Goal: Task Accomplishment & Management: Complete application form

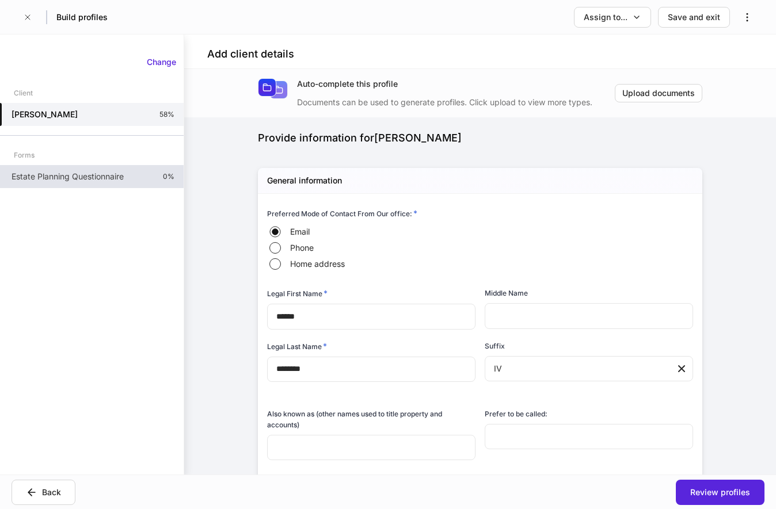
click at [74, 178] on p "Estate Planning Questionnaire" at bounding box center [68, 177] width 112 height 12
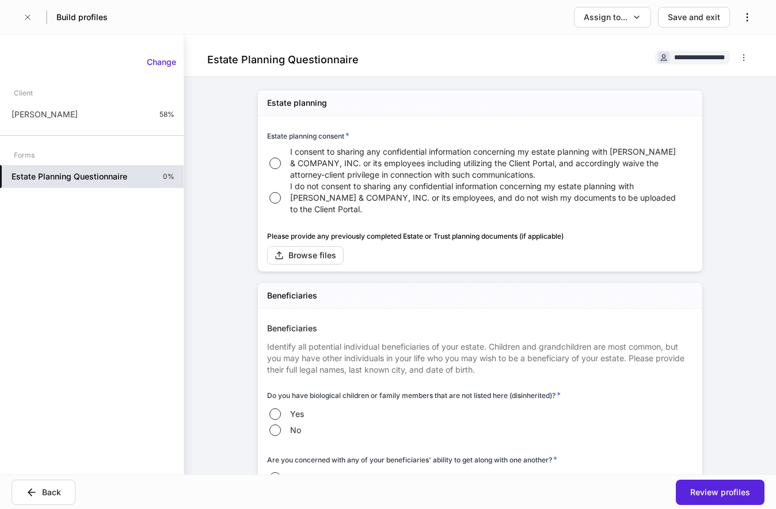
click at [485, 120] on div "Estate planning consent * I consent to sharing any confidential information con…" at bounding box center [475, 166] width 435 height 101
click at [587, 106] on div "Estate planning" at bounding box center [480, 103] width 444 height 26
click at [375, 59] on div "**********" at bounding box center [480, 56] width 592 height 42
click at [505, 172] on span "I consent to sharing any confidential information concerning my estate planning…" at bounding box center [484, 163] width 389 height 35
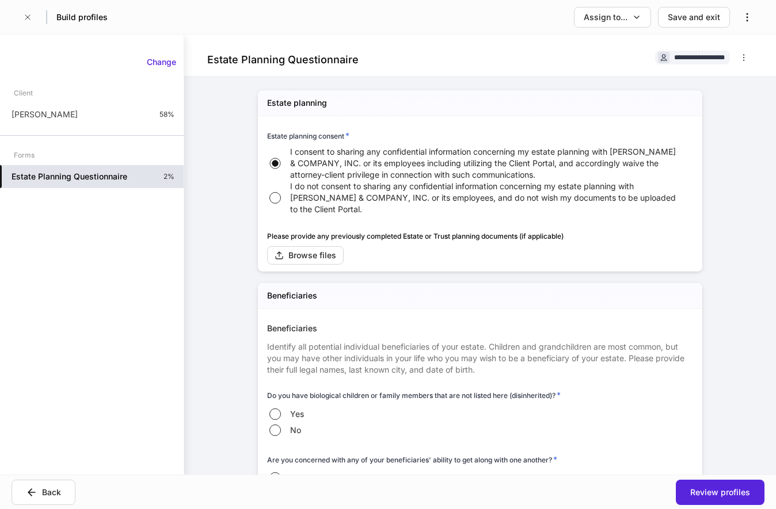
click at [465, 284] on div "Beneficiaries" at bounding box center [480, 296] width 444 height 26
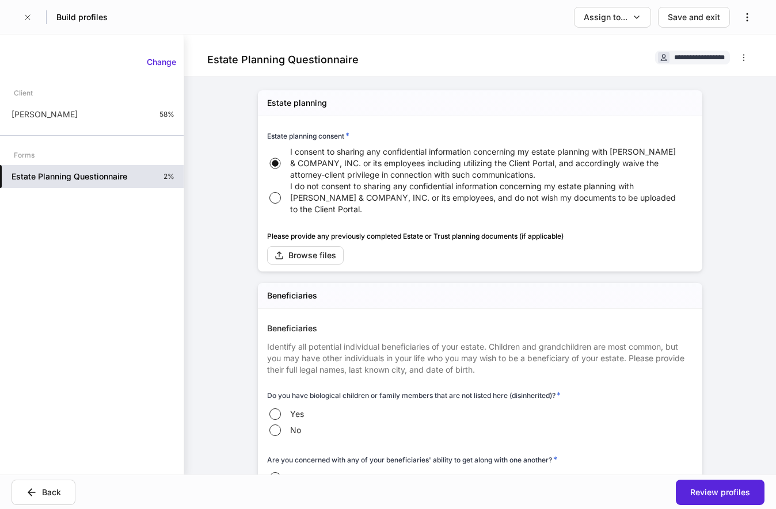
click at [451, 286] on div "Beneficiaries" at bounding box center [480, 296] width 444 height 26
click at [513, 269] on div "Estate planning Estate planning consent * I consent to sharing any confidential…" at bounding box center [480, 180] width 444 height 181
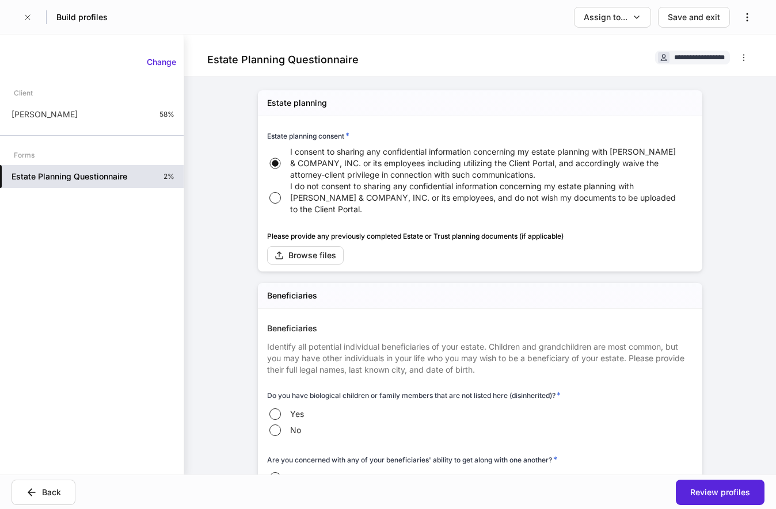
click at [549, 252] on div "Browse files" at bounding box center [480, 255] width 426 height 18
click at [319, 256] on div "Browse files" at bounding box center [312, 256] width 48 height 12
click at [457, 226] on div "Please provide any previously completed Estate or Trust planning documents (if …" at bounding box center [475, 241] width 435 height 48
click at [438, 256] on div "Browse files" at bounding box center [480, 255] width 426 height 18
click at [398, 252] on div "Browse files" at bounding box center [480, 255] width 426 height 18
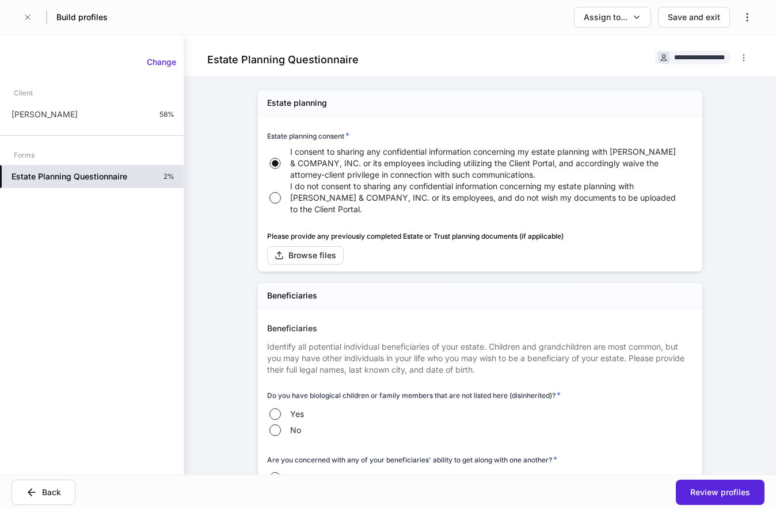
click at [401, 226] on div "Please provide any previously completed Estate or Trust planning documents (if …" at bounding box center [475, 241] width 435 height 48
click at [623, 261] on div "Browse files" at bounding box center [480, 255] width 426 height 18
click at [507, 120] on div "Estate planning consent * I consent to sharing any confidential information con…" at bounding box center [475, 166] width 435 height 101
click at [628, 236] on h6 "Please provide any previously completed Estate or Trust planning documents (if …" at bounding box center [480, 236] width 426 height 11
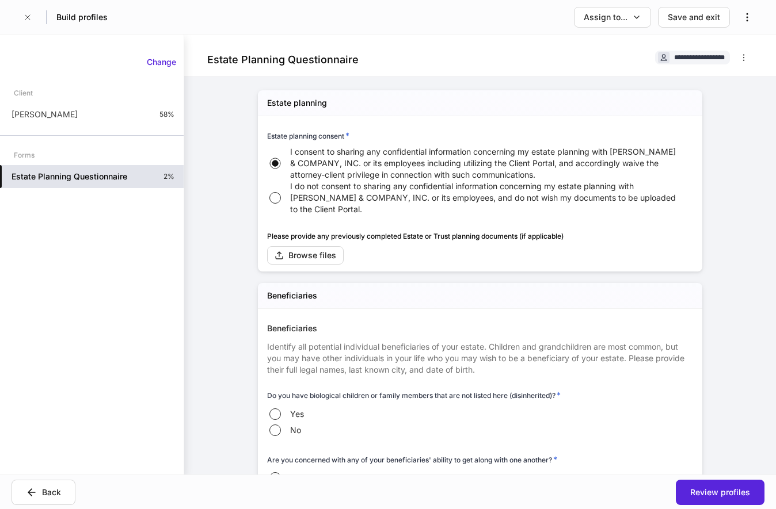
click at [458, 198] on span "I do not consent to sharing any confidential information concerning my estate p…" at bounding box center [484, 198] width 389 height 35
click at [341, 162] on span "I consent to sharing any confidential information concerning my estate planning…" at bounding box center [484, 163] width 389 height 35
click at [585, 201] on span "I do not consent to sharing any confidential information concerning my estate p…" at bounding box center [484, 198] width 389 height 35
click at [338, 161] on span "I consent to sharing any confidential information concerning my estate planning…" at bounding box center [484, 163] width 389 height 35
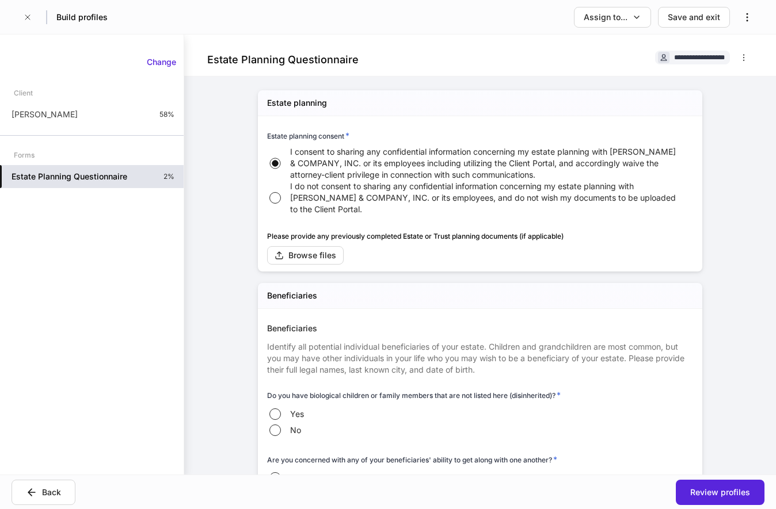
click at [478, 292] on div "Beneficiaries" at bounding box center [480, 296] width 444 height 26
click at [520, 122] on div "Estate planning consent * I consent to sharing any confidential information con…" at bounding box center [475, 166] width 435 height 101
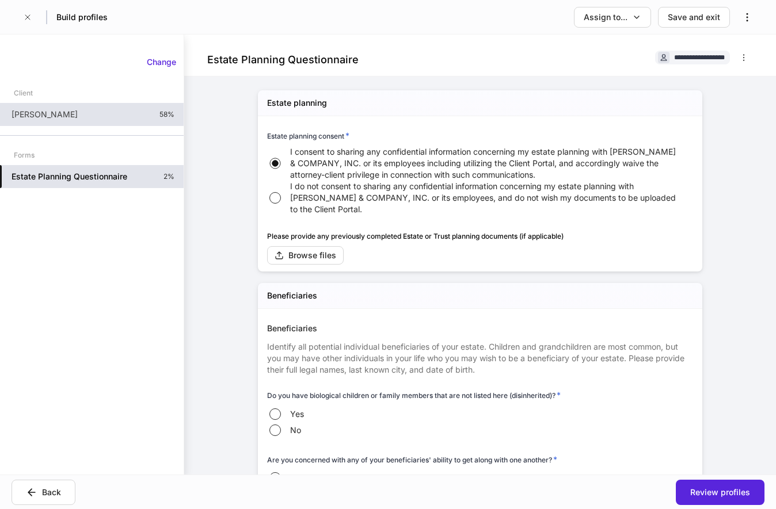
click at [93, 121] on div "[PERSON_NAME] IV 58%" at bounding box center [92, 114] width 184 height 23
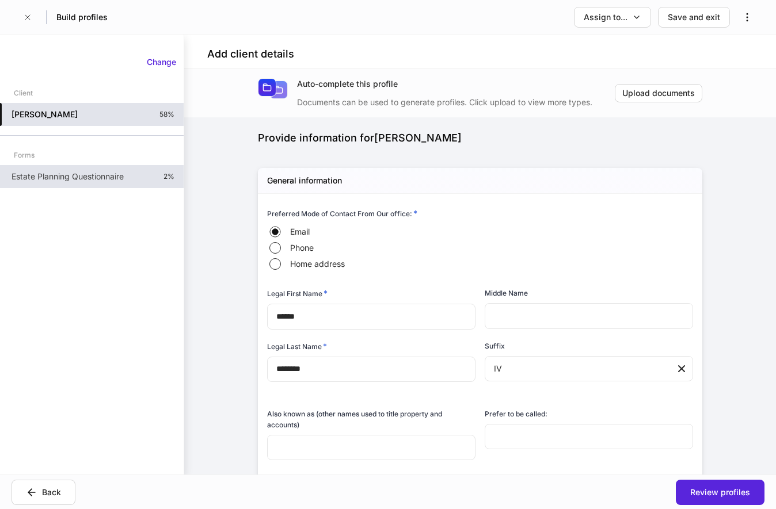
type input "**********"
click at [514, 140] on div "Provide information for [PERSON_NAME]" at bounding box center [480, 138] width 444 height 14
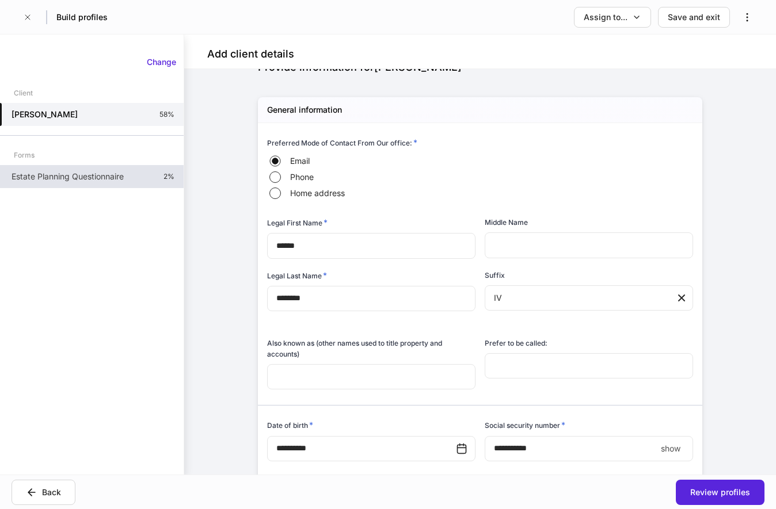
scroll to position [117, 0]
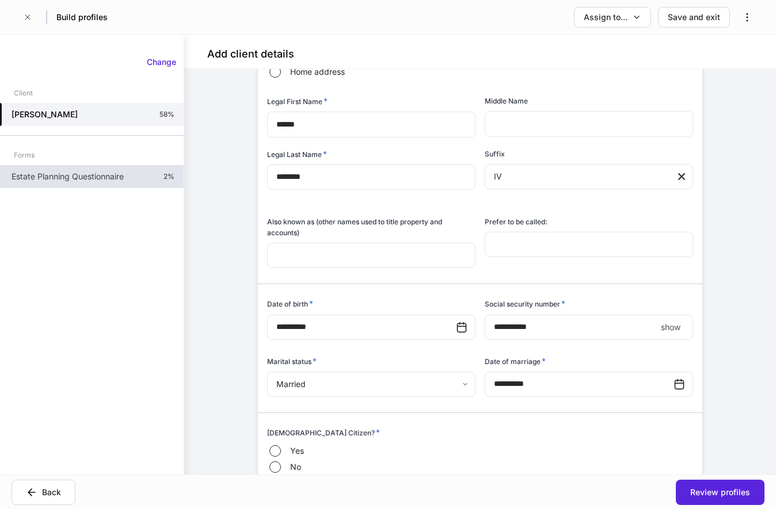
scroll to position [294, 0]
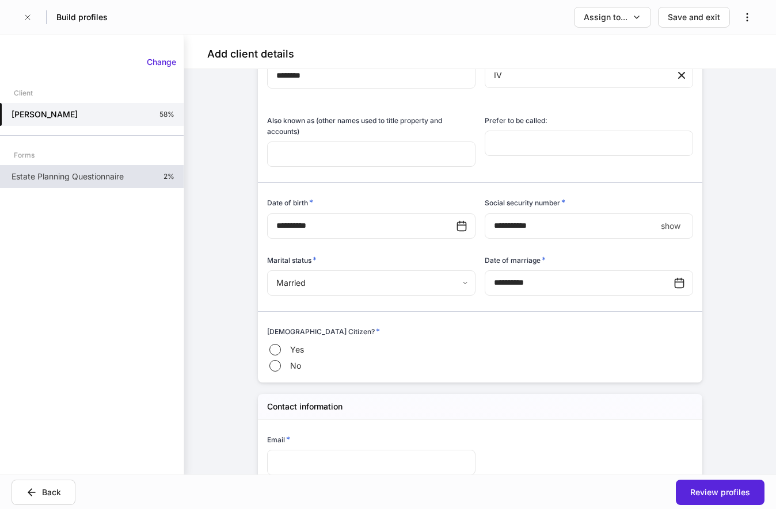
click at [531, 357] on div "Yes No" at bounding box center [480, 358] width 426 height 32
click at [516, 357] on div "Yes No" at bounding box center [480, 358] width 426 height 32
click at [416, 284] on body "**********" at bounding box center [388, 254] width 776 height 509
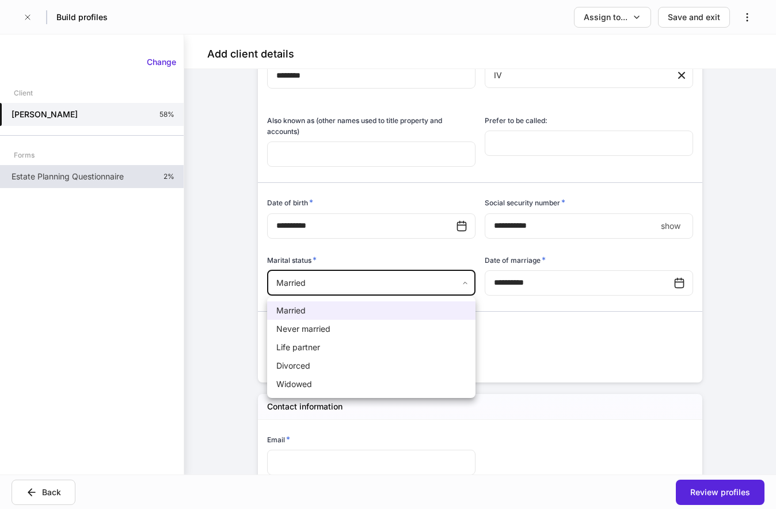
click at [416, 284] on div at bounding box center [388, 254] width 776 height 509
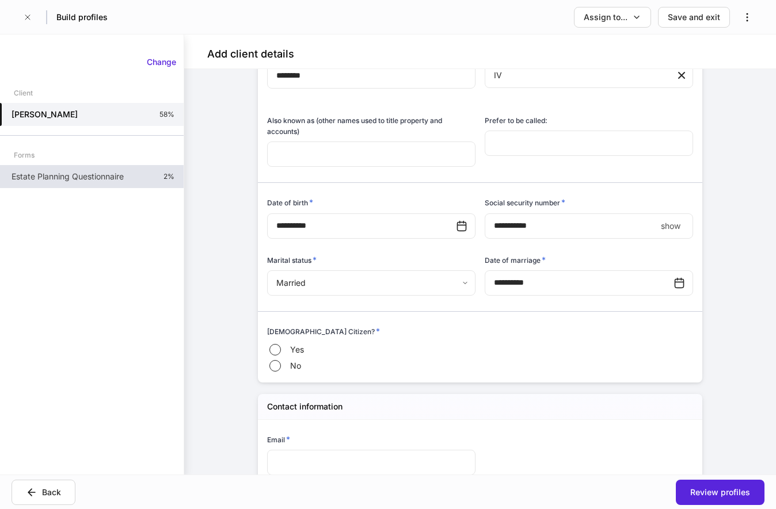
click at [525, 330] on div "[DEMOGRAPHIC_DATA] Citizen? *" at bounding box center [480, 334] width 426 height 16
click at [448, 284] on body "**********" at bounding box center [388, 254] width 776 height 509
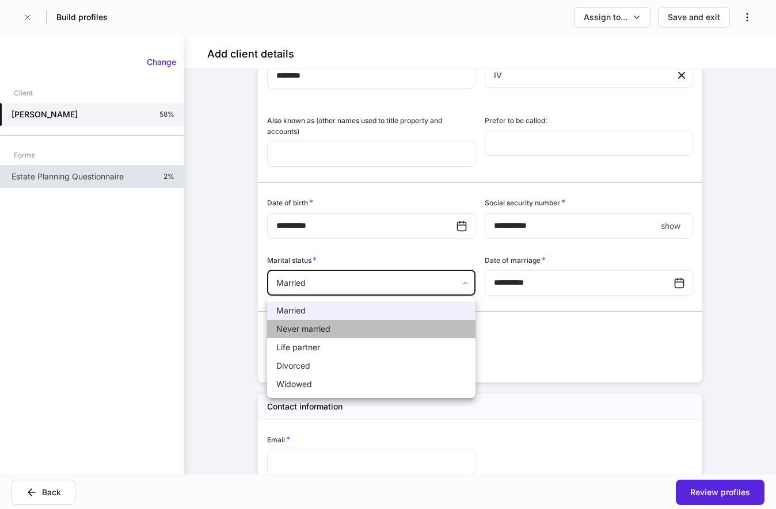
click at [371, 326] on li "Never married" at bounding box center [371, 329] width 208 height 18
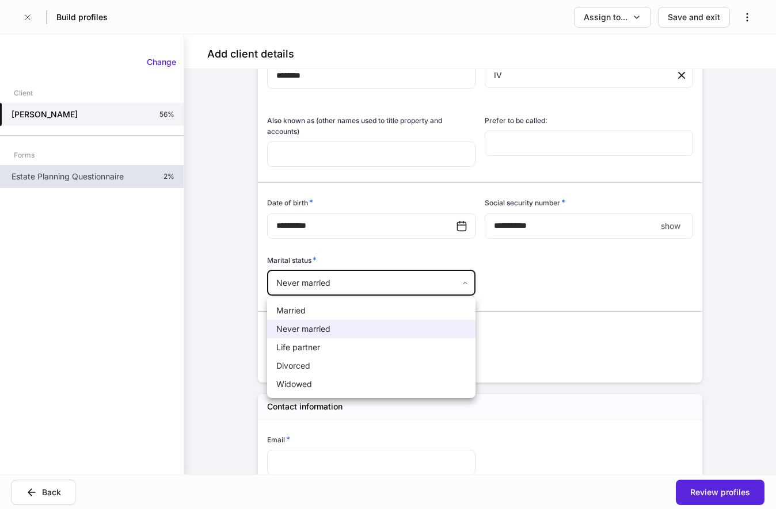
click at [354, 293] on body "**********" at bounding box center [388, 254] width 776 height 509
click at [354, 309] on li "Married" at bounding box center [371, 311] width 208 height 18
type input "*******"
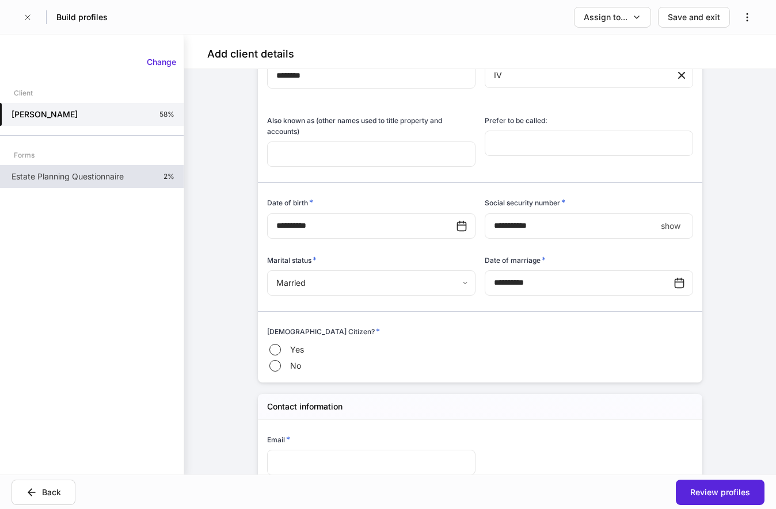
click at [455, 287] on body "**********" at bounding box center [388, 254] width 776 height 509
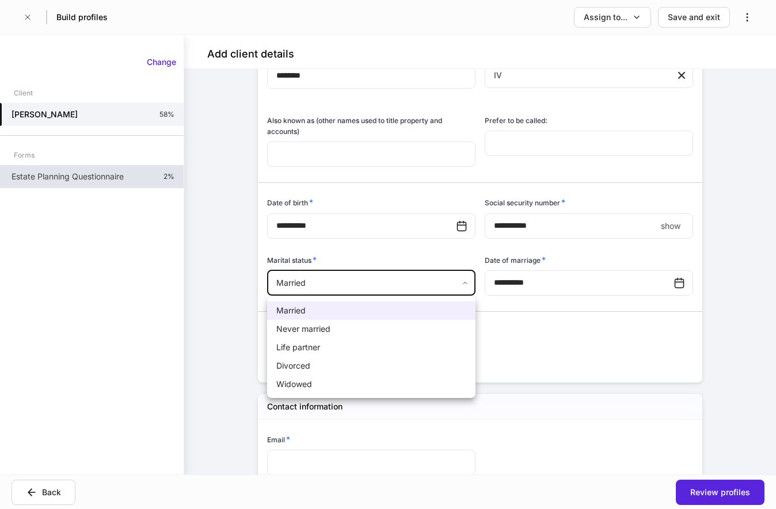
click at [455, 287] on div at bounding box center [388, 254] width 776 height 509
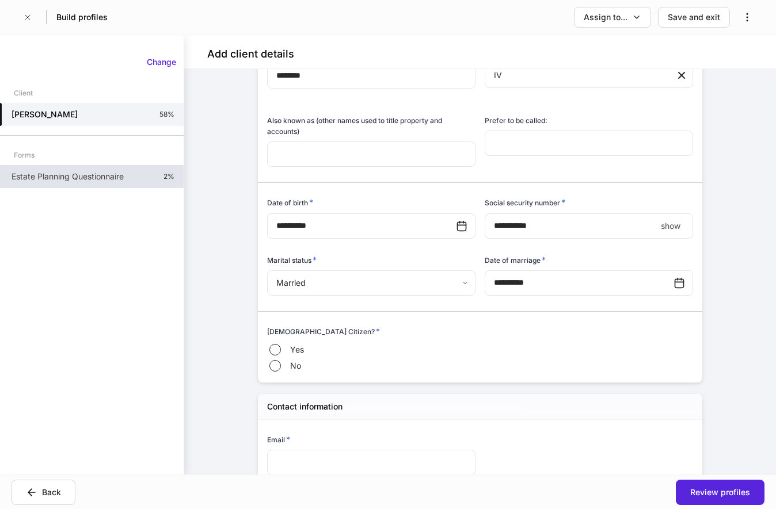
click at [509, 334] on div "[DEMOGRAPHIC_DATA] Citizen? *" at bounding box center [480, 334] width 426 height 16
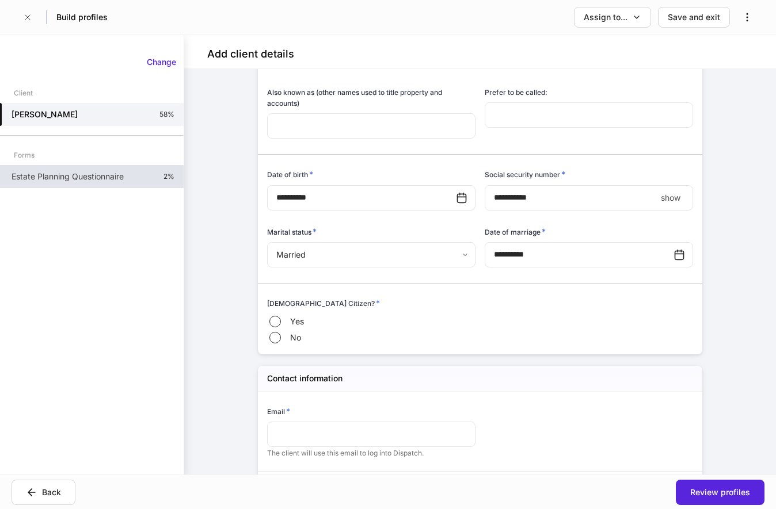
scroll to position [352, 0]
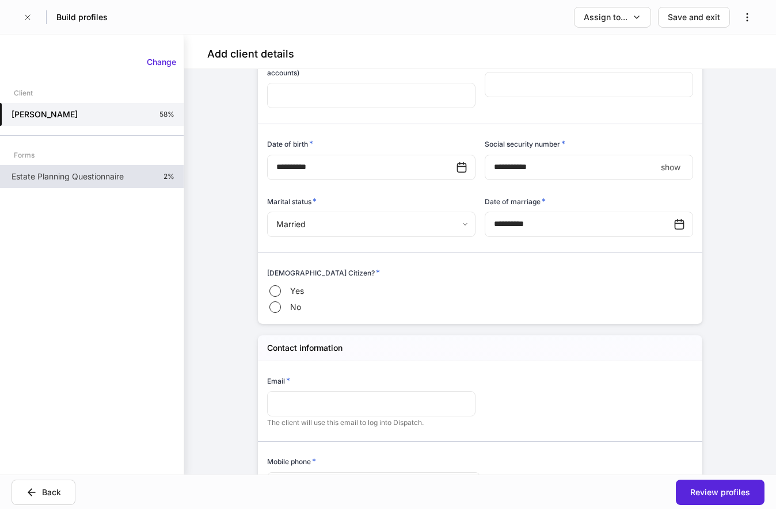
click at [501, 319] on div "**********" at bounding box center [480, 70] width 444 height 508
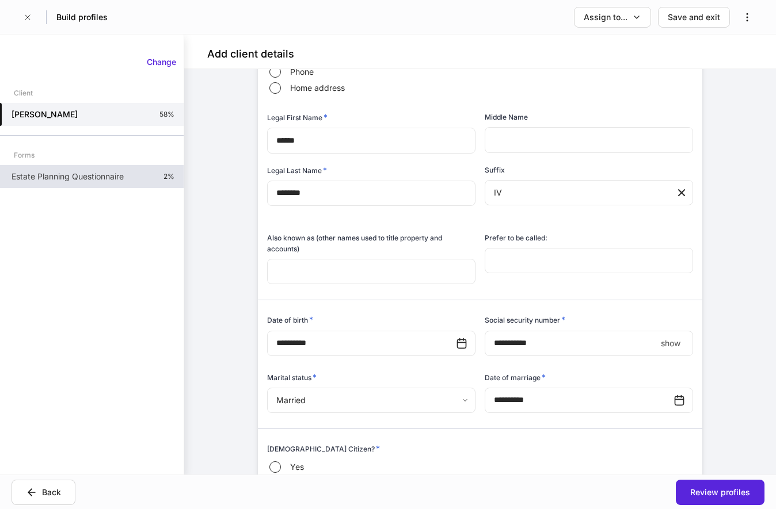
scroll to position [235, 0]
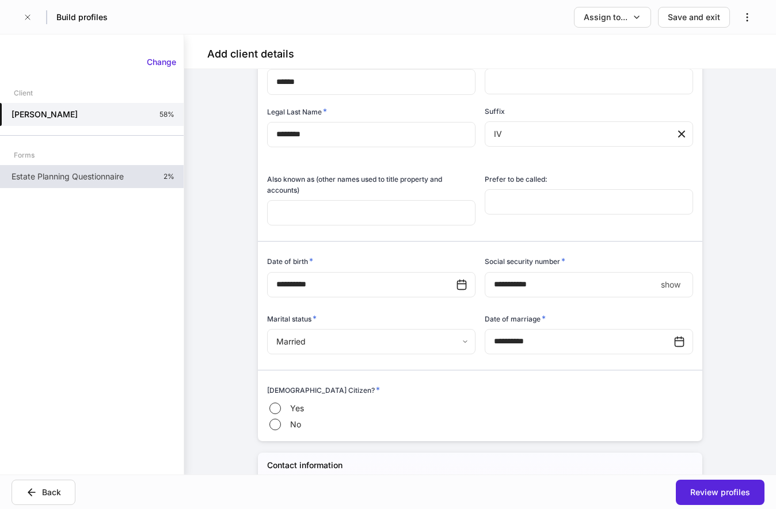
click at [750, 262] on div "**********" at bounding box center [480, 272] width 592 height 406
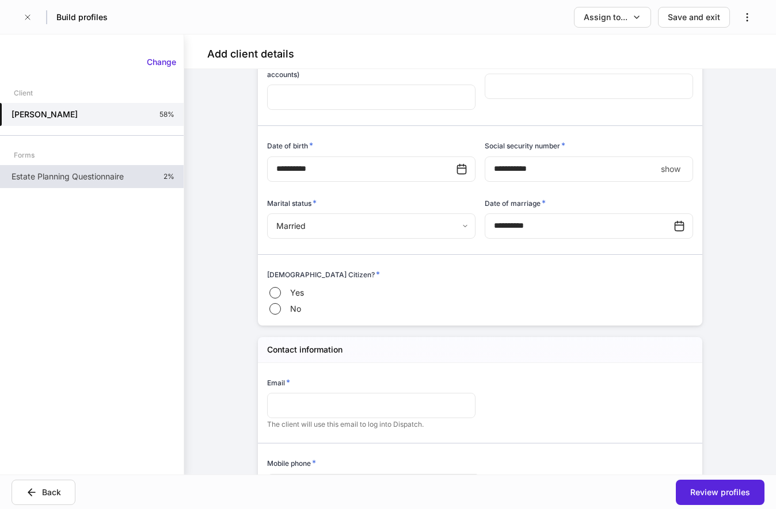
scroll to position [352, 0]
click at [70, 181] on p "Estate Planning Questionnaire" at bounding box center [68, 177] width 112 height 12
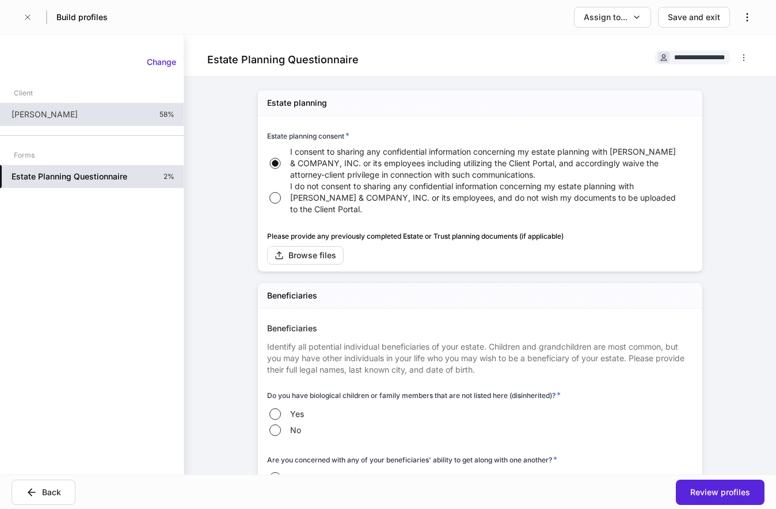
click at [115, 115] on div "[PERSON_NAME] IV 58%" at bounding box center [92, 114] width 184 height 23
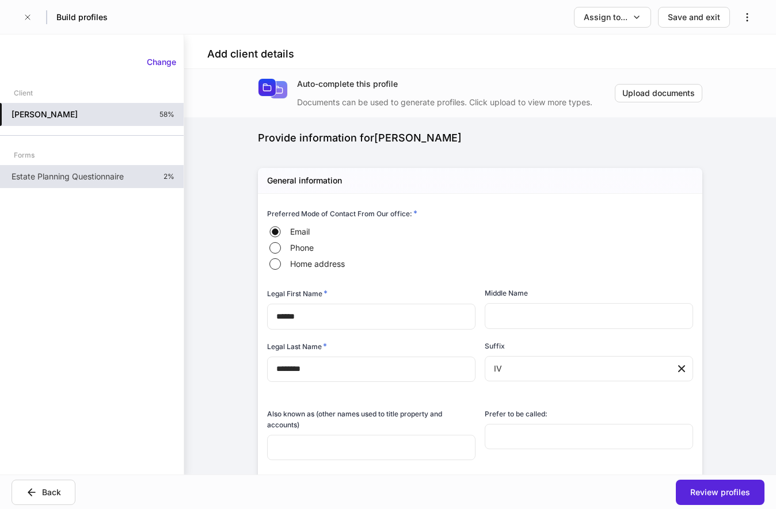
type input "**********"
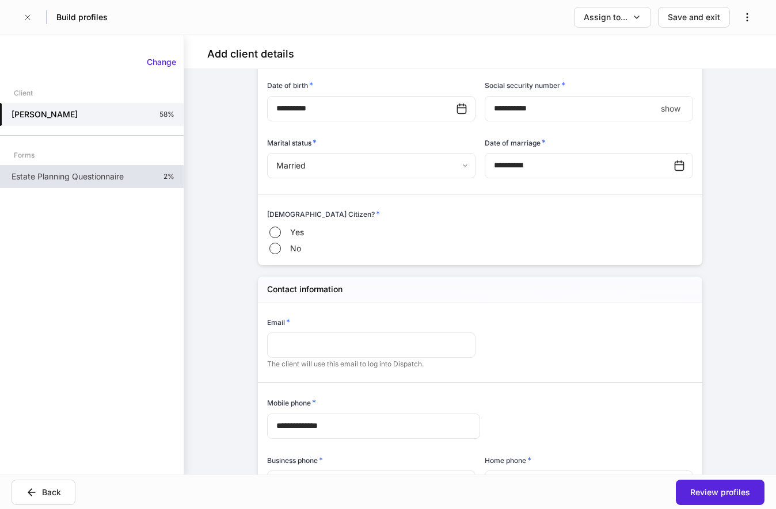
scroll to position [470, 0]
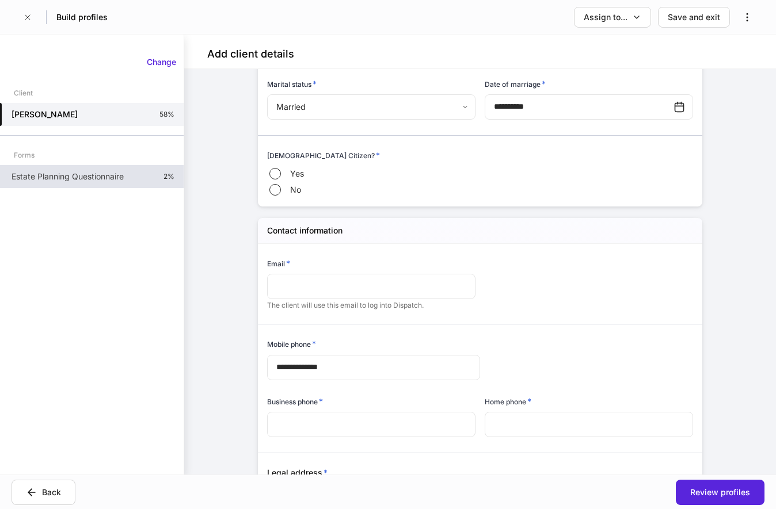
click at [604, 282] on div "**********" at bounding box center [475, 418] width 435 height 349
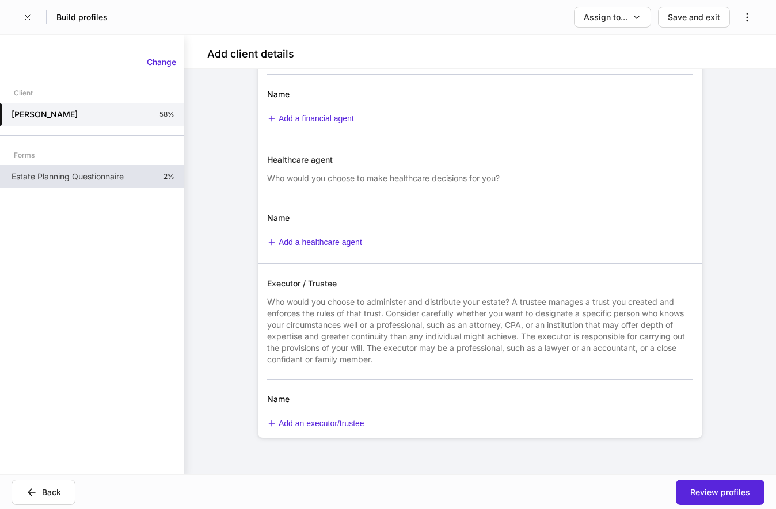
scroll to position [1387, 0]
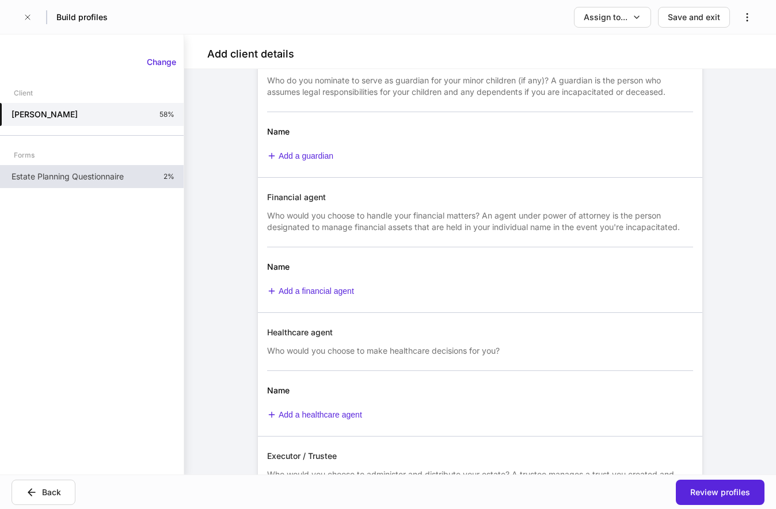
click at [740, 257] on div "**********" at bounding box center [480, 272] width 592 height 406
click at [98, 186] on div "Estate Planning Questionnaire 2%" at bounding box center [92, 176] width 184 height 23
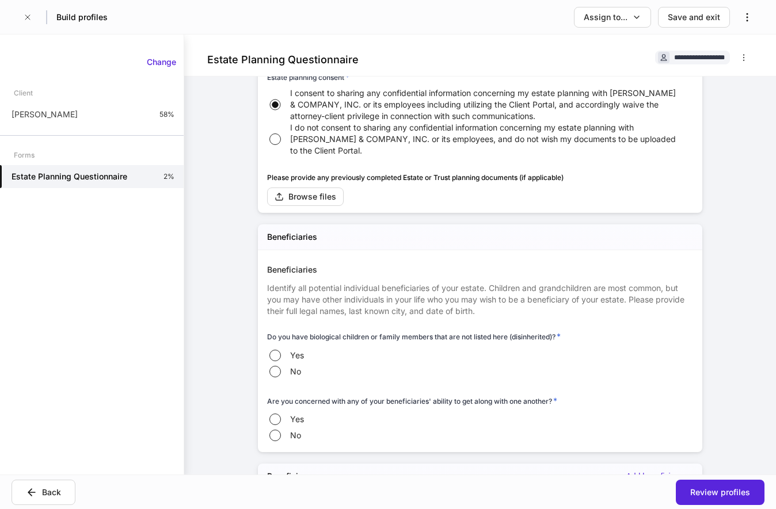
scroll to position [117, 0]
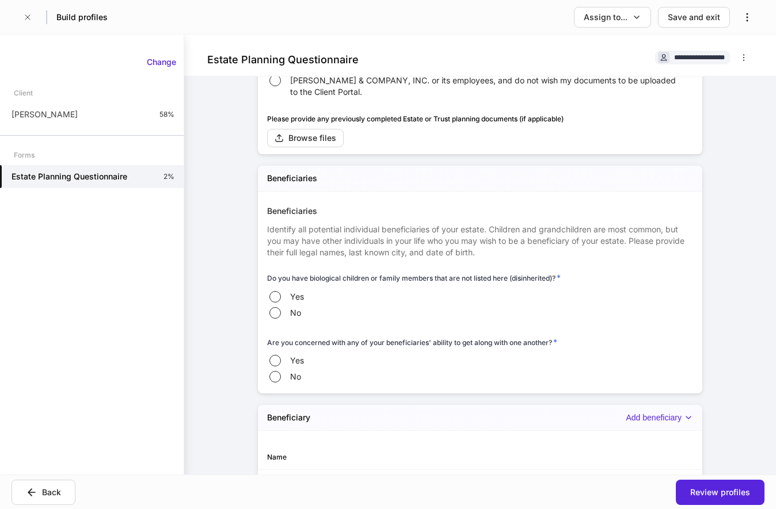
click at [602, 302] on div "Yes No" at bounding box center [480, 305] width 426 height 32
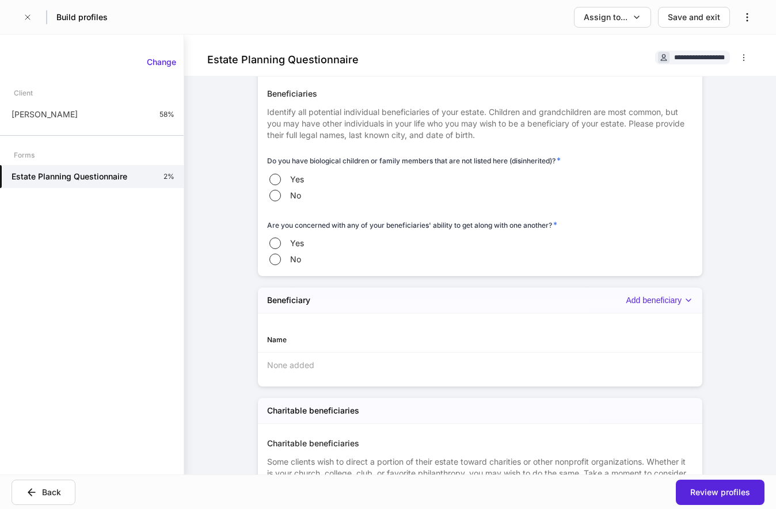
scroll to position [294, 0]
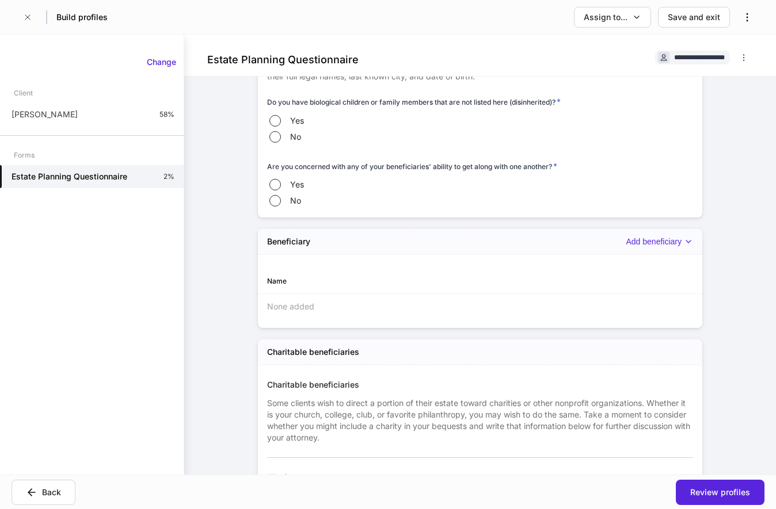
click at [613, 277] on div "Name" at bounding box center [480, 281] width 444 height 25
click at [670, 243] on div "Add beneficiary" at bounding box center [659, 242] width 67 height 10
click at [659, 312] on li "Add new beneficiary" at bounding box center [644, 313] width 97 height 18
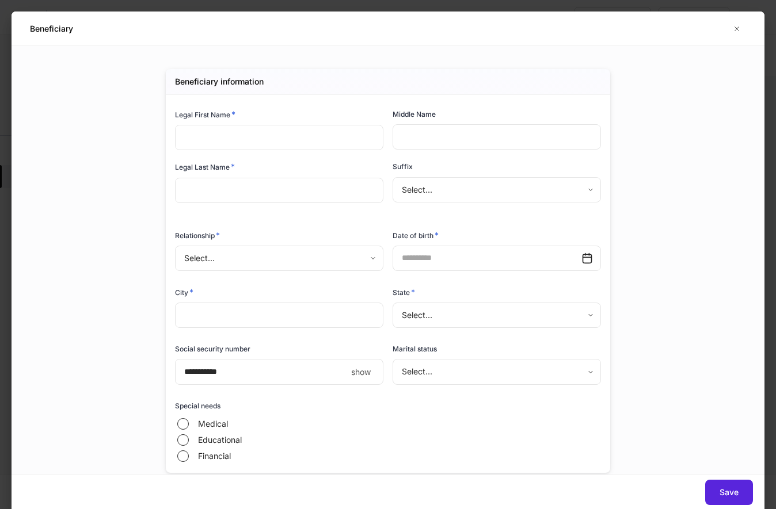
click at [661, 335] on div "Beneficiary information Legal First Name * ​ Middle Name ​ Legal Last Name * ​ …" at bounding box center [388, 260] width 753 height 429
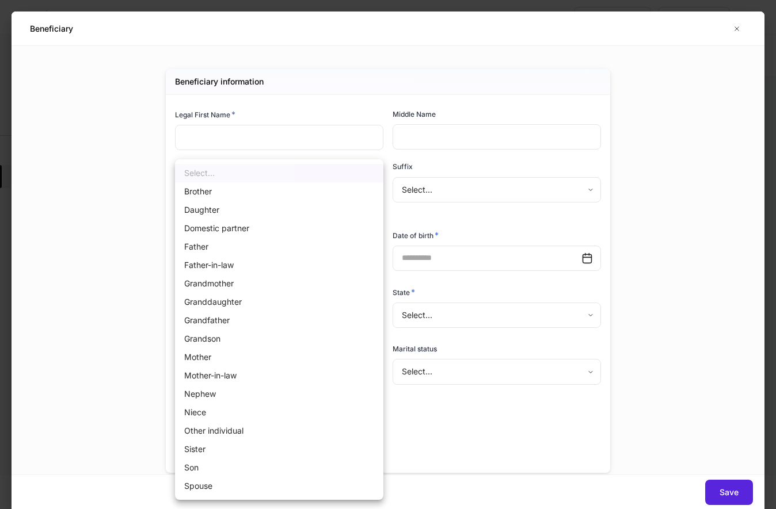
click at [269, 265] on body "**********" at bounding box center [388, 254] width 776 height 509
click at [96, 285] on div at bounding box center [388, 254] width 776 height 509
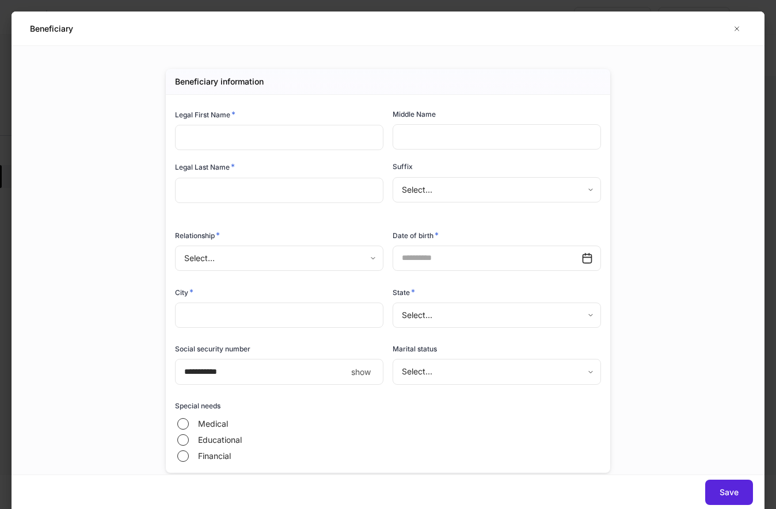
click at [727, 258] on div "Beneficiary information Legal First Name * ​ Middle Name ​ Legal Last Name * ​ …" at bounding box center [388, 260] width 753 height 429
click at [289, 256] on body "**********" at bounding box center [388, 254] width 776 height 509
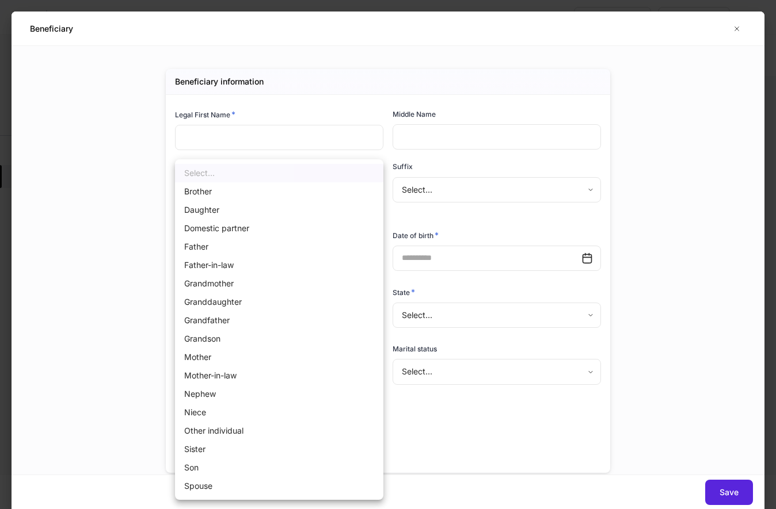
click at [110, 307] on div at bounding box center [388, 254] width 776 height 509
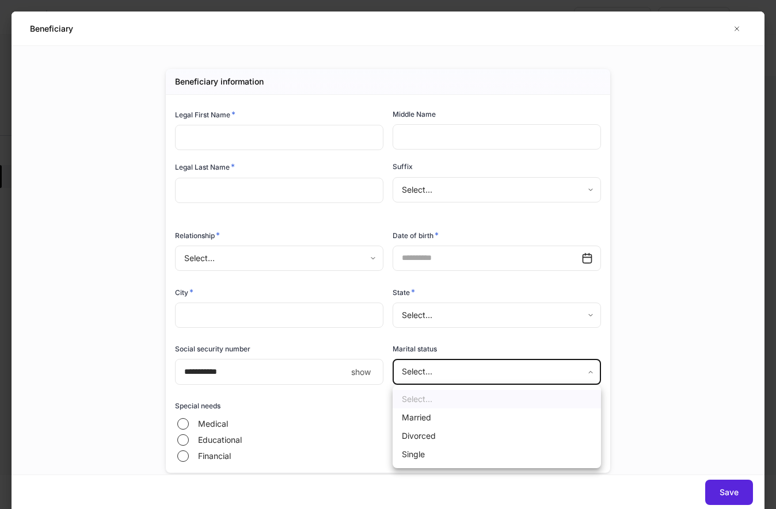
click at [473, 372] on body "**********" at bounding box center [388, 254] width 776 height 509
click at [693, 295] on div at bounding box center [388, 254] width 776 height 509
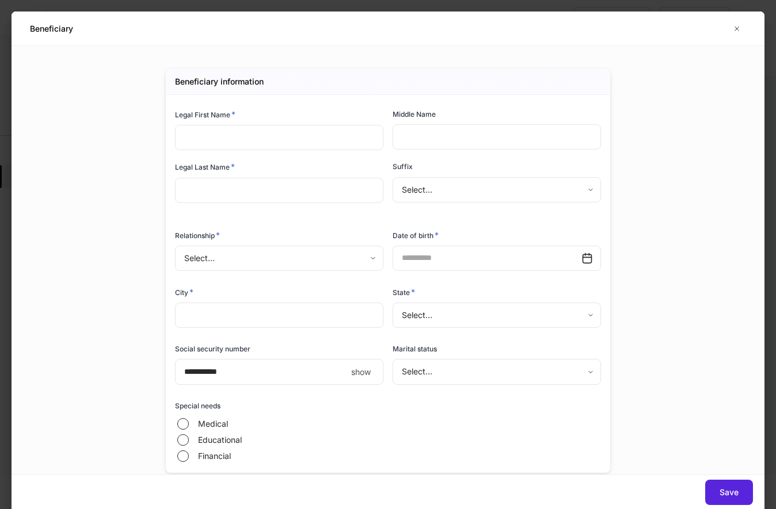
click at [642, 253] on div "Beneficiary information Legal First Name * ​ Middle Name ​ Legal Last Name * ​ …" at bounding box center [388, 282] width 518 height 473
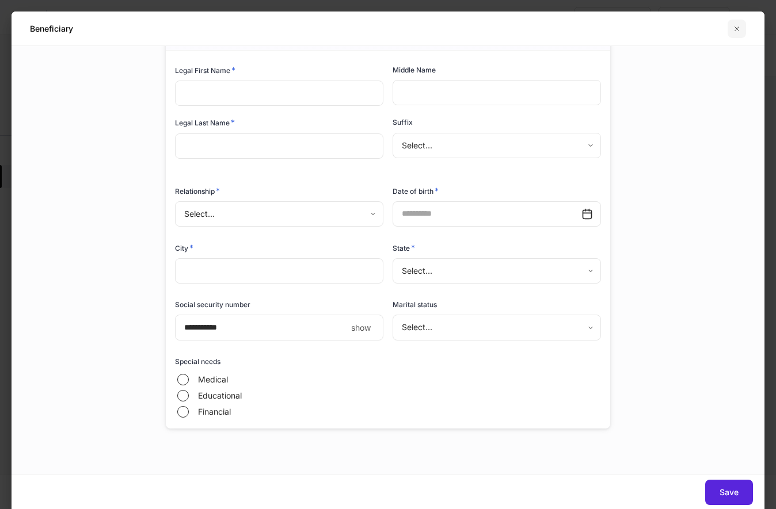
click at [732, 32] on icon "button" at bounding box center [736, 28] width 9 height 9
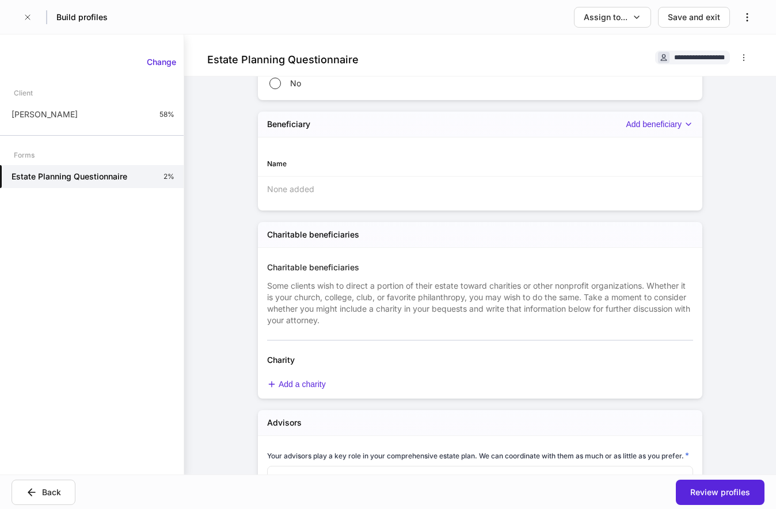
scroll to position [528, 0]
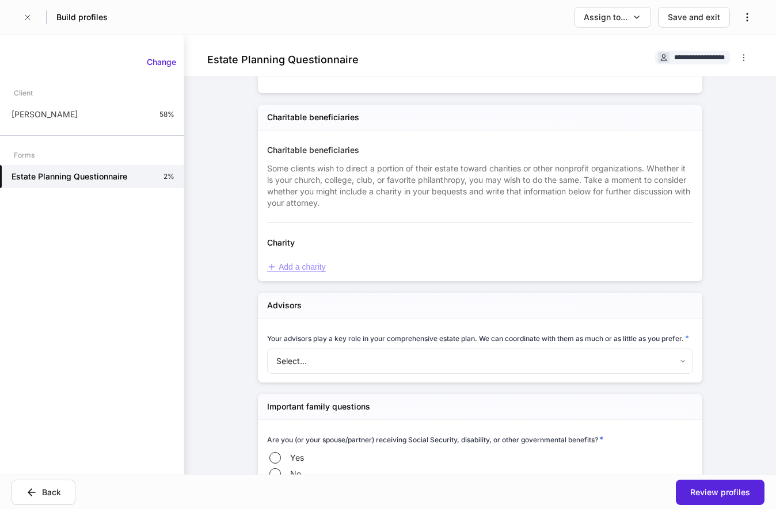
click at [297, 265] on div "Add a charity" at bounding box center [296, 268] width 59 height 10
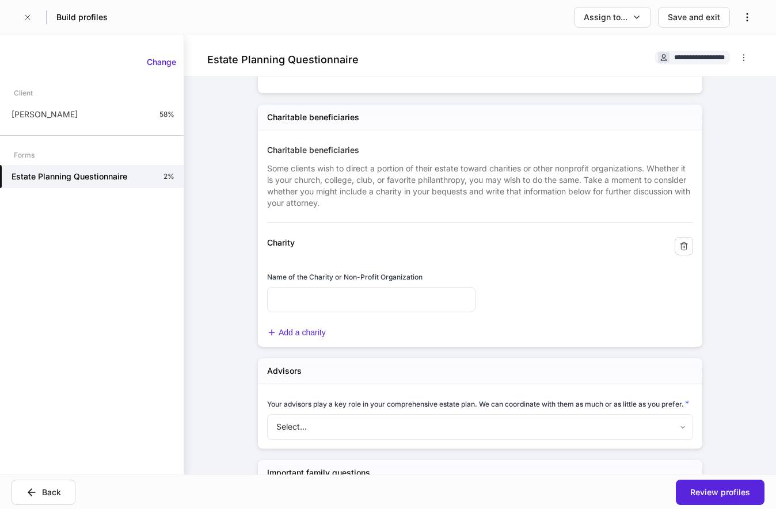
click at [528, 192] on span "Some clients wish to direct a portion of their estate toward charities or other…" at bounding box center [478, 185] width 423 height 44
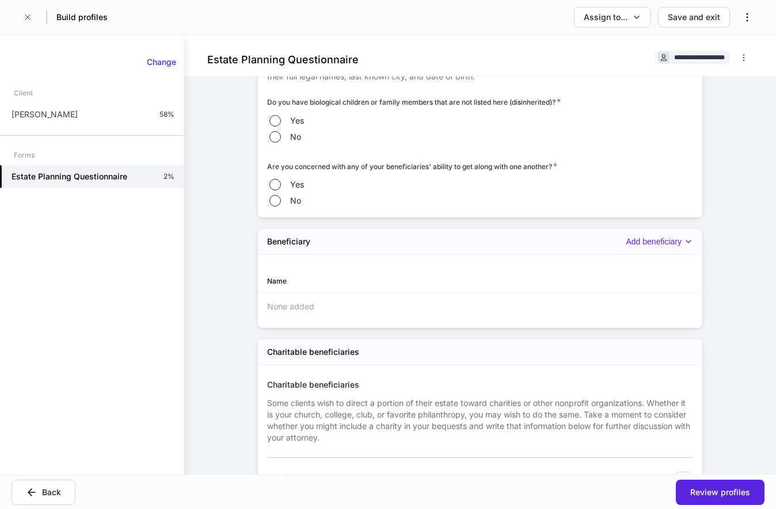
scroll to position [176, 0]
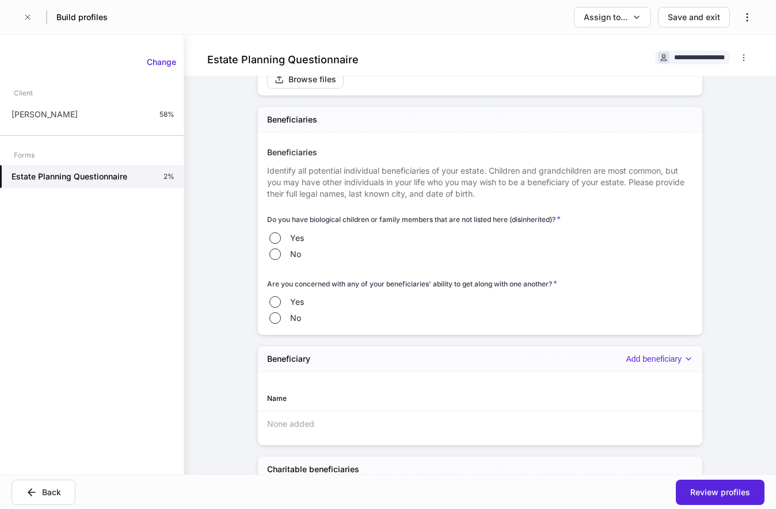
click at [550, 199] on div "Identify all potential individual beneficiaries of your estate. Children and gr…" at bounding box center [480, 178] width 426 height 41
click at [503, 179] on span "Identify all potential individual beneficiaries of your estate. Children and gr…" at bounding box center [475, 182] width 417 height 33
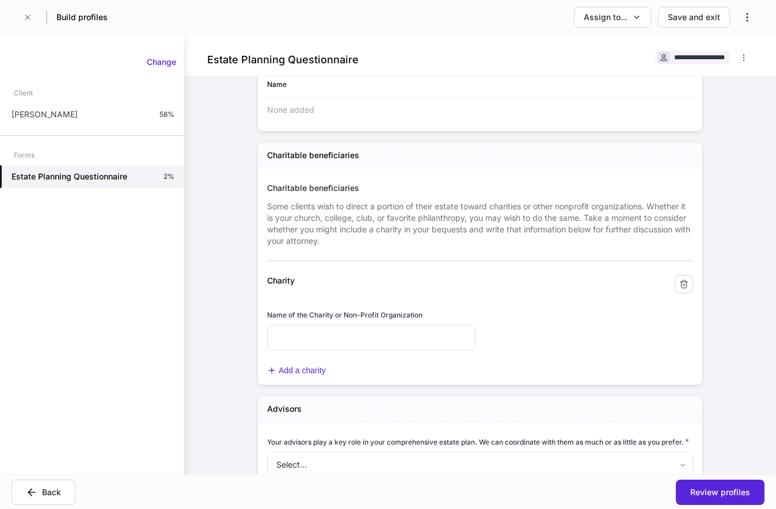
scroll to position [528, 0]
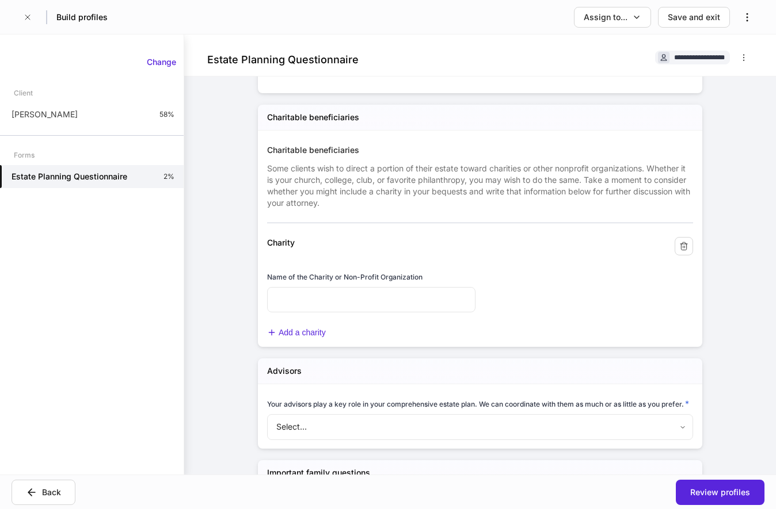
click at [525, 172] on span "Some clients wish to direct a portion of their estate toward charities or other…" at bounding box center [478, 185] width 423 height 44
click at [528, 165] on span "Some clients wish to direct a portion of their estate toward charities or other…" at bounding box center [478, 185] width 423 height 44
click at [589, 214] on div at bounding box center [475, 216] width 435 height 14
click at [575, 201] on div "Some clients wish to direct a portion of their estate toward charities or other…" at bounding box center [480, 182] width 426 height 53
click at [691, 249] on button "button" at bounding box center [684, 246] width 18 height 18
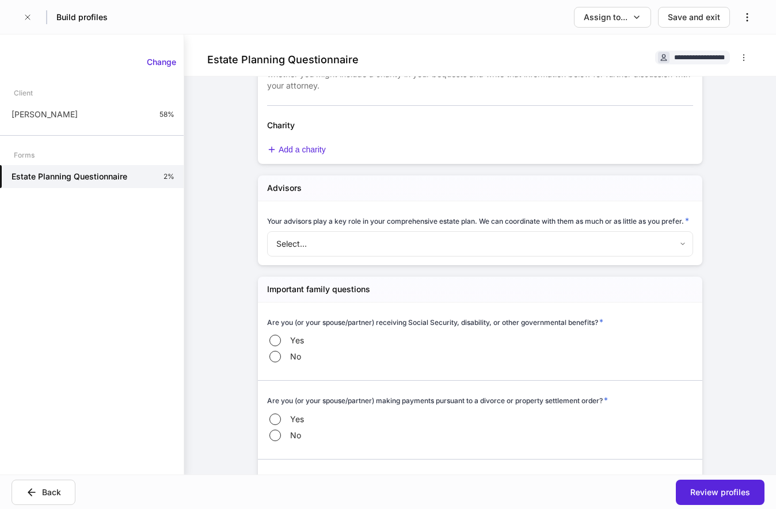
scroll to position [705, 0]
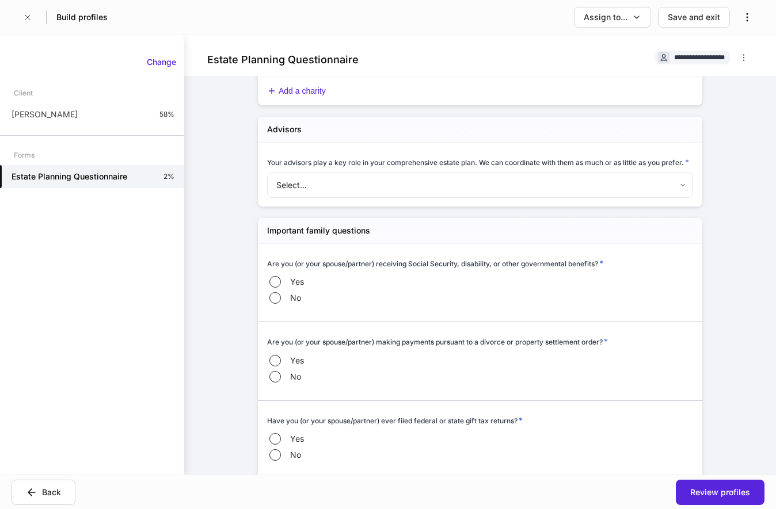
click at [599, 151] on div "Your advisors play a key role in your comprehensive estate plan. We can coordin…" at bounding box center [475, 171] width 435 height 57
click at [534, 191] on body "**********" at bounding box center [388, 254] width 776 height 509
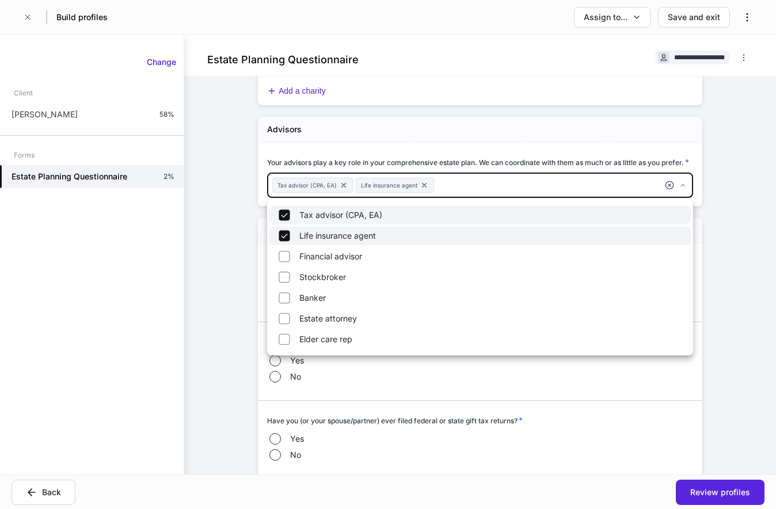
type input "**********"
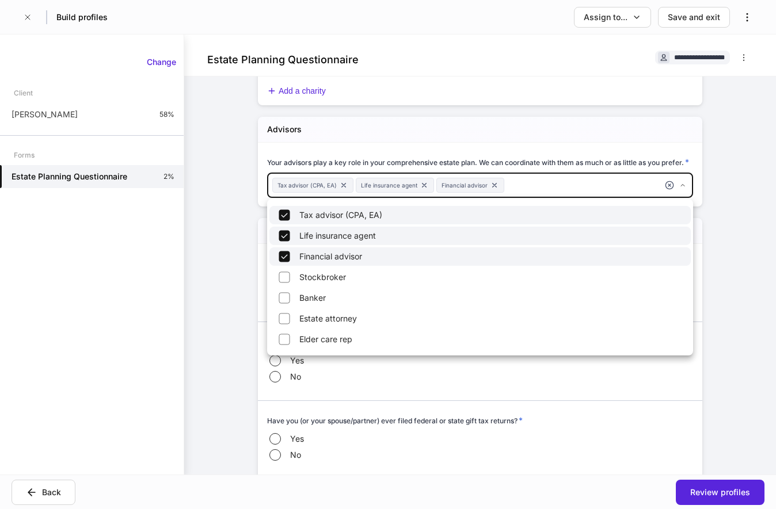
click at [230, 206] on div at bounding box center [388, 254] width 776 height 509
click at [581, 188] on body "**********" at bounding box center [388, 254] width 776 height 509
type input "*******"
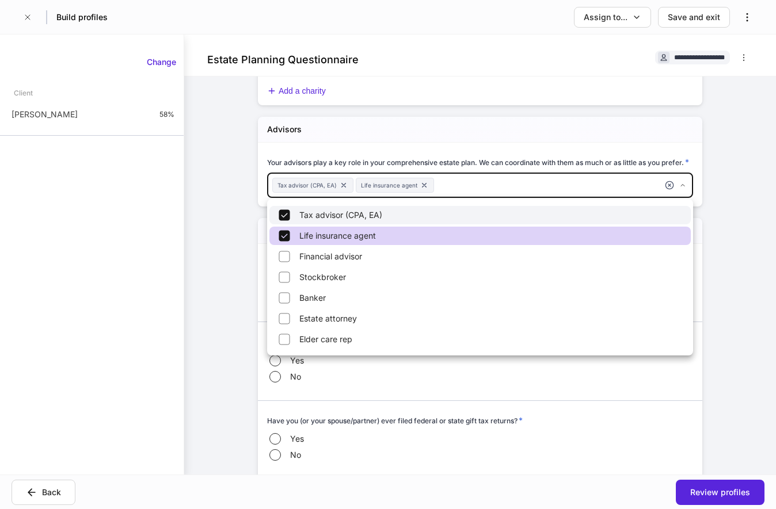
type input "***"
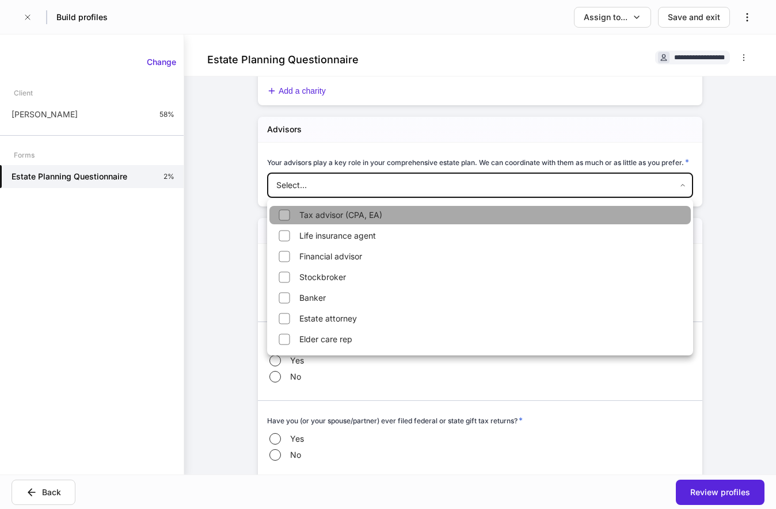
click at [273, 217] on li "Tax advisor (CPA, EA)" at bounding box center [479, 215] width 421 height 18
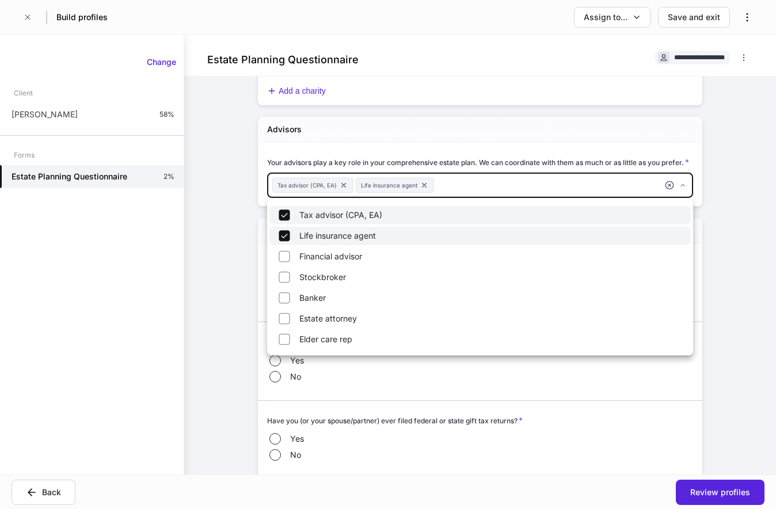
type input "**********"
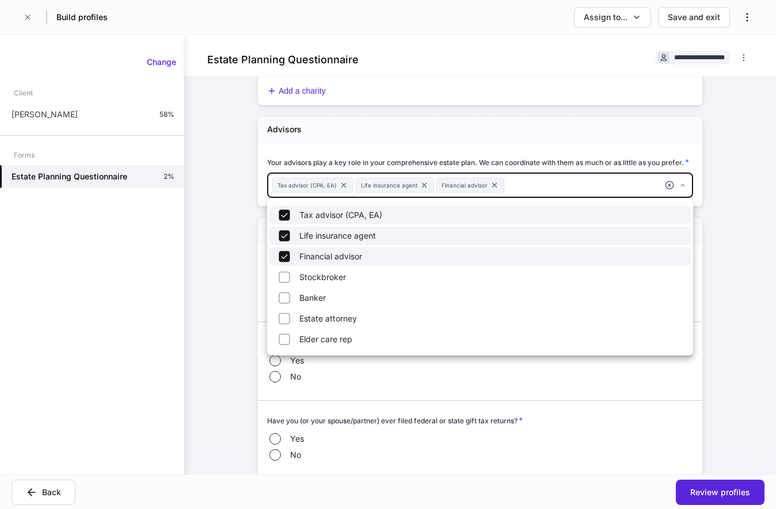
click at [246, 208] on div at bounding box center [388, 254] width 776 height 509
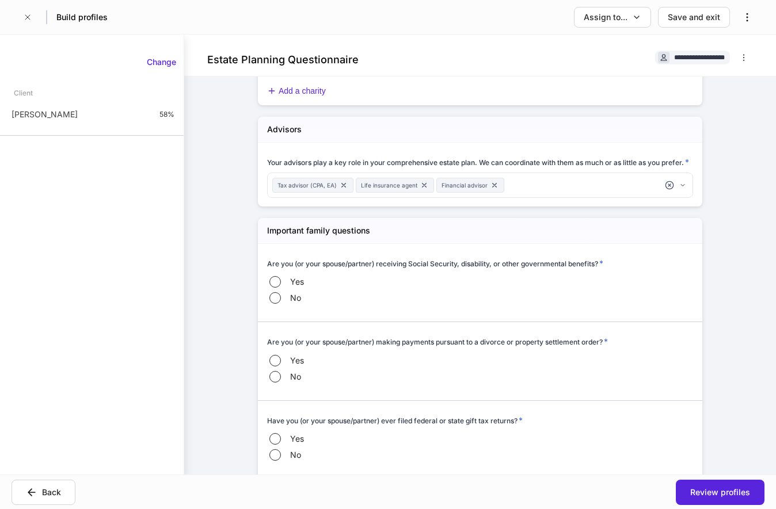
click at [143, 158] on div "Change Client [PERSON_NAME] IV 58%" at bounding box center [92, 254] width 184 height 413
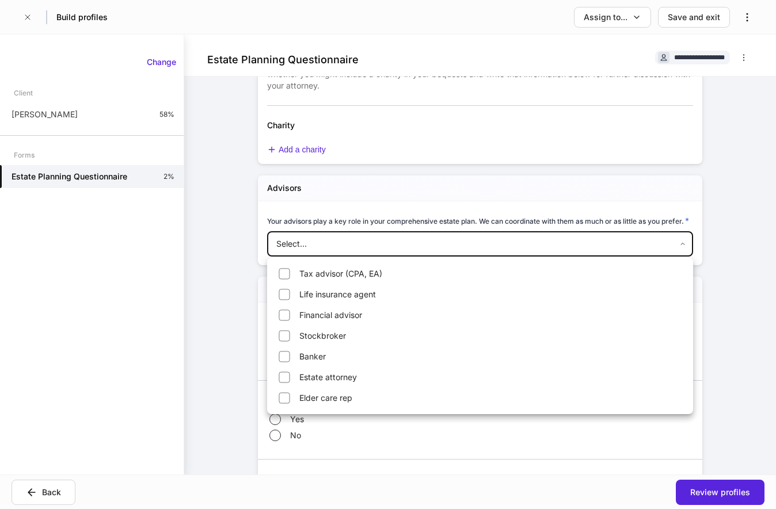
click at [686, 241] on body "**********" at bounding box center [388, 254] width 776 height 509
click at [686, 241] on div at bounding box center [388, 254] width 776 height 509
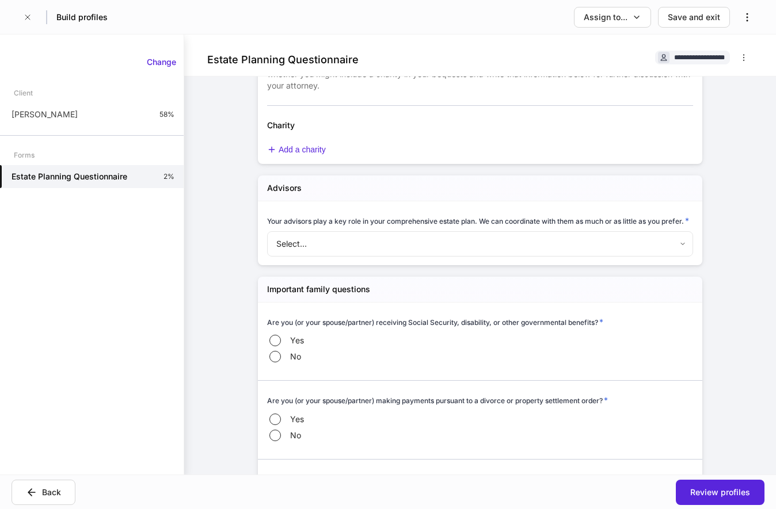
click at [632, 249] on body "**********" at bounding box center [388, 254] width 776 height 509
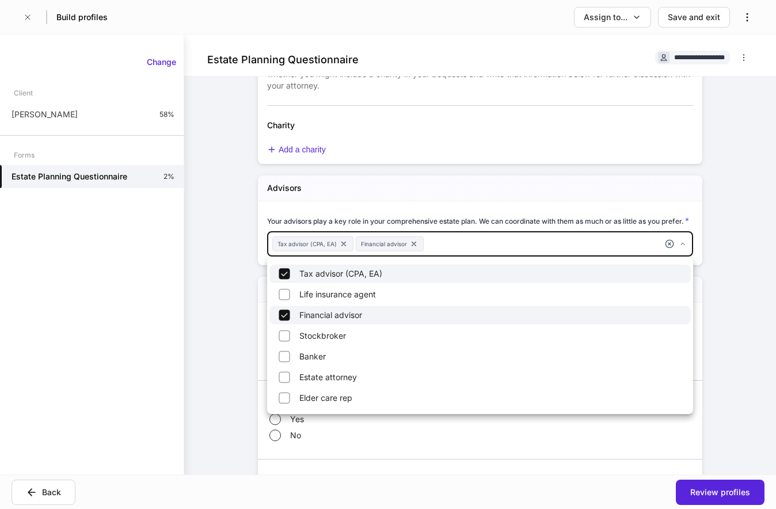
type input "**********"
click at [219, 257] on div at bounding box center [388, 254] width 776 height 509
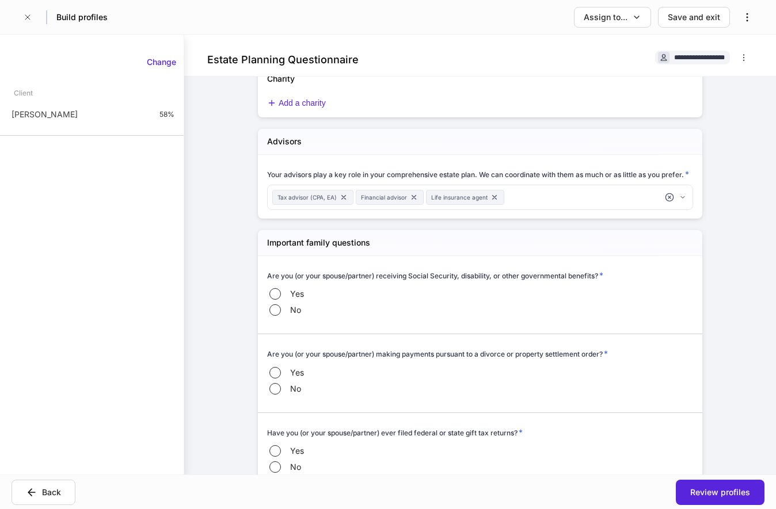
scroll to position [611, 0]
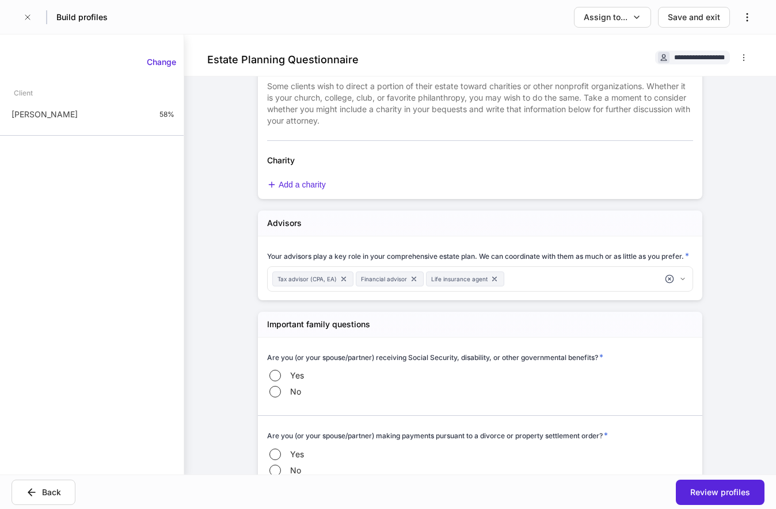
click at [748, 289] on div "**********" at bounding box center [480, 255] width 592 height 440
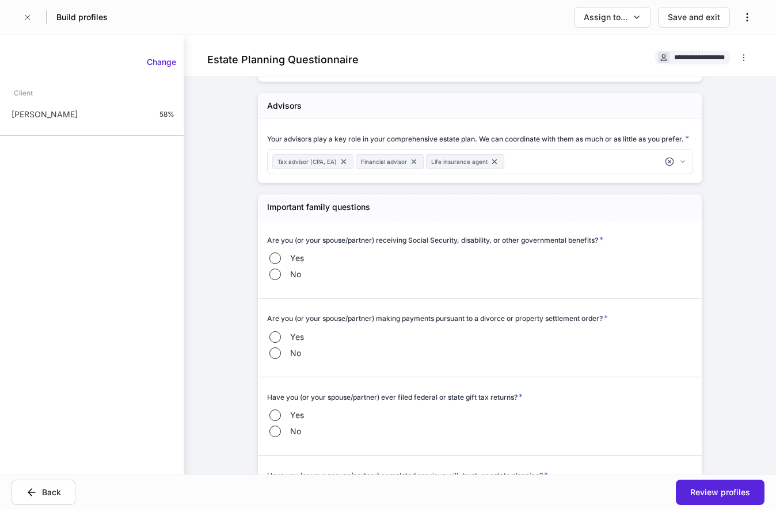
scroll to position [787, 0]
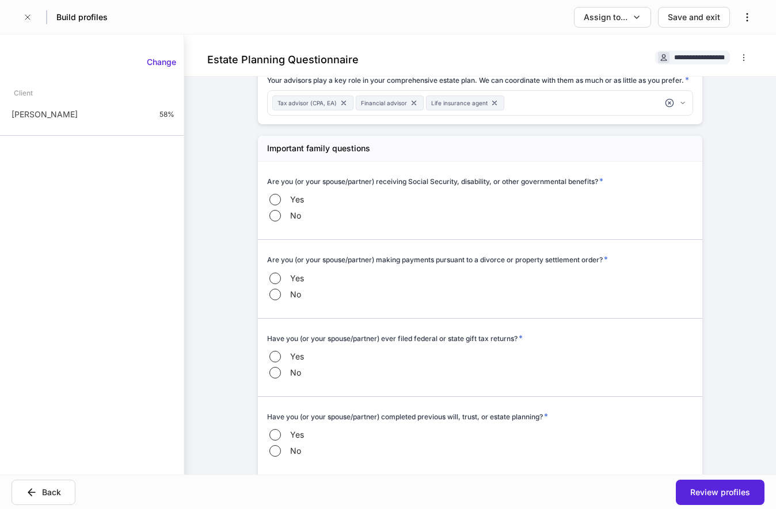
click at [519, 154] on div "Important family questions" at bounding box center [480, 149] width 444 height 26
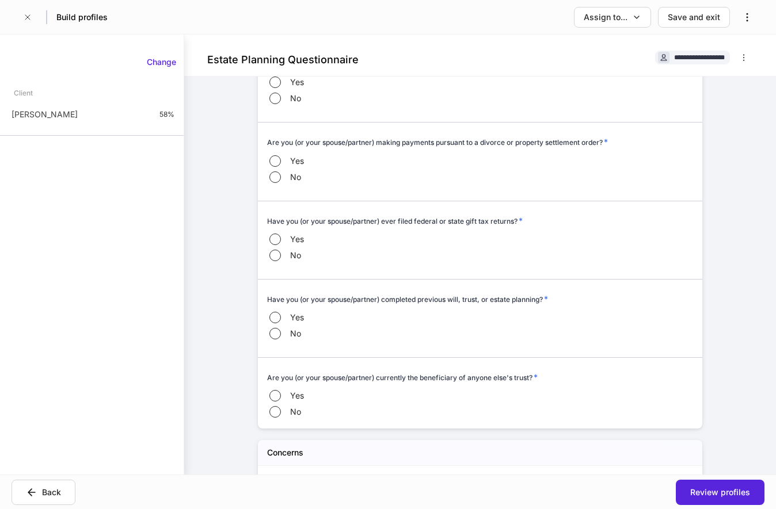
scroll to position [846, 0]
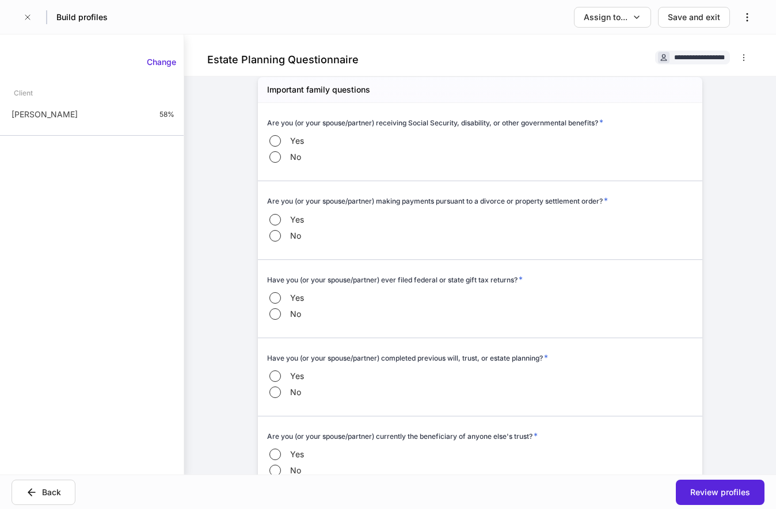
click at [459, 162] on div "Yes No" at bounding box center [480, 149] width 426 height 32
click at [751, 249] on div "**********" at bounding box center [480, 255] width 592 height 440
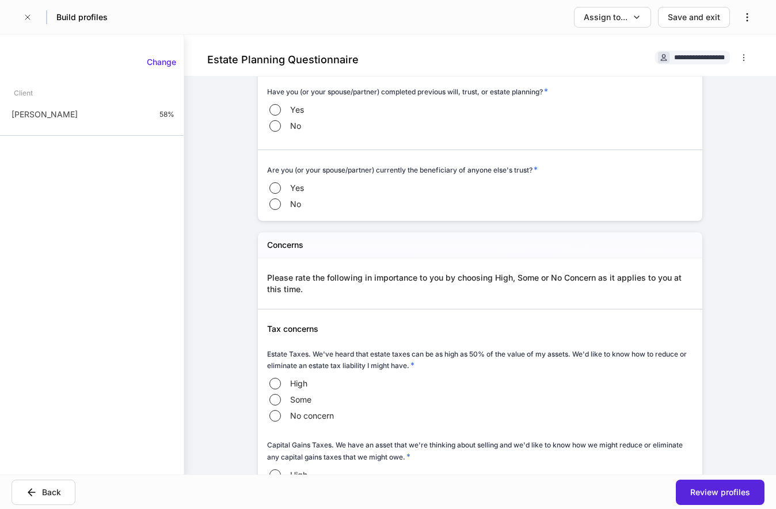
scroll to position [1198, 0]
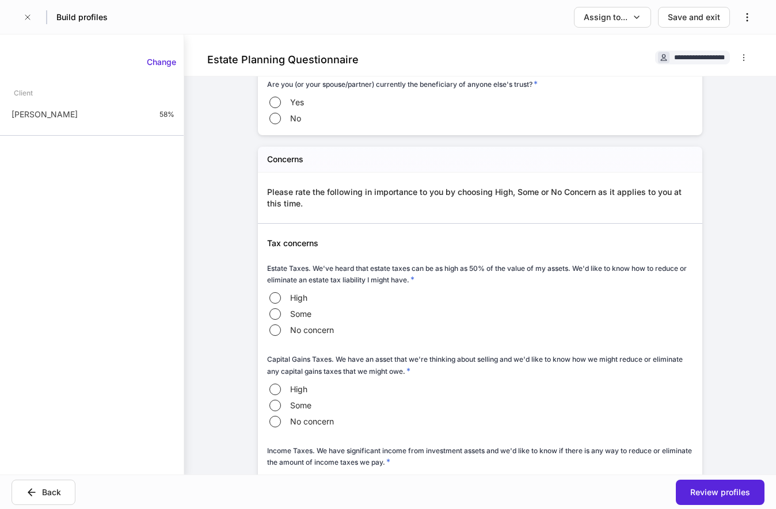
click at [573, 206] on div "Please rate the following in importance to you by choosing High, Some or No Con…" at bounding box center [480, 198] width 426 height 23
click at [542, 260] on div "Estate Taxes. We've heard that estate taxes can be as high as 50% of the value …" at bounding box center [475, 294] width 435 height 91
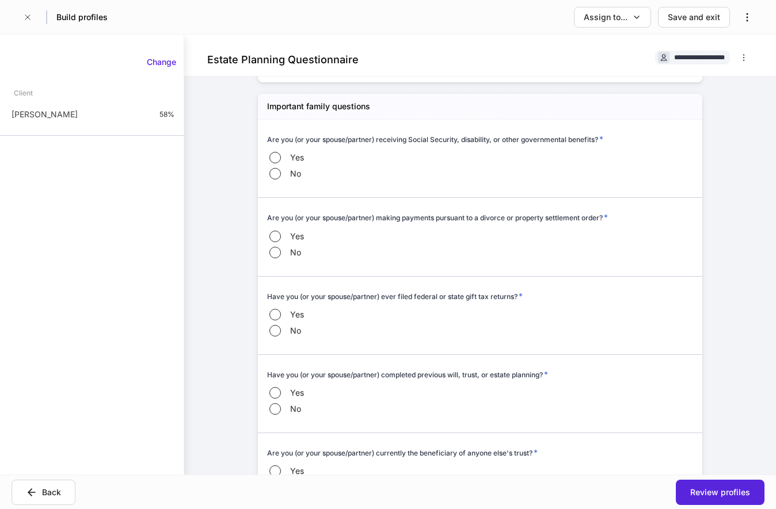
scroll to position [846, 0]
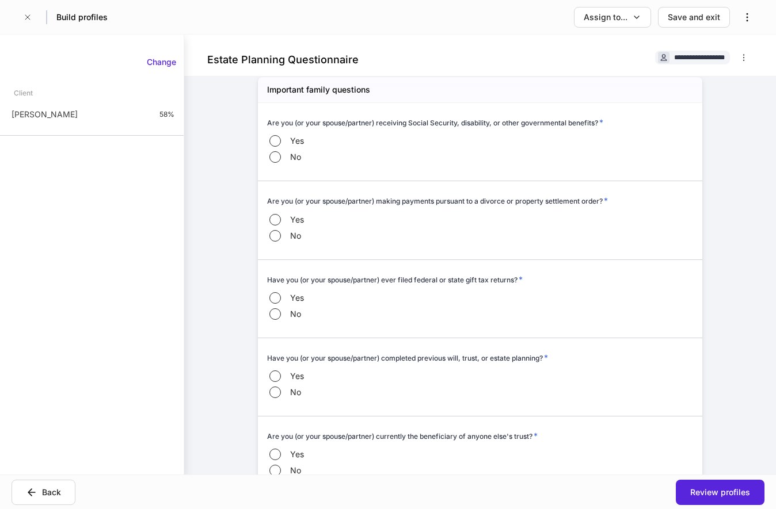
click at [481, 227] on div "Yes No" at bounding box center [480, 228] width 426 height 32
click at [519, 242] on div "Yes No" at bounding box center [480, 228] width 426 height 32
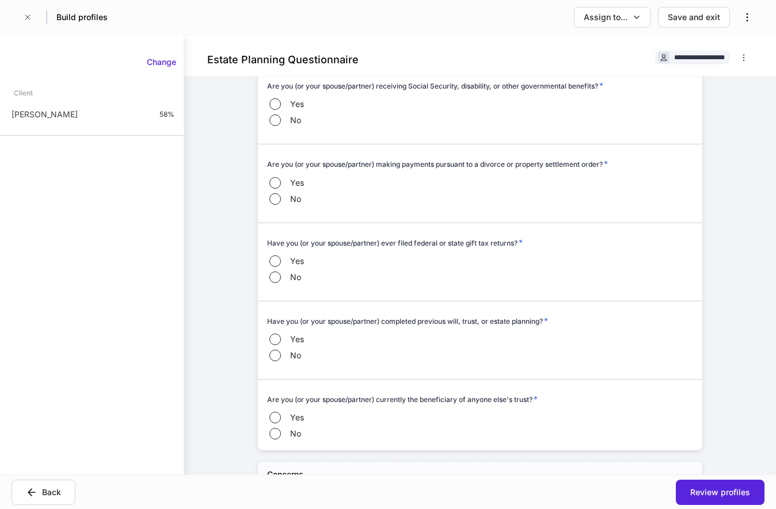
scroll to position [904, 0]
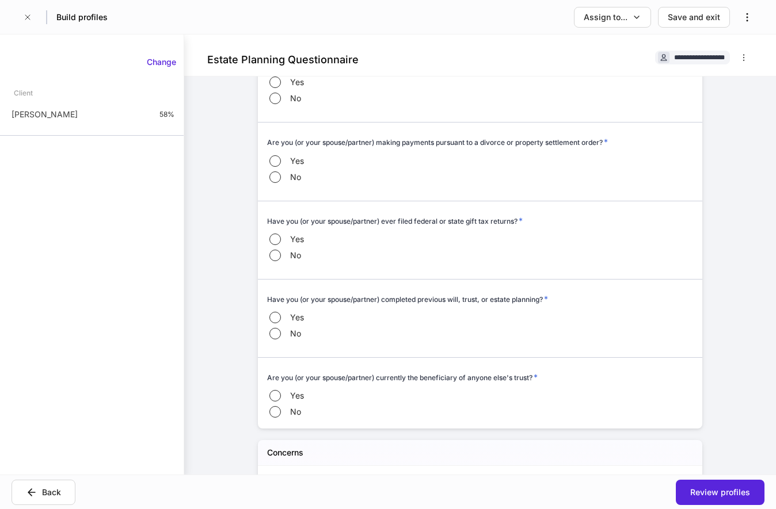
click at [606, 267] on div at bounding box center [475, 272] width 435 height 14
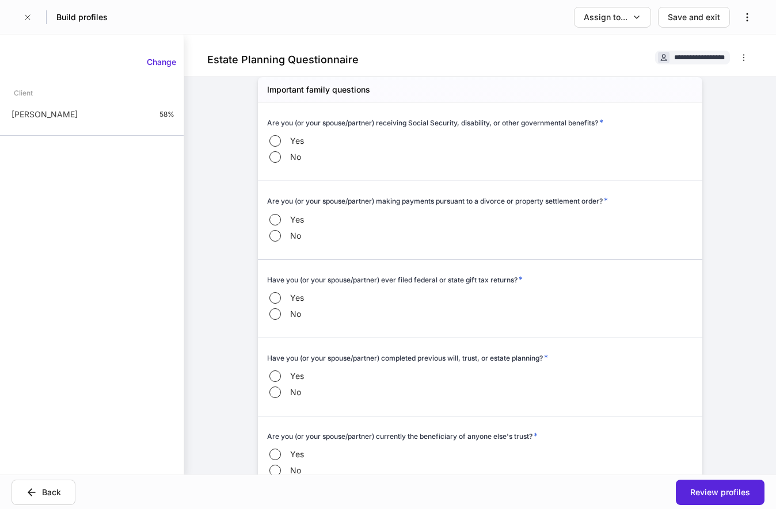
click at [748, 296] on div "**********" at bounding box center [480, 255] width 592 height 440
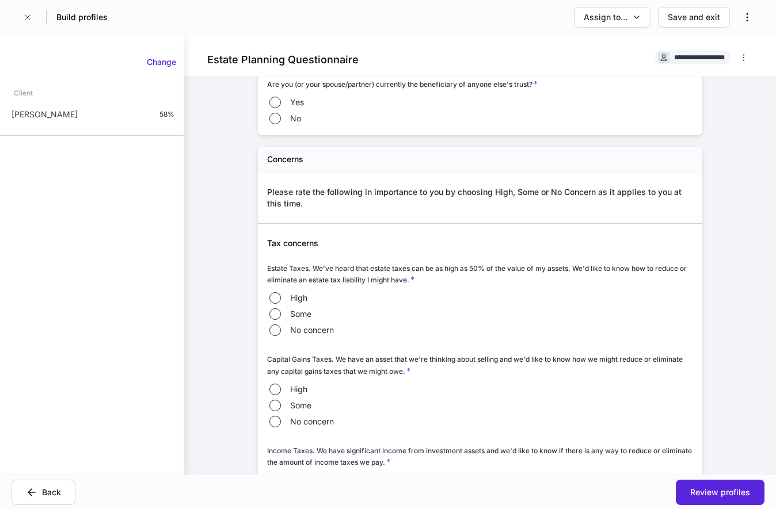
scroll to position [1257, 0]
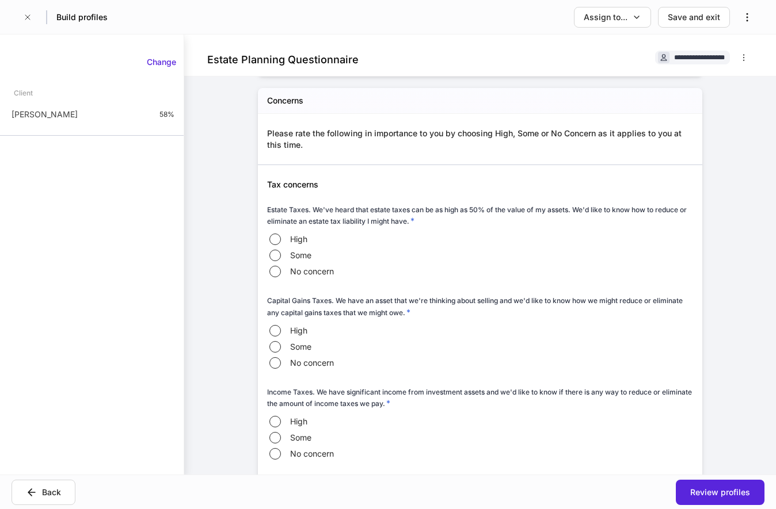
click at [495, 245] on div "High Some No concern" at bounding box center [480, 255] width 426 height 48
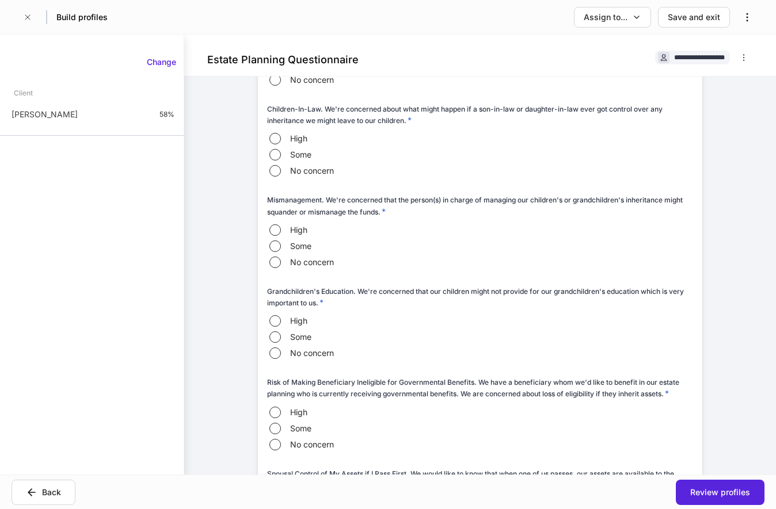
scroll to position [2137, 0]
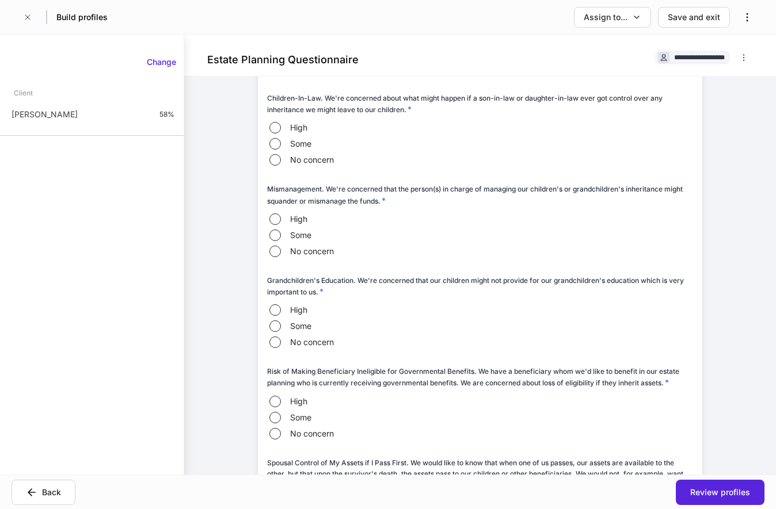
click at [504, 313] on div "High Some No concern" at bounding box center [480, 326] width 426 height 48
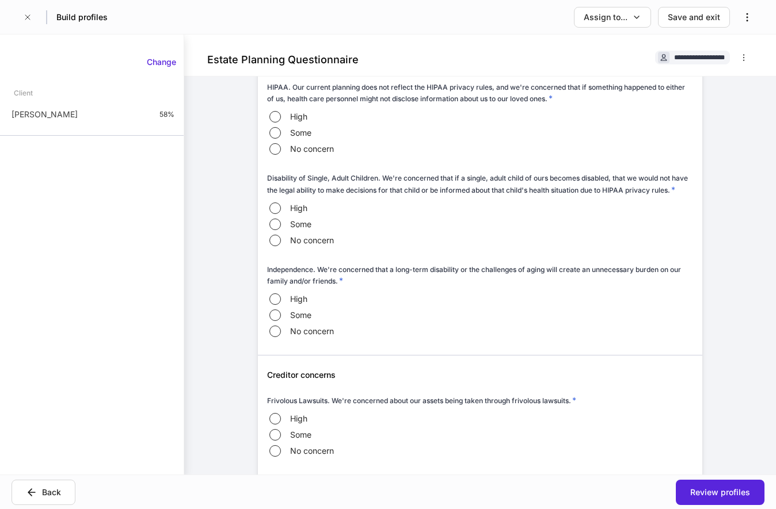
scroll to position [3253, 0]
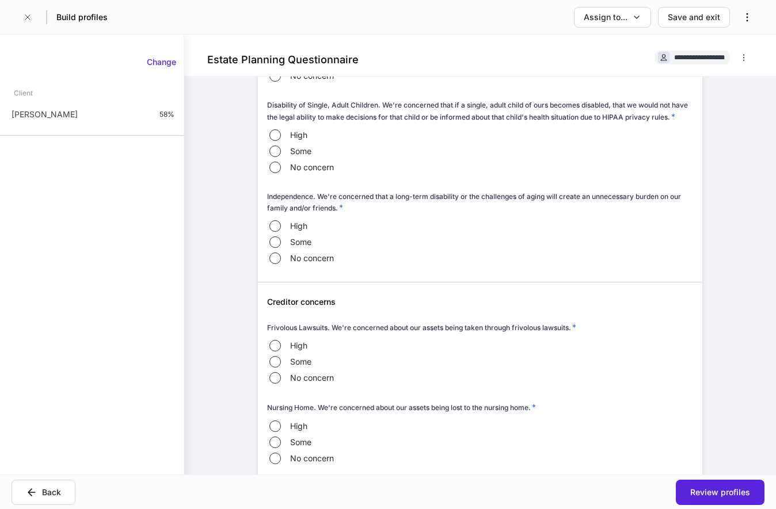
click at [540, 283] on div at bounding box center [475, 275] width 435 height 14
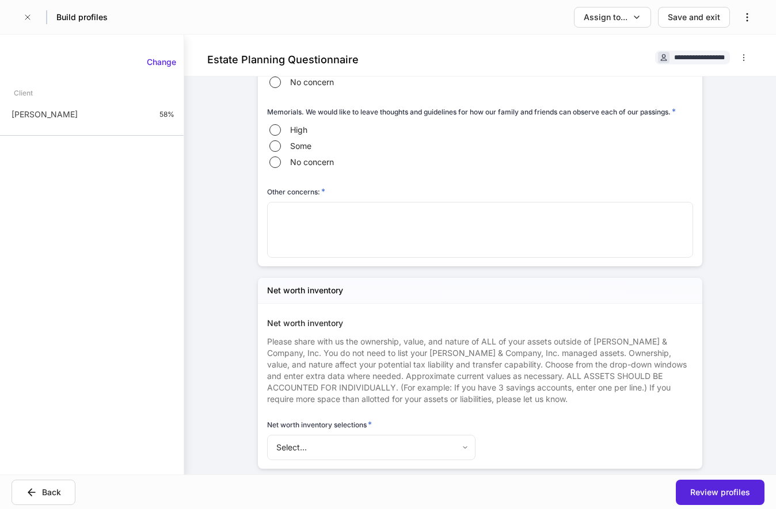
scroll to position [5367, 0]
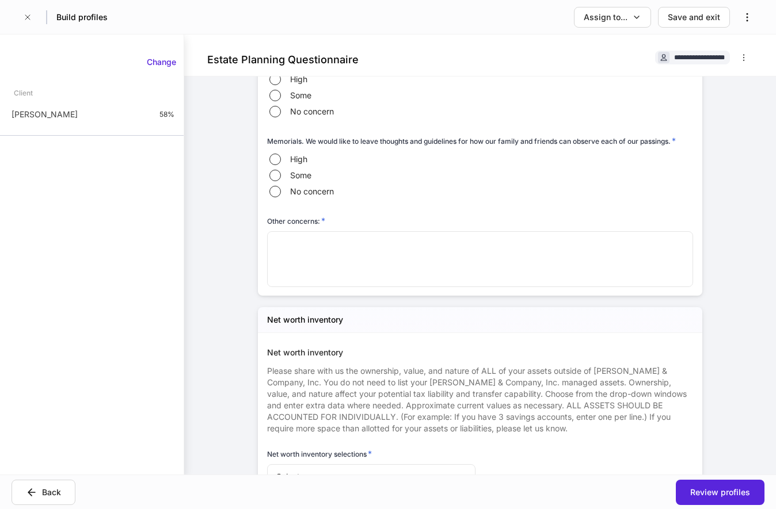
click at [528, 258] on div "* ​" at bounding box center [480, 259] width 426 height 56
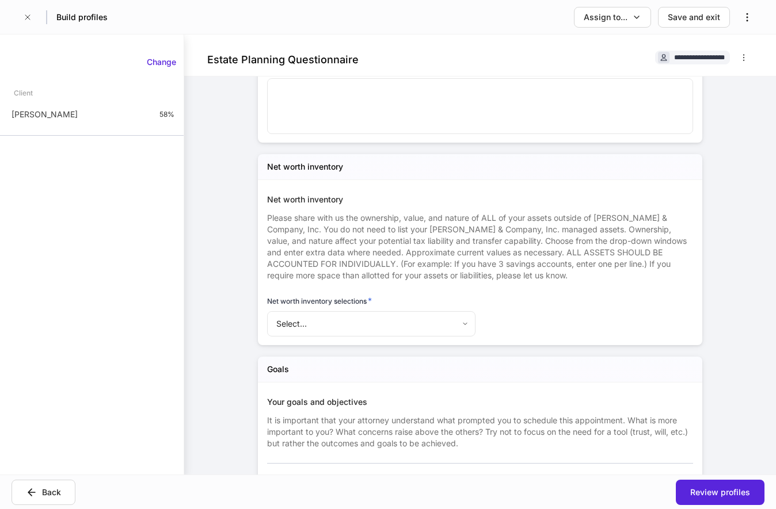
scroll to position [5543, 0]
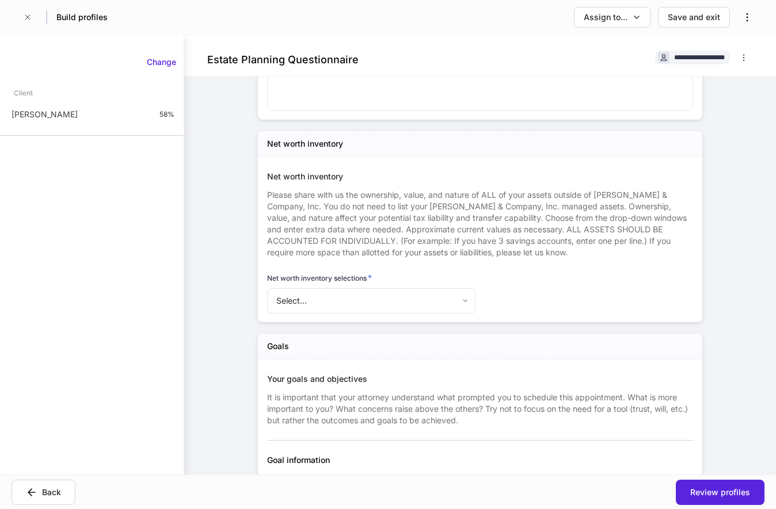
click at [539, 297] on div "Net worth inventory Please share with us the ownership, value, and nature of AL…" at bounding box center [475, 236] width 435 height 158
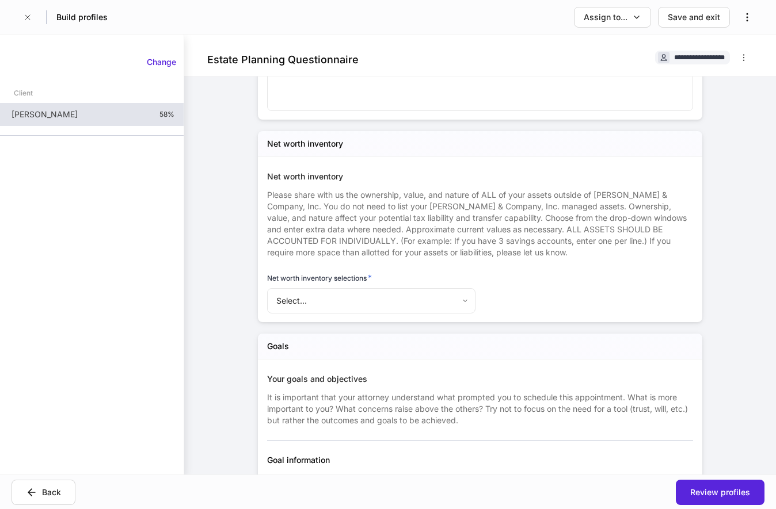
click at [73, 119] on p "[PERSON_NAME]" at bounding box center [45, 115] width 66 height 12
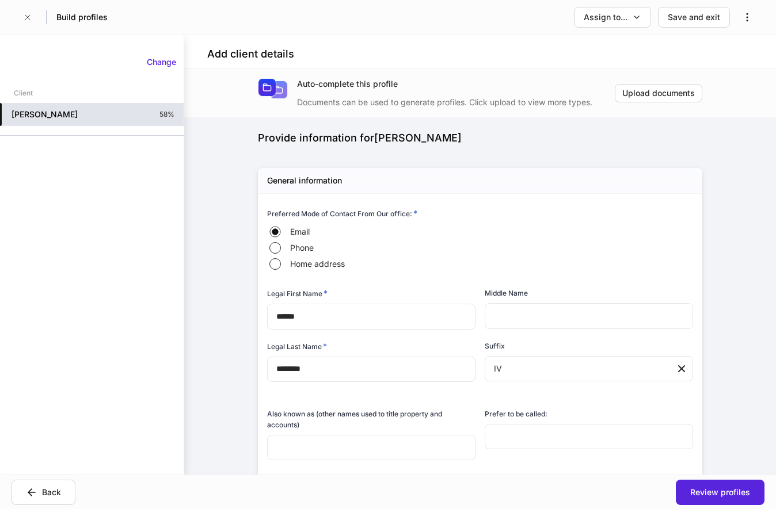
type input "**********"
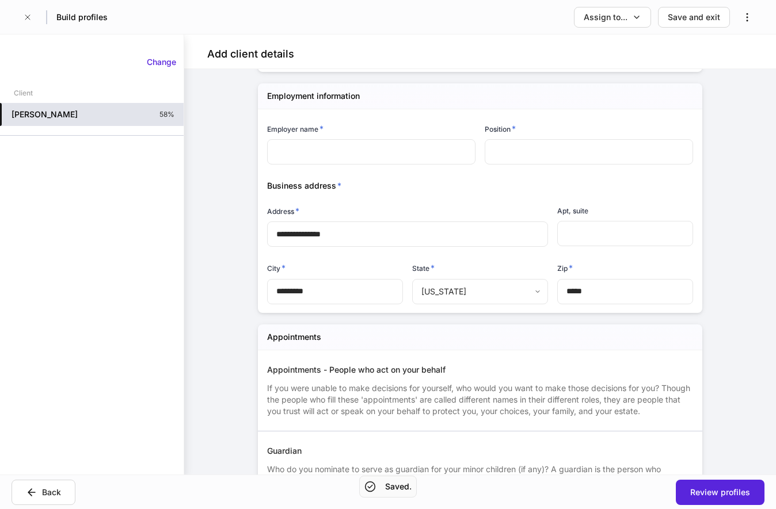
scroll to position [1233, 0]
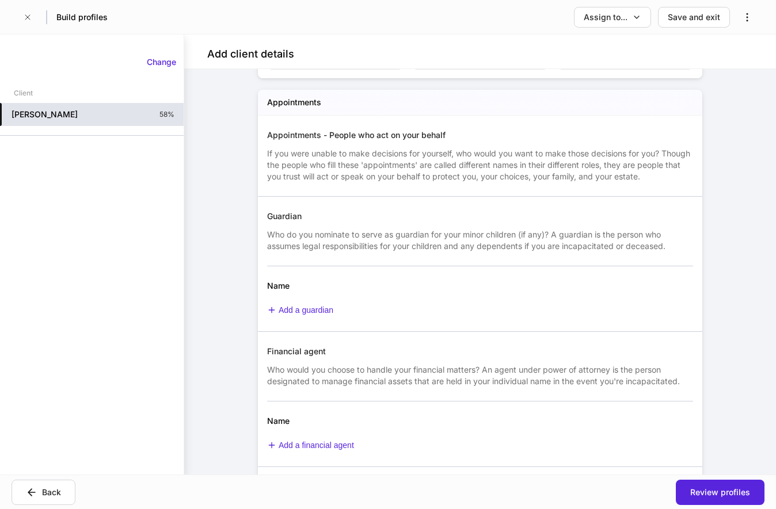
click at [519, 178] on span "If you were unable to make decisions for yourself, who would you want to make t…" at bounding box center [478, 165] width 423 height 33
click at [469, 165] on span "If you were unable to make decisions for yourself, who would you want to make t…" at bounding box center [478, 165] width 423 height 33
click at [522, 226] on div "Who do you nominate to serve as guardian for your minor children (if any)? A gu…" at bounding box center [480, 237] width 426 height 30
click at [458, 229] on div "Who do you nominate to serve as guardian for your minor children (if any)? A gu…" at bounding box center [480, 237] width 426 height 30
click at [564, 250] on span "Who do you nominate to serve as guardian for your minor children (if any)? A gu…" at bounding box center [466, 240] width 398 height 21
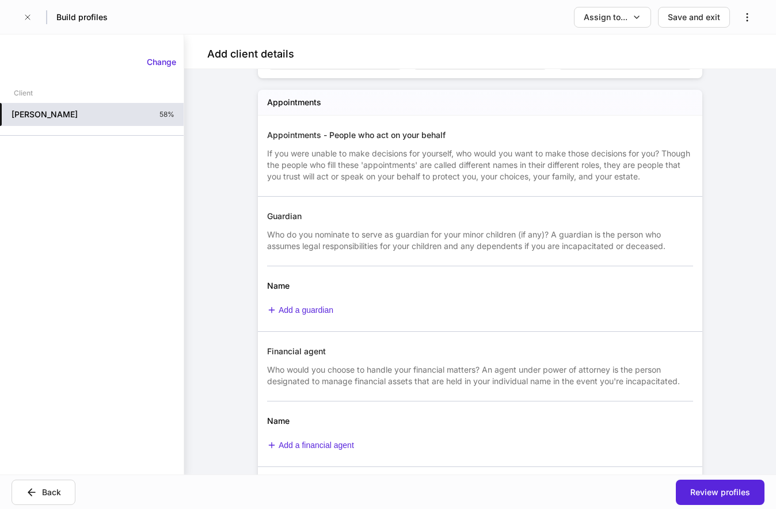
click at [575, 222] on div "Guardian" at bounding box center [480, 217] width 426 height 12
click at [582, 267] on hr at bounding box center [480, 266] width 426 height 1
click at [622, 328] on div at bounding box center [475, 325] width 435 height 14
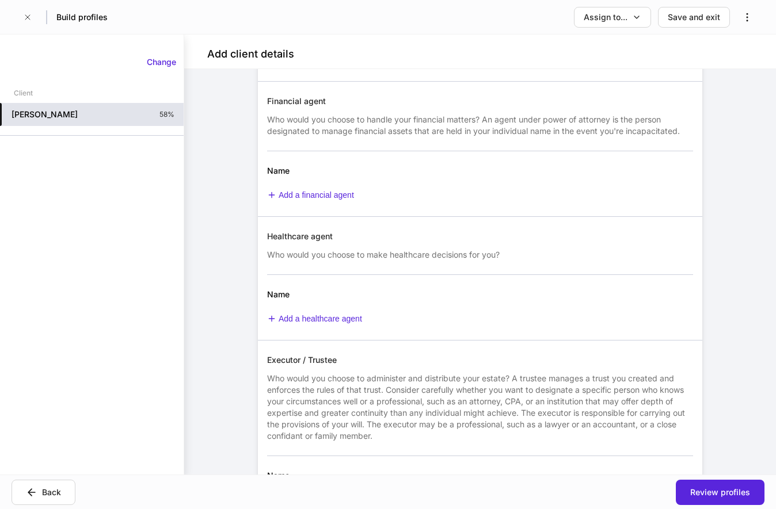
scroll to position [1527, 0]
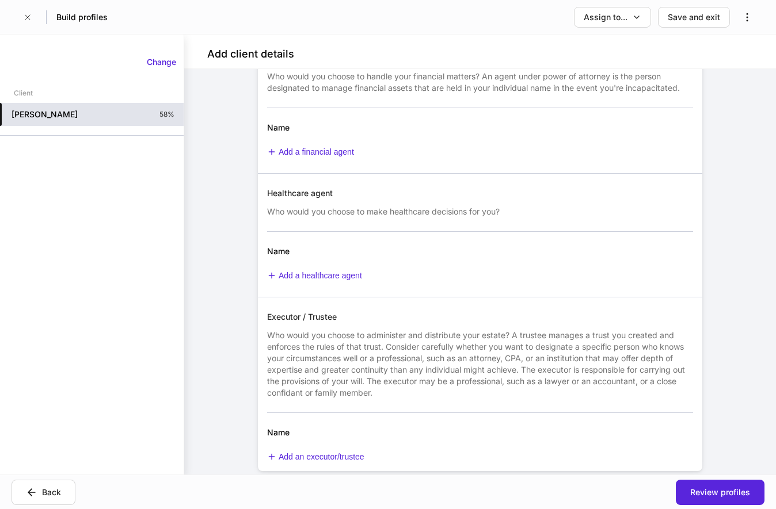
click at [523, 359] on span "Who would you choose to administer and distribute your estate? A trustee manage…" at bounding box center [476, 363] width 418 height 67
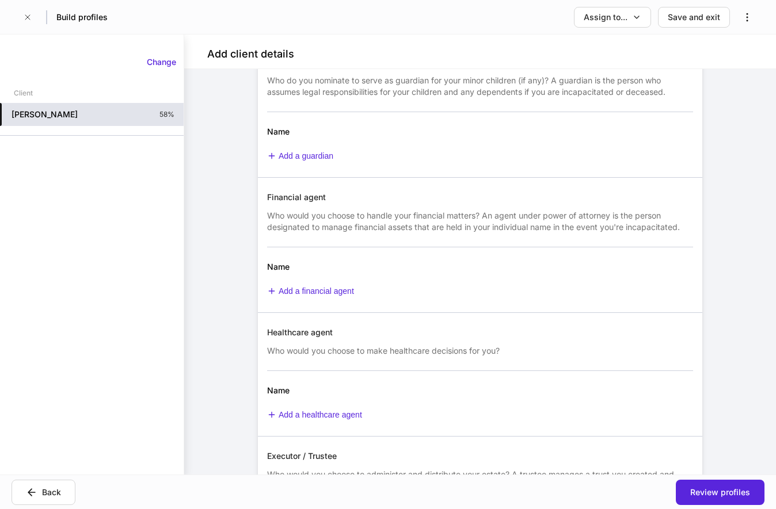
scroll to position [1329, 0]
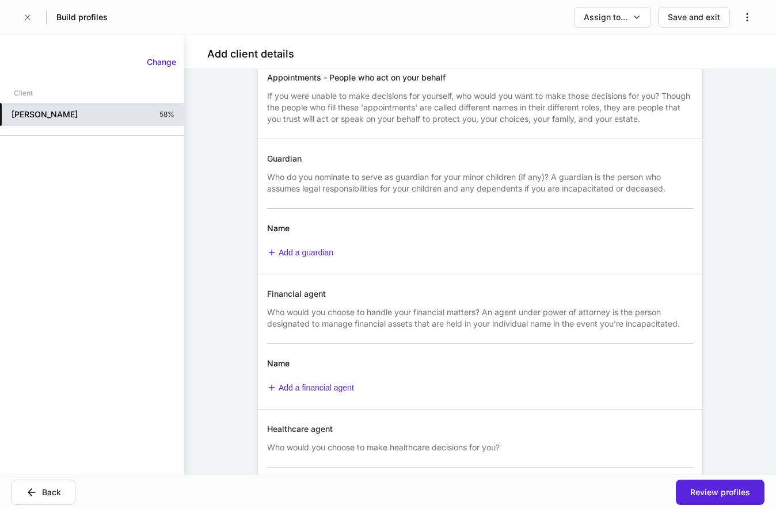
scroll to position [1270, 0]
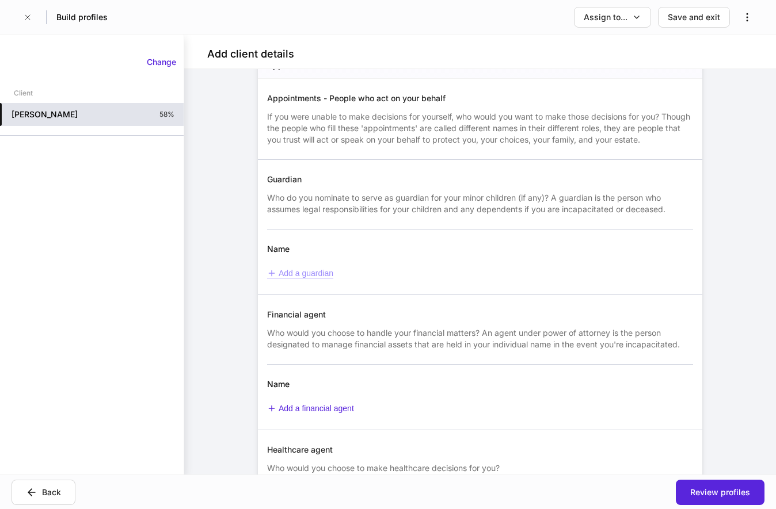
click at [286, 277] on div "Add a guardian" at bounding box center [300, 274] width 66 height 10
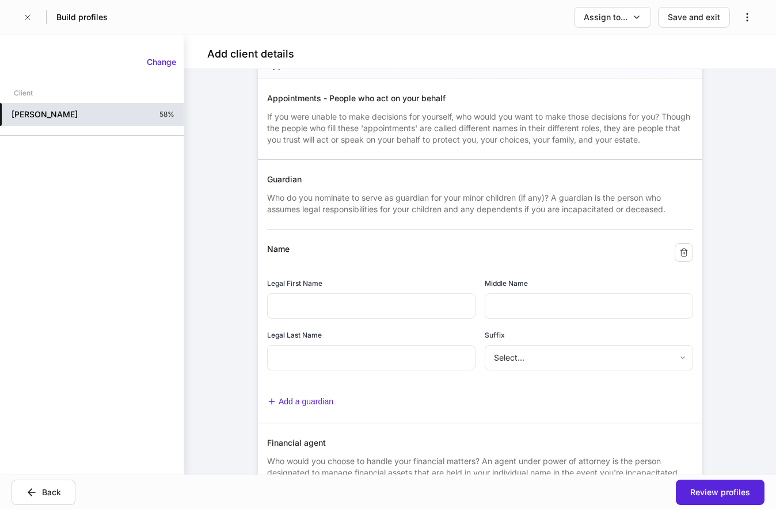
click at [547, 390] on div "Add a guardian" at bounding box center [475, 396] width 435 height 26
click at [580, 363] on body "**********" at bounding box center [388, 254] width 776 height 509
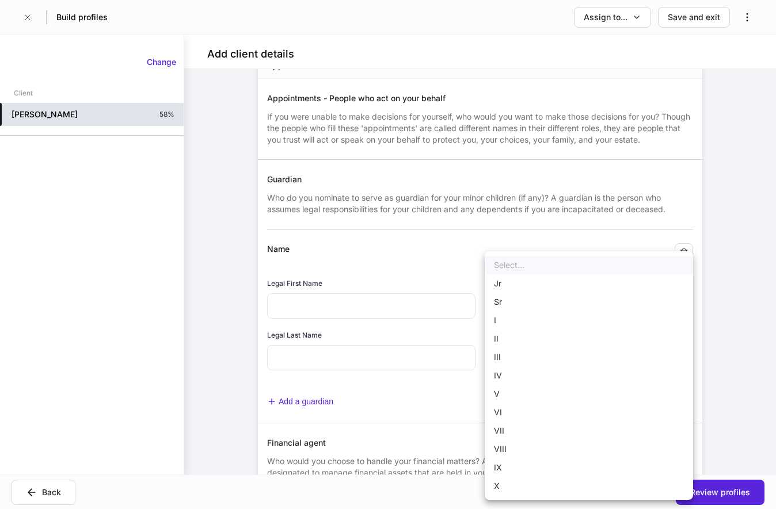
click at [221, 268] on div at bounding box center [388, 254] width 776 height 509
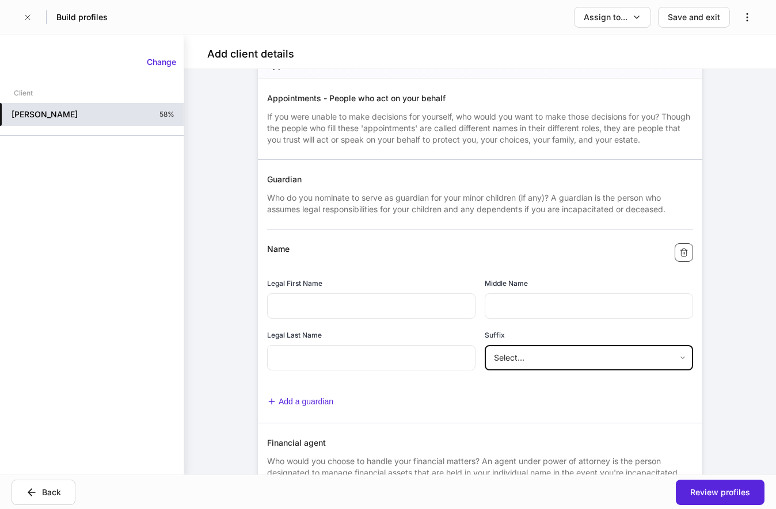
click at [679, 257] on icon "button" at bounding box center [683, 252] width 9 height 9
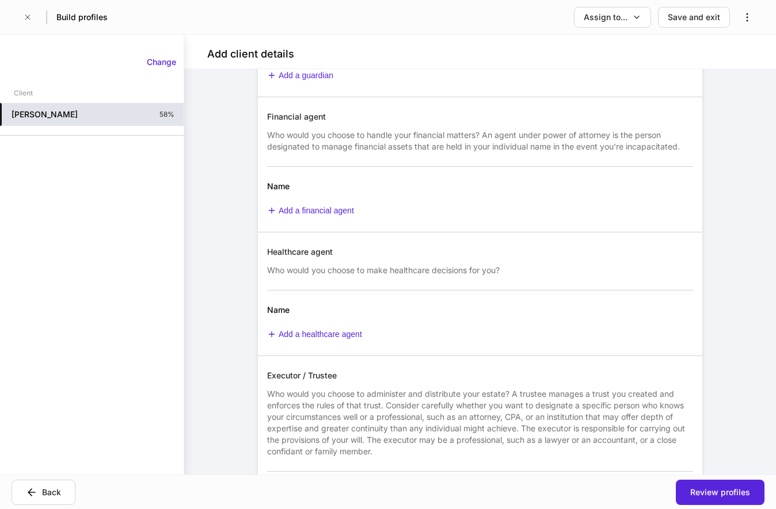
scroll to position [1564, 0]
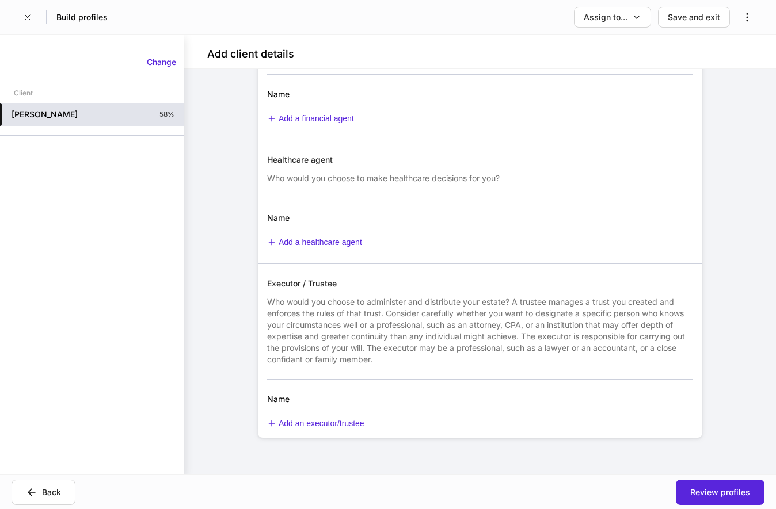
drag, startPoint x: 127, startPoint y: 173, endPoint x: 115, endPoint y: 167, distance: 13.1
click at [125, 173] on div "Change Client [PERSON_NAME] IV 58%" at bounding box center [92, 254] width 184 height 413
click at [78, 151] on div "Change Client [PERSON_NAME] IV 58%" at bounding box center [92, 254] width 184 height 413
click at [62, 145] on div "Change Client [PERSON_NAME] IV 58%" at bounding box center [92, 96] width 184 height 97
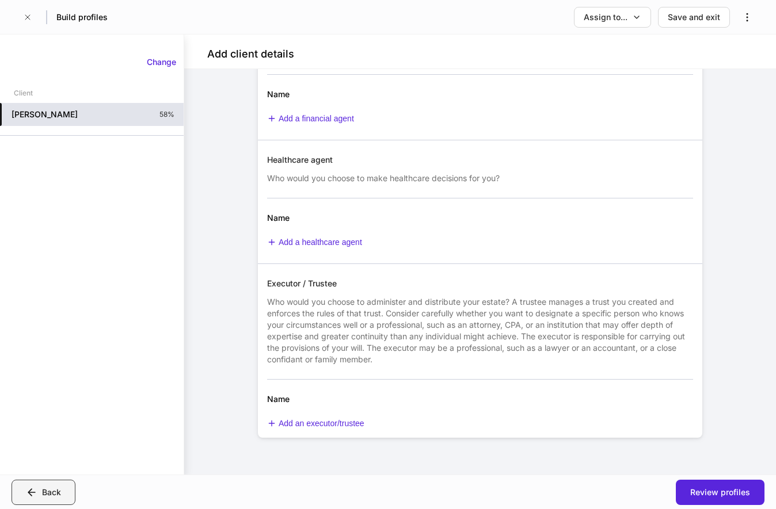
click at [42, 495] on div "Back" at bounding box center [51, 493] width 19 height 12
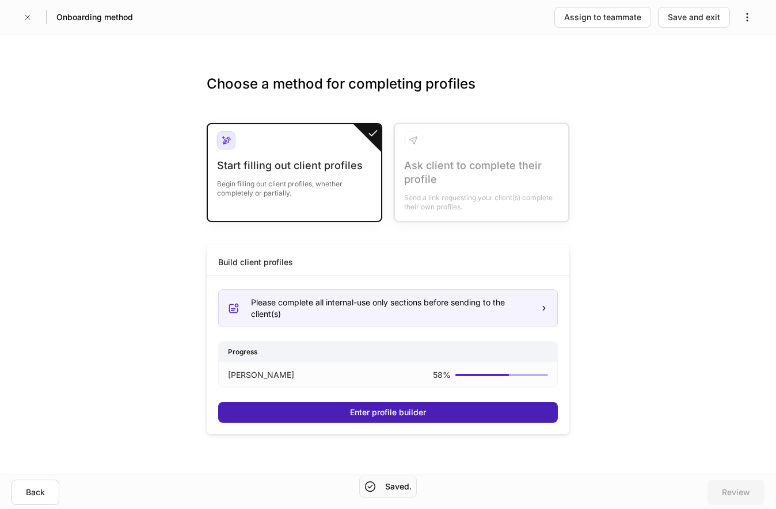
click at [403, 413] on div "Enter profile builder" at bounding box center [388, 413] width 76 height 12
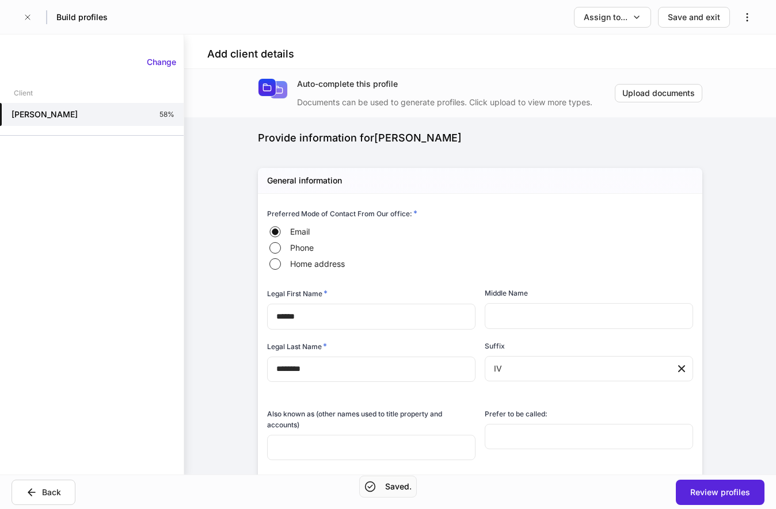
type input "**********"
click at [91, 153] on div "Change Client [PERSON_NAME] IV 58%" at bounding box center [92, 254] width 184 height 413
click at [73, 150] on div "Change Client [PERSON_NAME] IV 58%" at bounding box center [92, 254] width 184 height 413
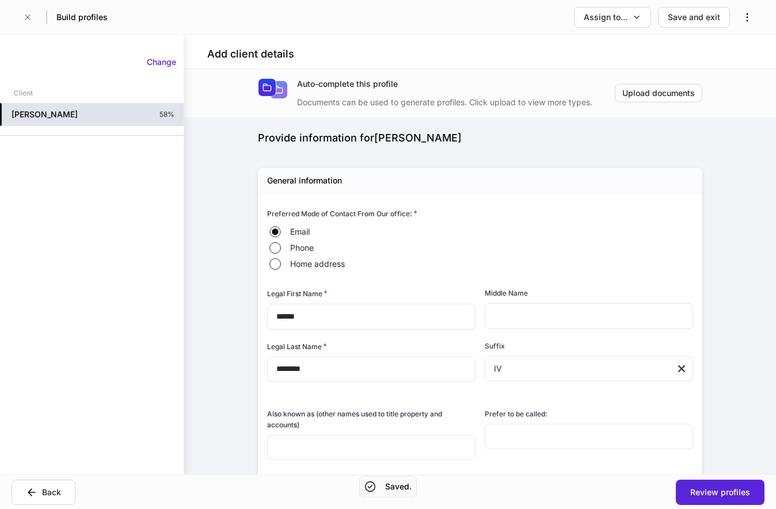
drag, startPoint x: 73, startPoint y: 150, endPoint x: 82, endPoint y: 125, distance: 25.7
click at [73, 149] on div "Change Client [PERSON_NAME] IV 58%" at bounding box center [92, 254] width 184 height 413
click at [92, 117] on div "[PERSON_NAME] IV 58%" at bounding box center [92, 114] width 184 height 23
click at [92, 116] on div "[PERSON_NAME] IV 58%" at bounding box center [92, 114] width 184 height 23
click at [111, 170] on div "Change Client [PERSON_NAME] IV 58%" at bounding box center [92, 254] width 184 height 413
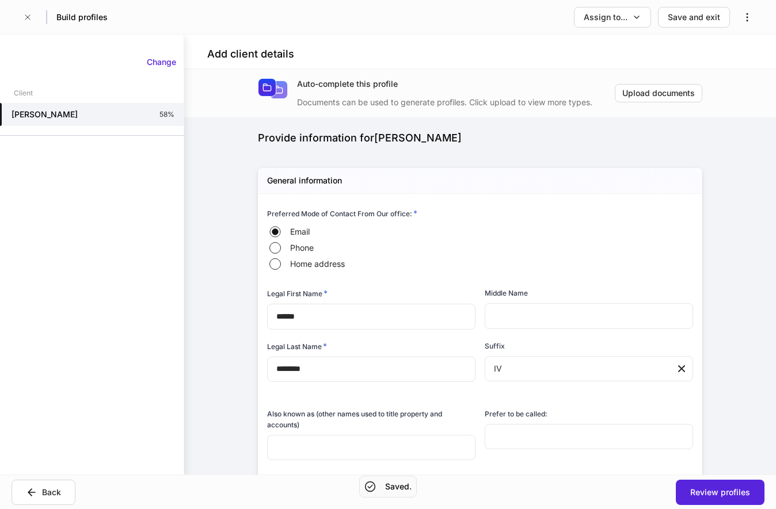
click at [101, 158] on div "Change Client [PERSON_NAME] IV 58%" at bounding box center [92, 254] width 184 height 413
type input "**********"
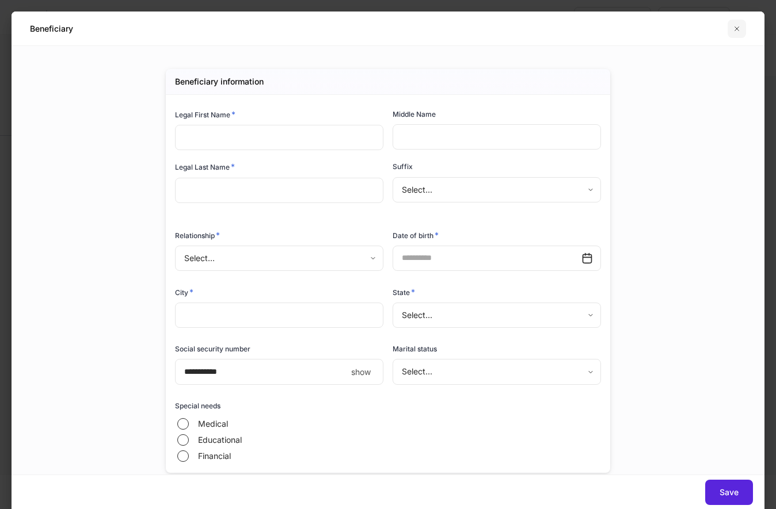
click at [737, 24] on button "button" at bounding box center [737, 29] width 18 height 18
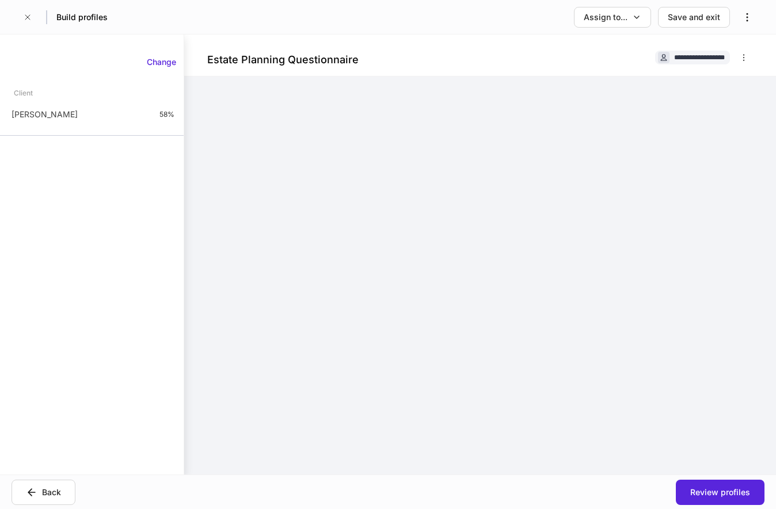
click at [306, 249] on div at bounding box center [480, 297] width 518 height 440
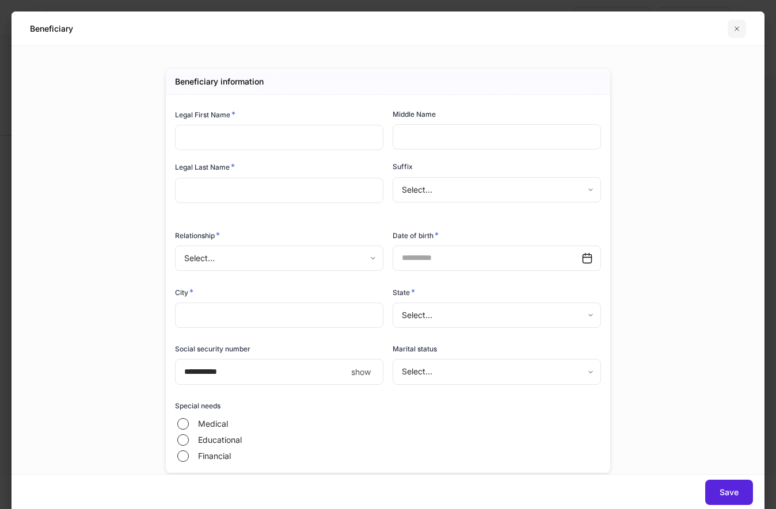
click at [736, 28] on icon "button" at bounding box center [736, 28] width 9 height 9
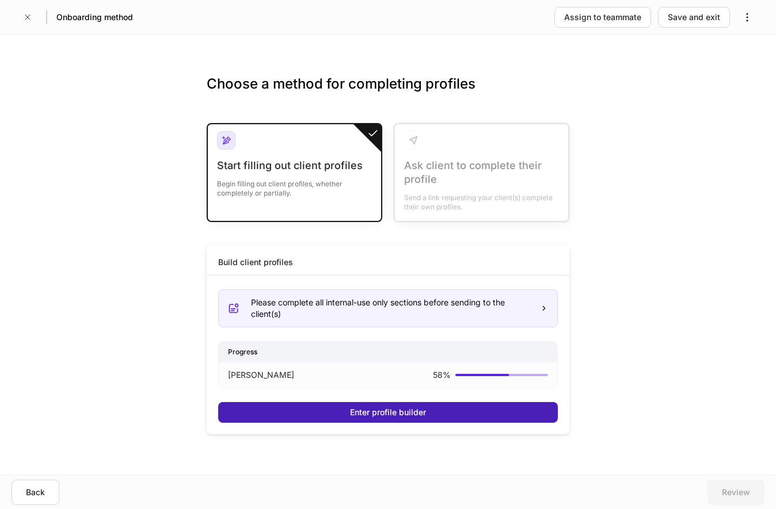
click at [357, 405] on button "Enter profile builder" at bounding box center [388, 412] width 340 height 21
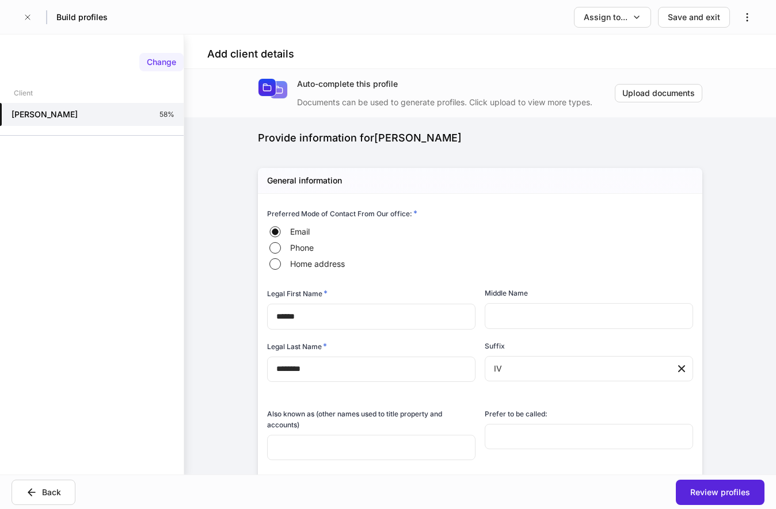
click at [159, 64] on div "Change" at bounding box center [161, 62] width 29 height 12
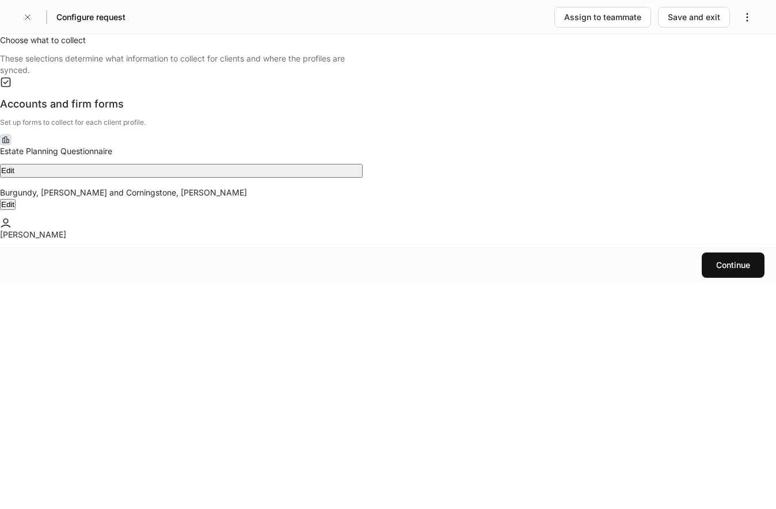
click at [215, 157] on div "Estate Planning Questionnaire" at bounding box center [181, 152] width 363 height 12
click at [313, 178] on button "Edit" at bounding box center [181, 171] width 363 height 14
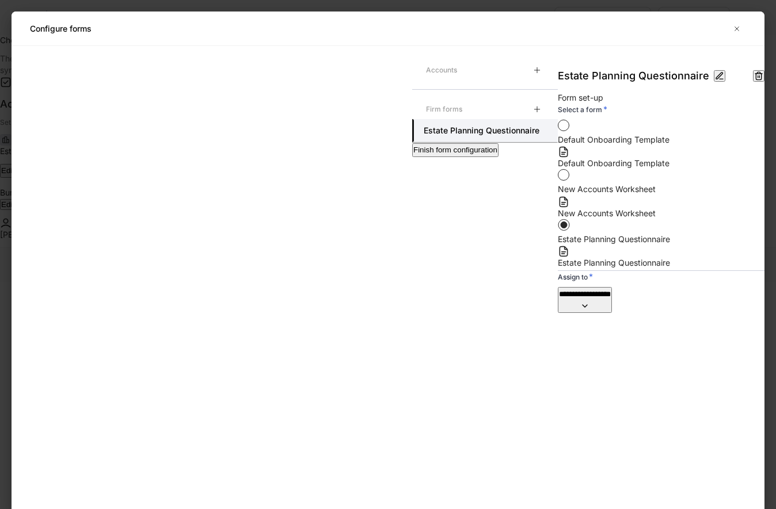
click at [754, 77] on icon "button" at bounding box center [758, 75] width 9 height 9
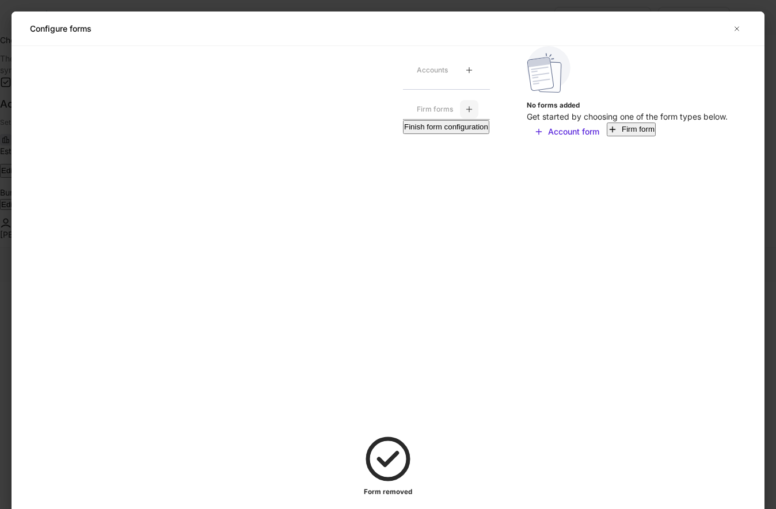
click at [466, 112] on icon "button" at bounding box center [468, 108] width 5 height 5
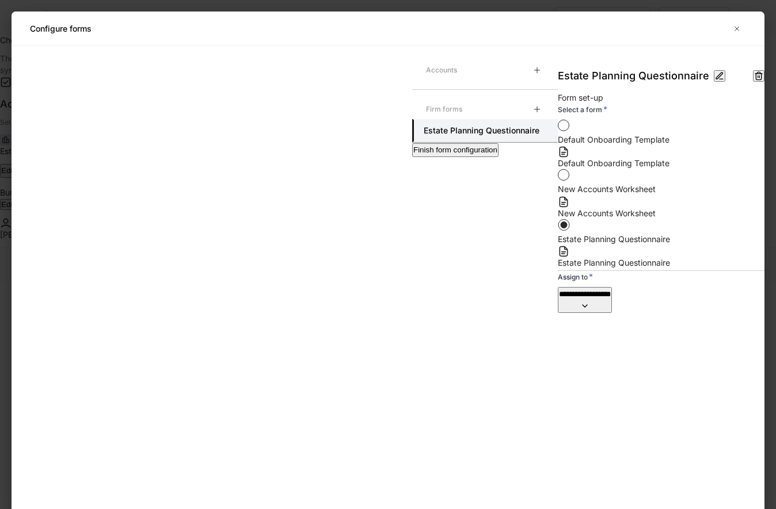
click at [413, 156] on div "Finish form configuration" at bounding box center [455, 150] width 84 height 12
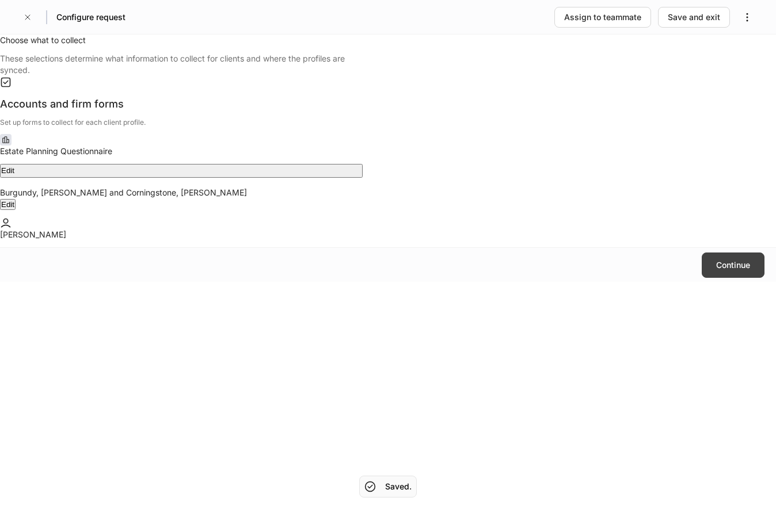
click at [718, 282] on div "Continue" at bounding box center [388, 265] width 776 height 35
click at [719, 278] on button "Continue" at bounding box center [733, 265] width 63 height 25
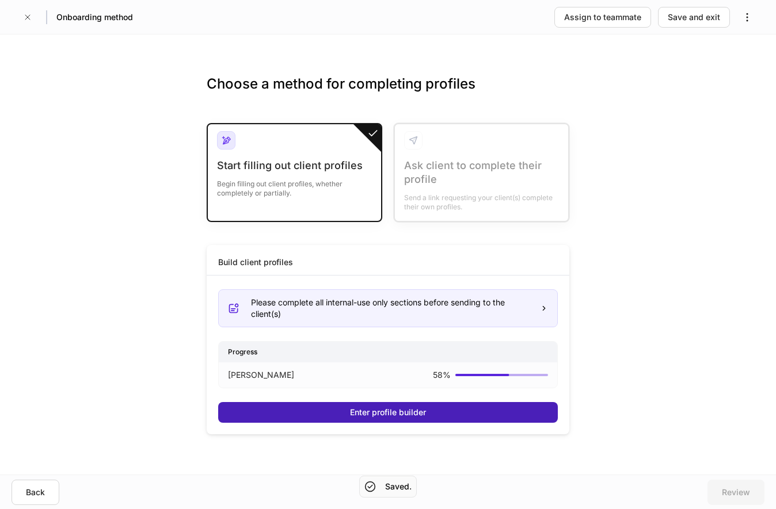
click at [365, 409] on div "Enter profile builder" at bounding box center [388, 413] width 76 height 12
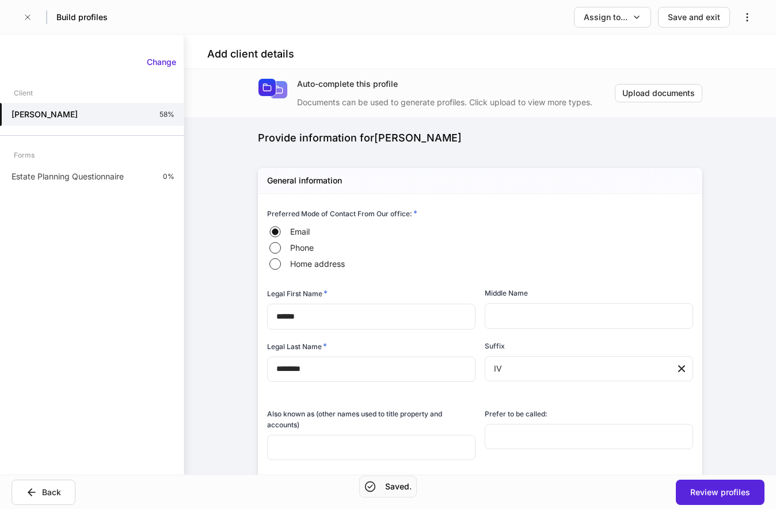
type input "**********"
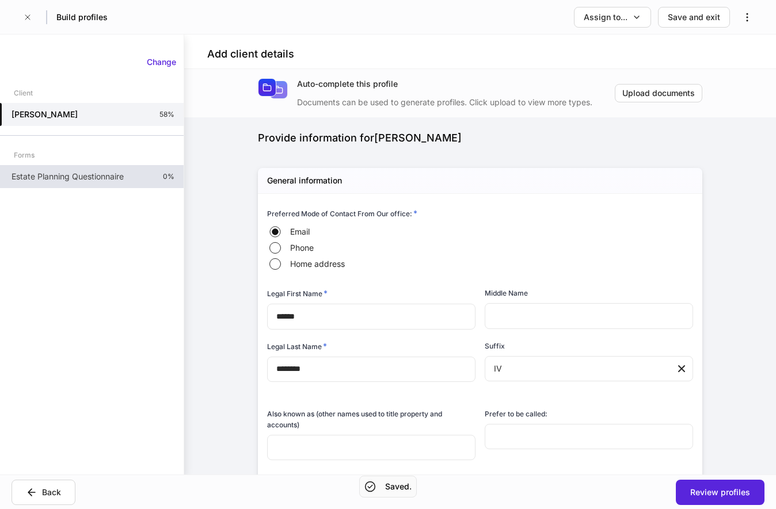
drag, startPoint x: 89, startPoint y: 187, endPoint x: 96, endPoint y: 186, distance: 7.6
click at [88, 187] on div "Estate Planning Questionnaire 0%" at bounding box center [92, 176] width 184 height 23
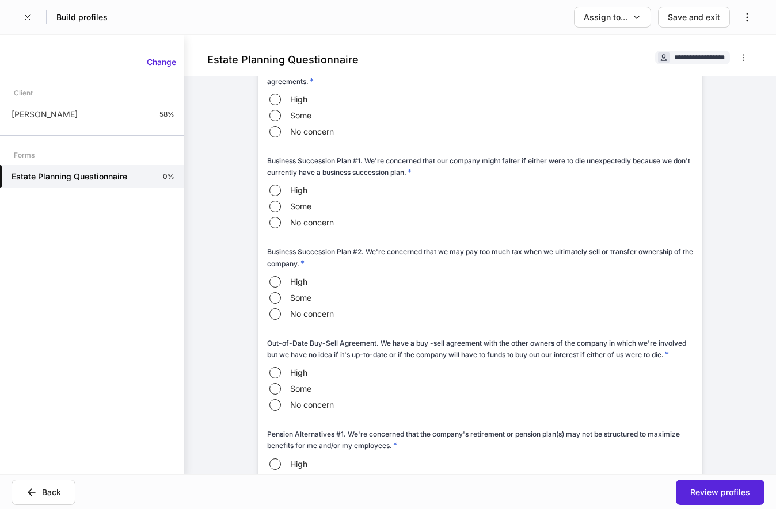
scroll to position [4521, 0]
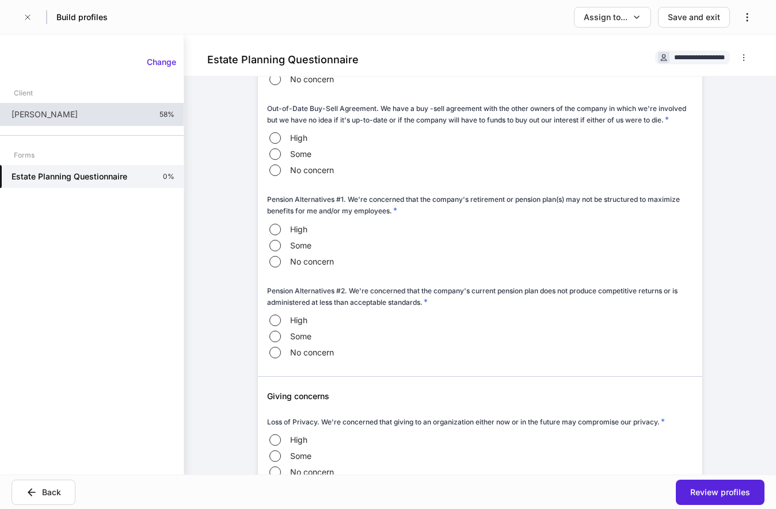
click at [97, 122] on div "[PERSON_NAME] IV 58%" at bounding box center [92, 114] width 184 height 23
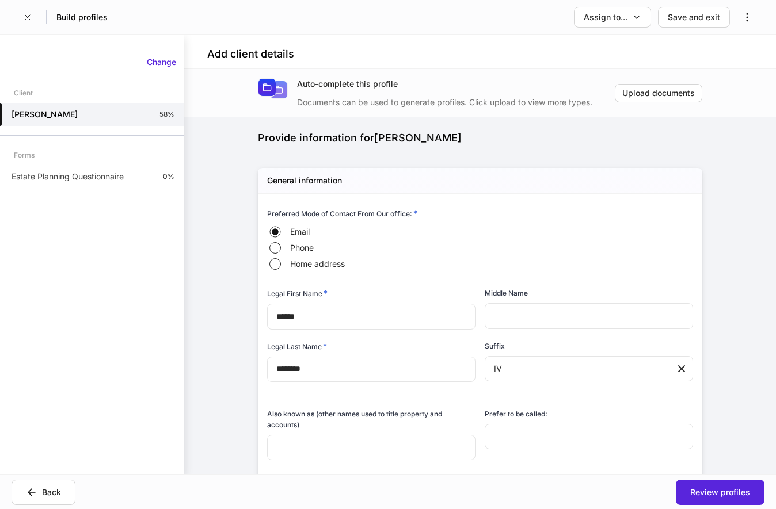
type input "**********"
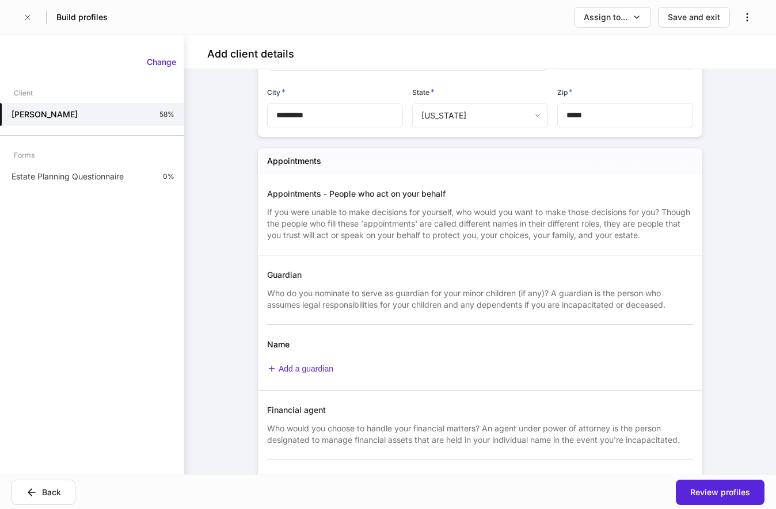
scroll to position [1233, 0]
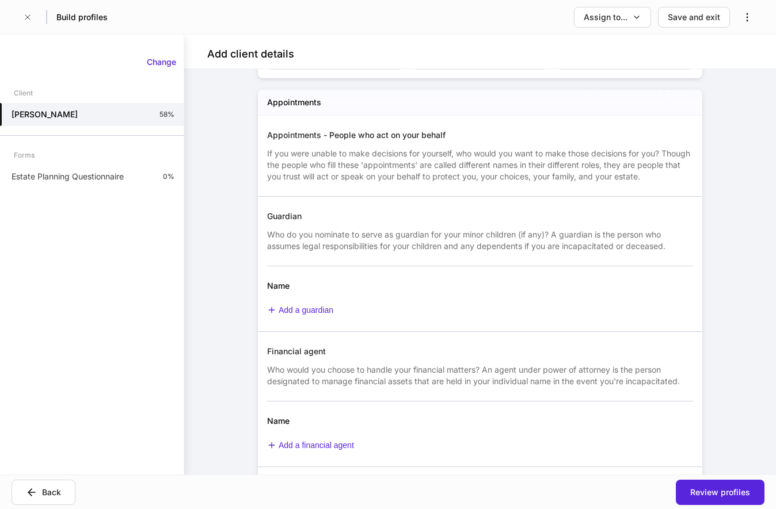
click at [547, 292] on div "Name" at bounding box center [407, 286] width 281 height 12
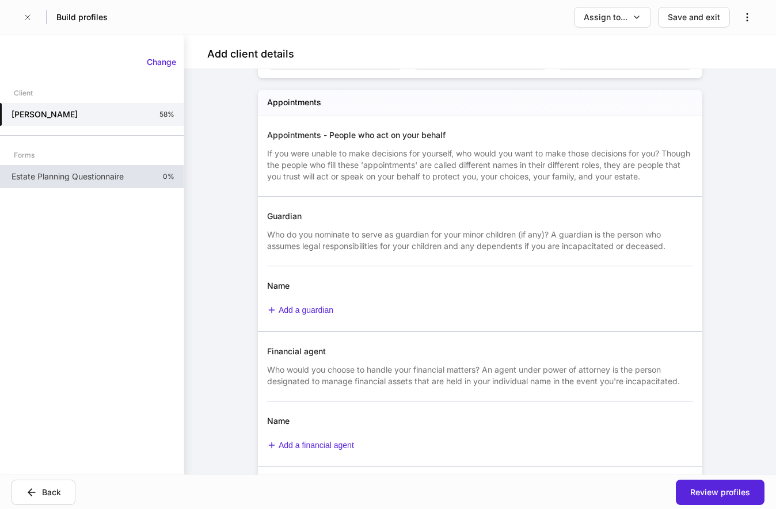
click at [86, 185] on div "Estate Planning Questionnaire 0%" at bounding box center [92, 176] width 184 height 23
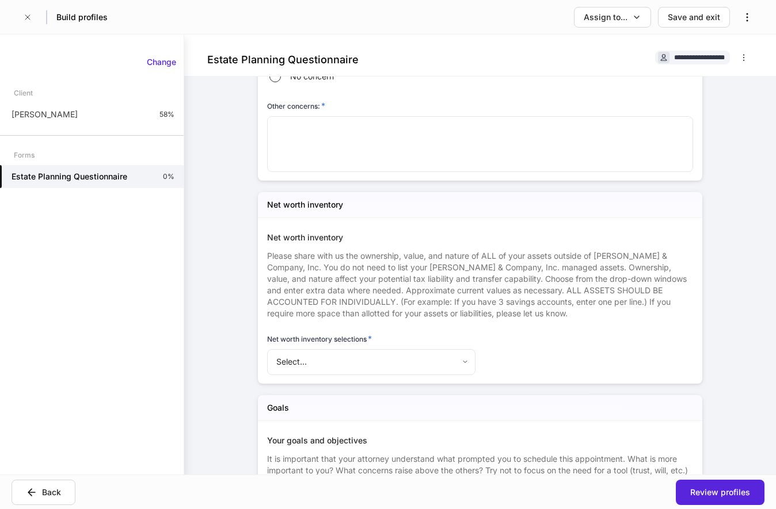
scroll to position [5520, 0]
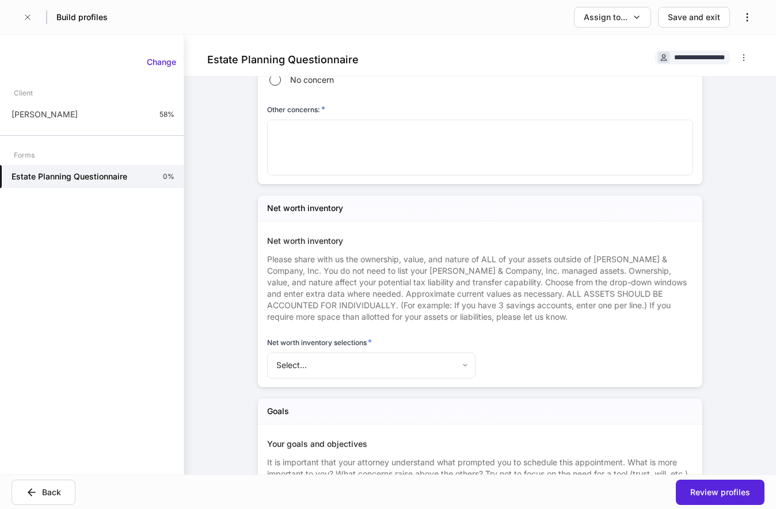
scroll to position [5461, 0]
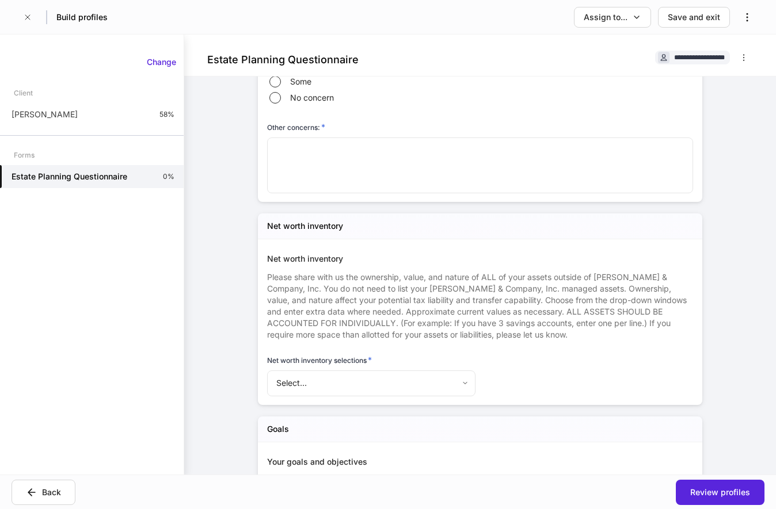
click at [743, 277] on div "**********" at bounding box center [480, 255] width 592 height 440
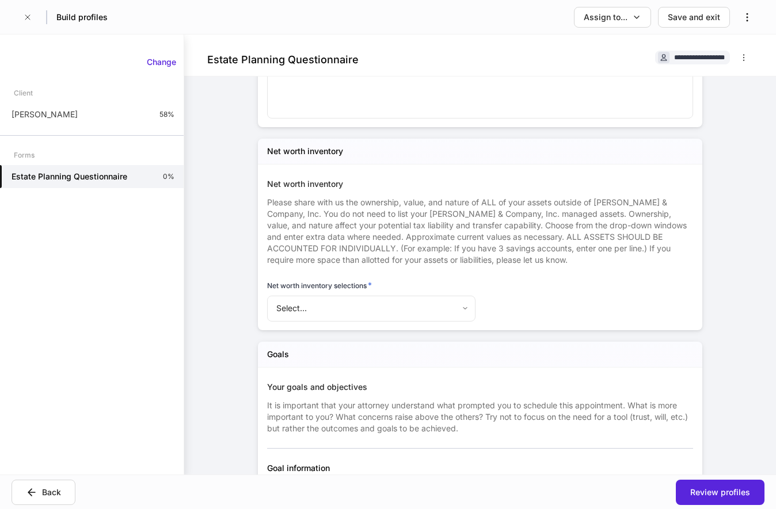
scroll to position [5520, 0]
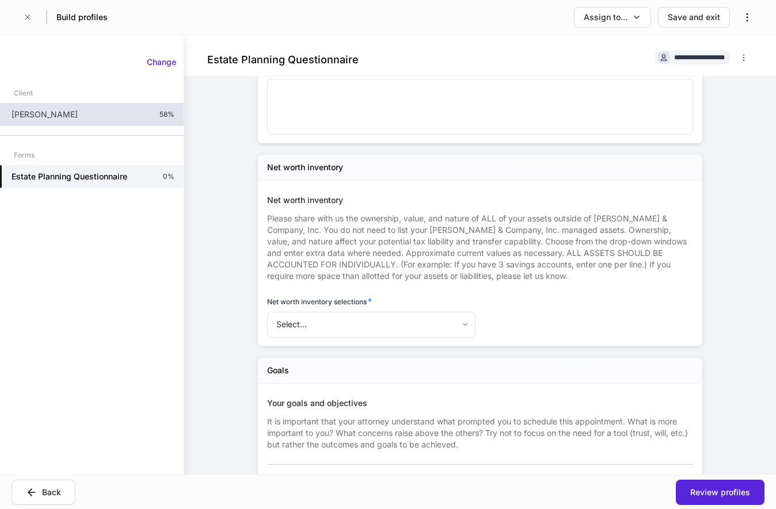
click at [93, 112] on div "[PERSON_NAME] IV 58%" at bounding box center [92, 114] width 184 height 23
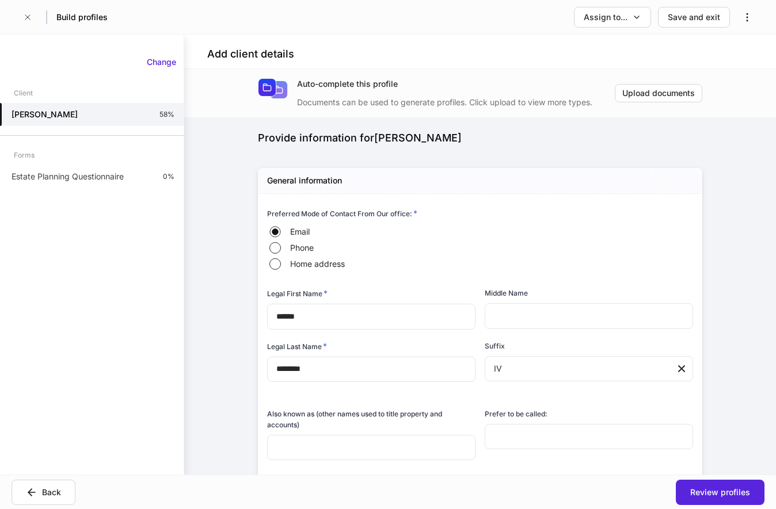
type input "**********"
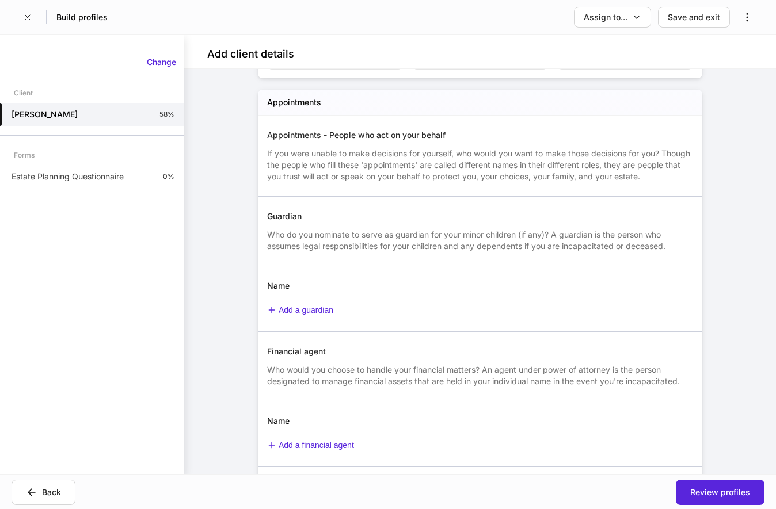
scroll to position [1292, 0]
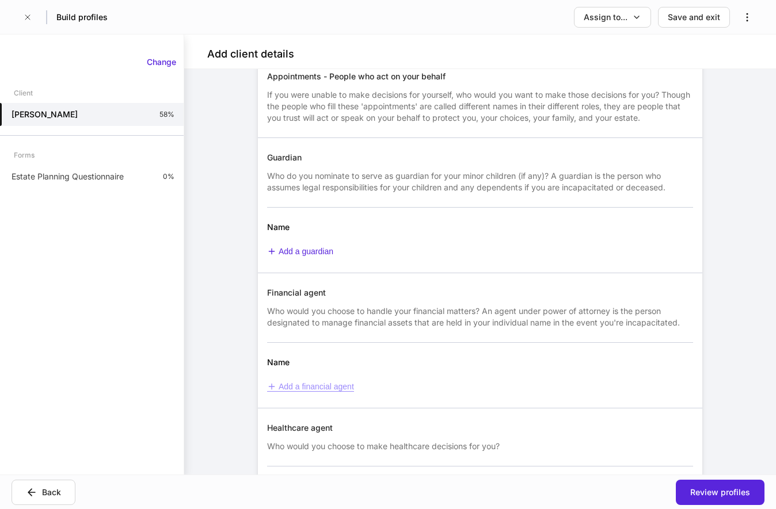
click at [318, 391] on div "Add a financial agent" at bounding box center [310, 387] width 87 height 10
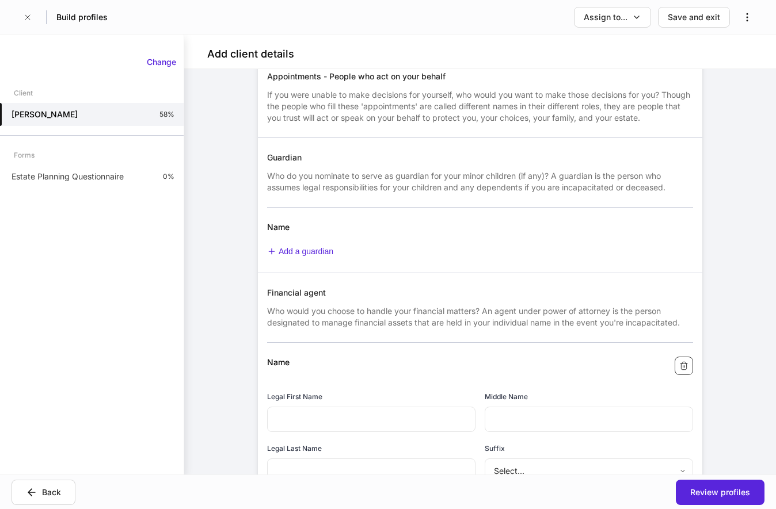
click at [686, 369] on icon "button" at bounding box center [683, 366] width 9 height 9
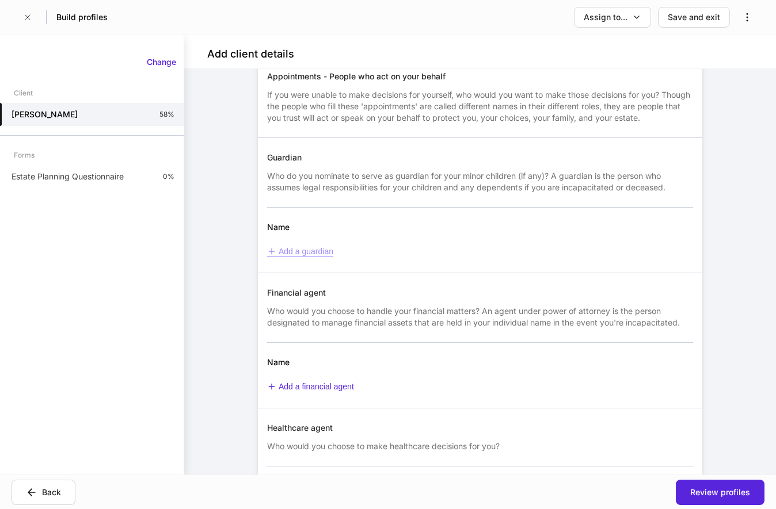
click at [325, 254] on div "Add a guardian" at bounding box center [300, 252] width 66 height 10
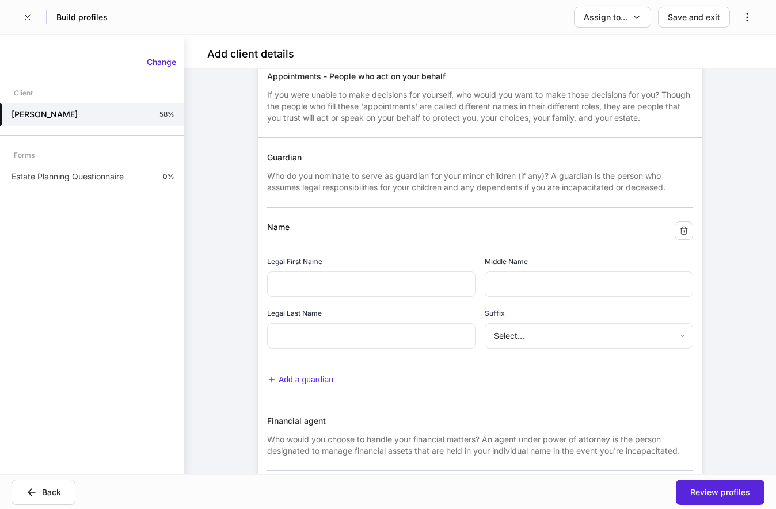
scroll to position [1351, 0]
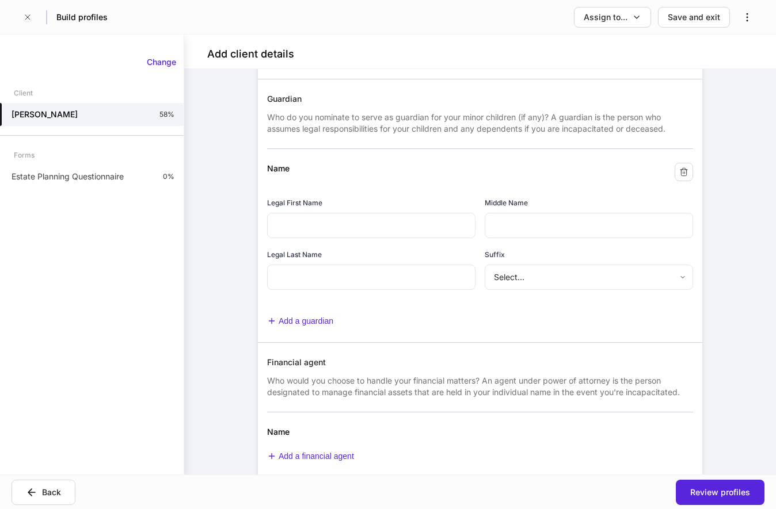
click at [739, 198] on div "**********" at bounding box center [480, 272] width 592 height 406
click at [92, 116] on div "[PERSON_NAME] IV 58%" at bounding box center [92, 114] width 184 height 23
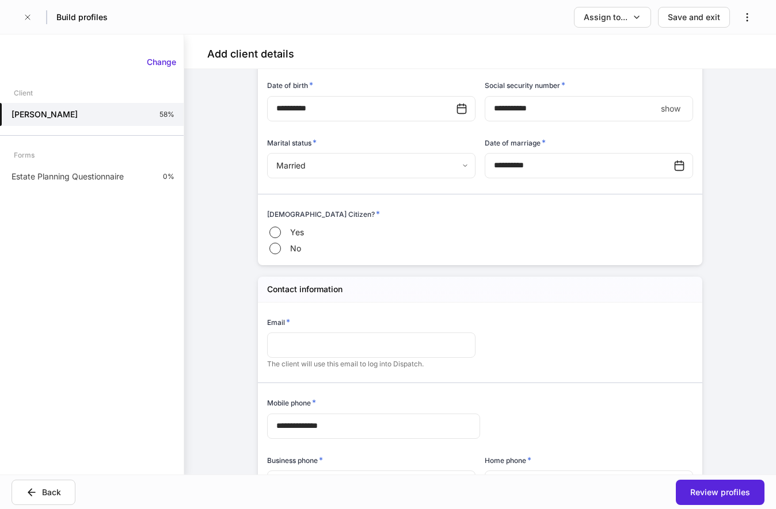
scroll to position [470, 0]
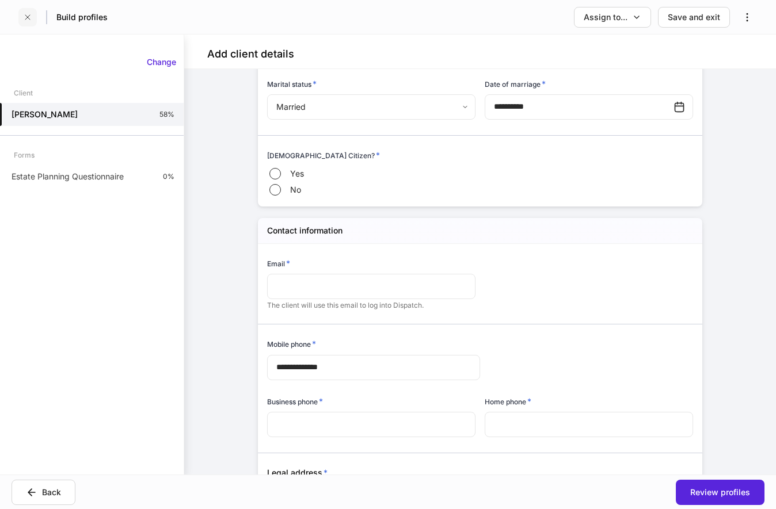
click at [29, 17] on icon "button" at bounding box center [27, 17] width 9 height 9
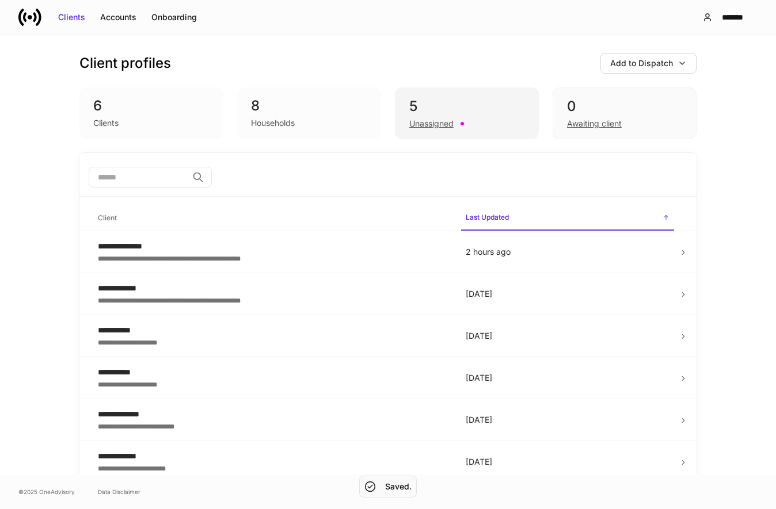
click at [438, 113] on div "5" at bounding box center [466, 106] width 115 height 18
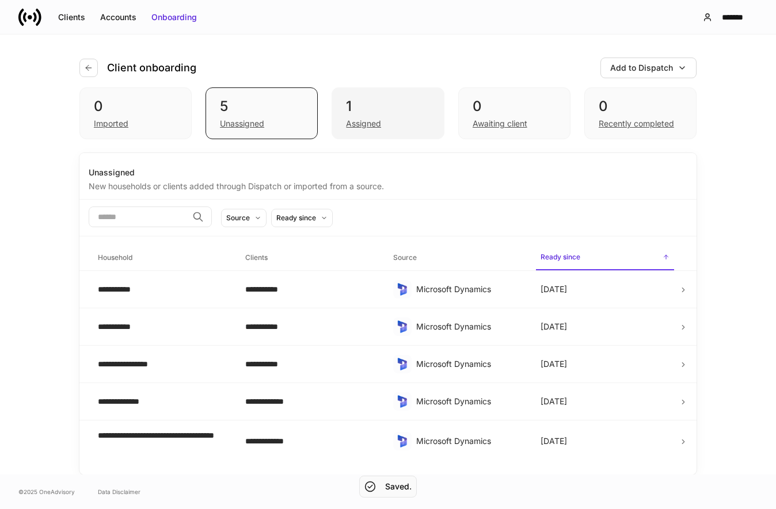
click at [401, 127] on div "Assigned" at bounding box center [387, 123] width 83 height 14
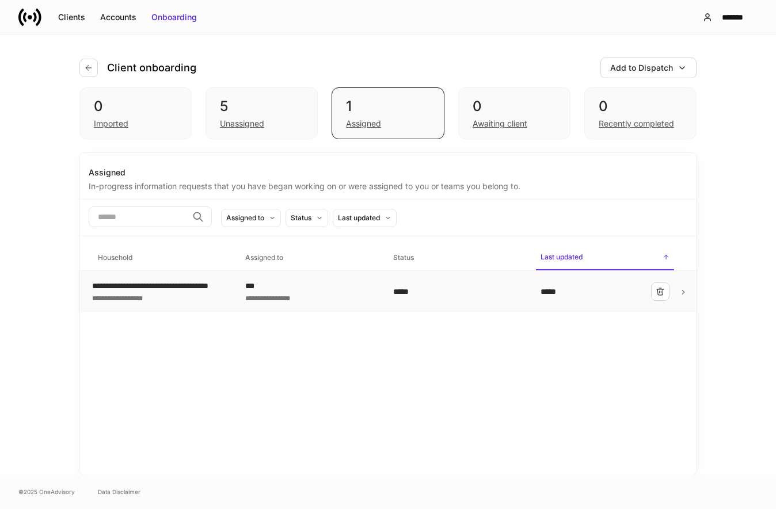
click at [679, 293] on icon at bounding box center [683, 292] width 8 height 8
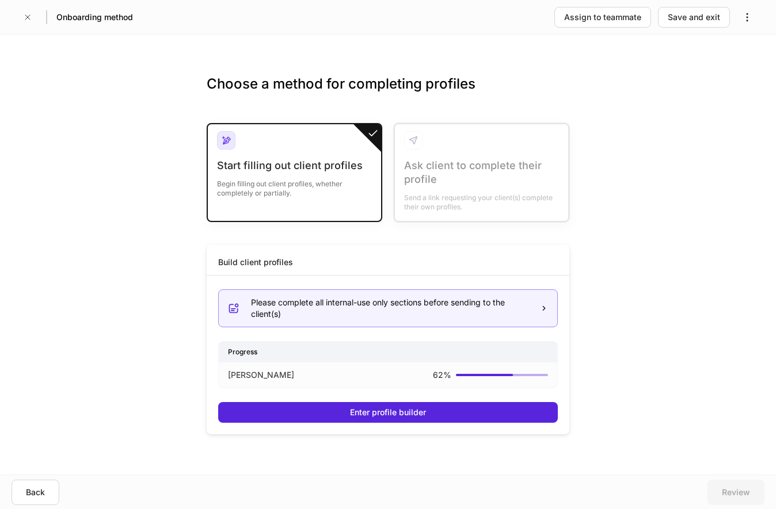
click at [551, 304] on div "Please complete all internal-use only sections before sending to the client(s)" at bounding box center [388, 309] width 340 height 38
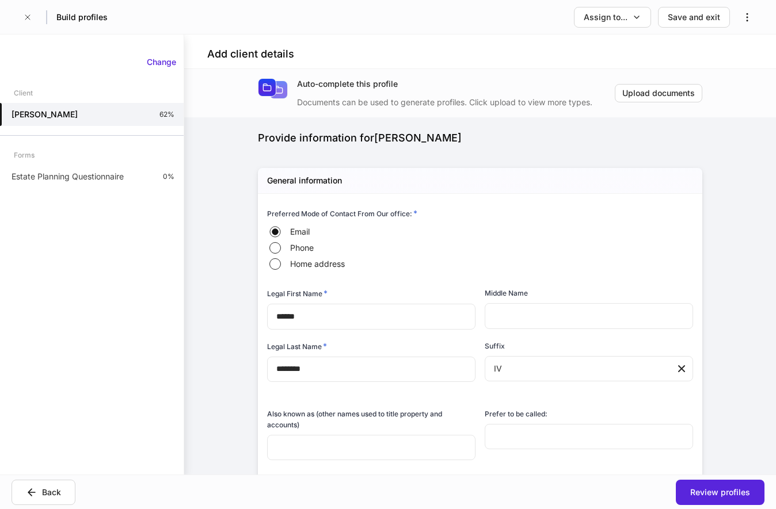
type input "**********"
click at [754, 20] on button "button" at bounding box center [747, 17] width 21 height 21
click at [46, 493] on div at bounding box center [388, 254] width 776 height 509
click at [52, 493] on div "Back" at bounding box center [51, 493] width 19 height 12
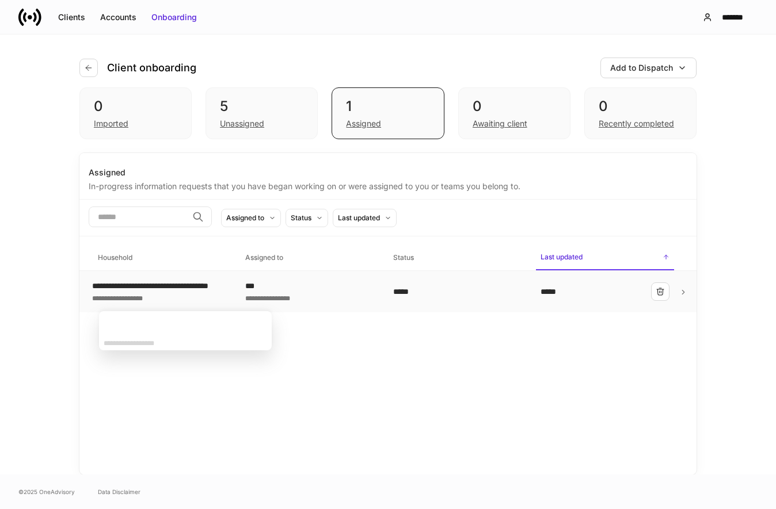
click at [187, 291] on div "**********" at bounding box center [174, 286] width 164 height 12
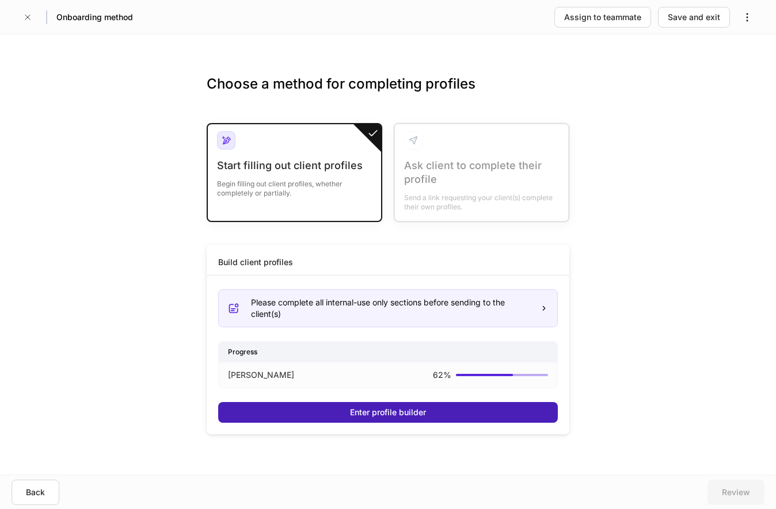
click at [366, 412] on div "Enter profile builder" at bounding box center [388, 413] width 76 height 12
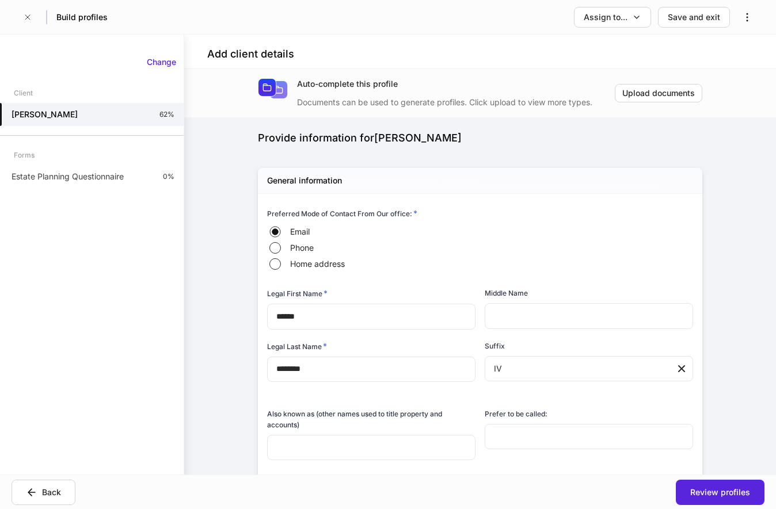
type input "**********"
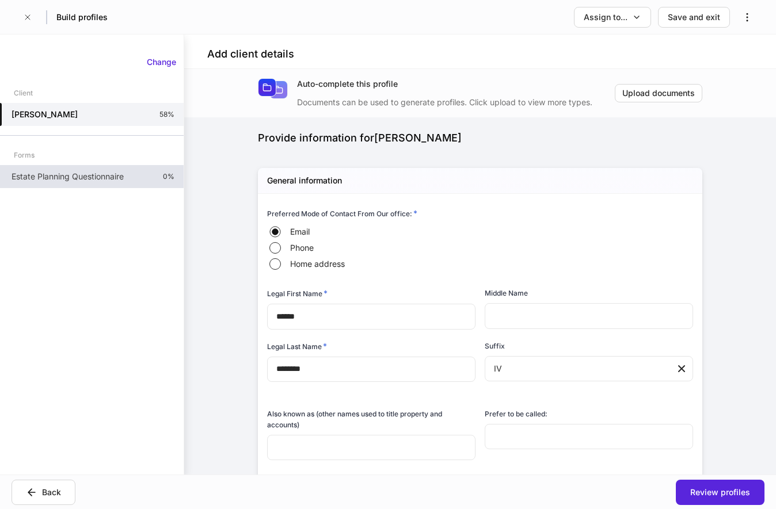
click at [112, 180] on p "Estate Planning Questionnaire" at bounding box center [68, 177] width 112 height 12
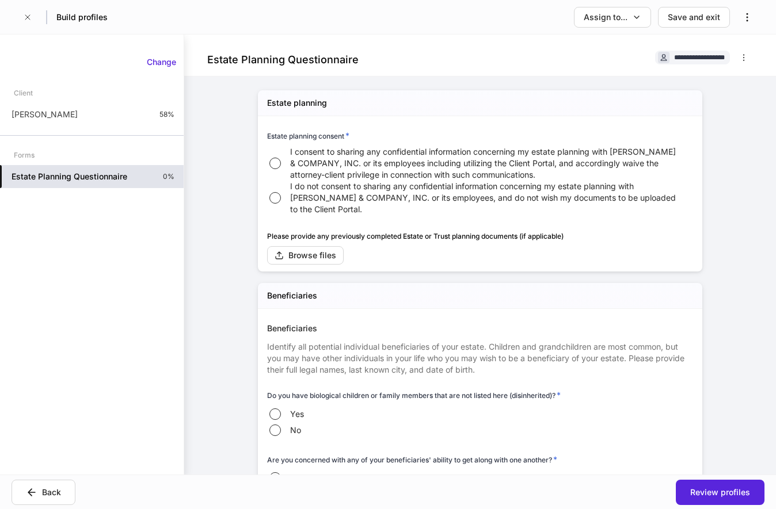
drag, startPoint x: 215, startPoint y: 360, endPoint x: 210, endPoint y: 39, distance: 321.8
click at [709, 56] on span "**********" at bounding box center [699, 57] width 51 height 7
click at [748, 57] on icon "button" at bounding box center [743, 57] width 9 height 9
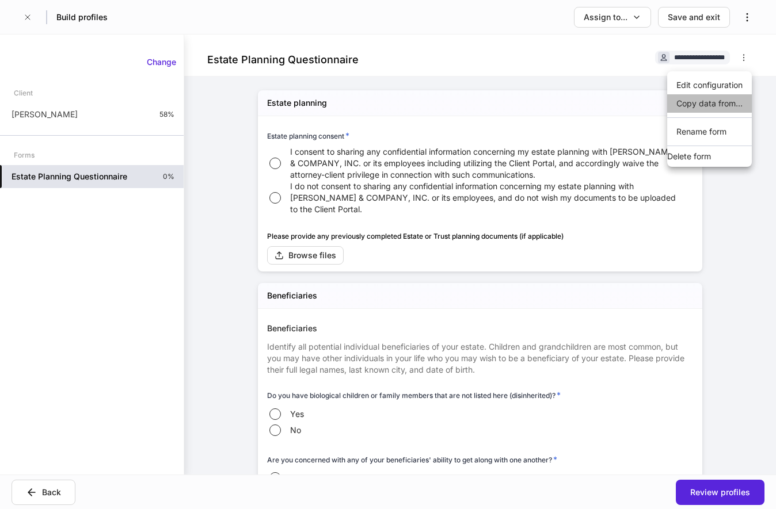
click at [726, 103] on li "Copy data from..." at bounding box center [709, 103] width 85 height 18
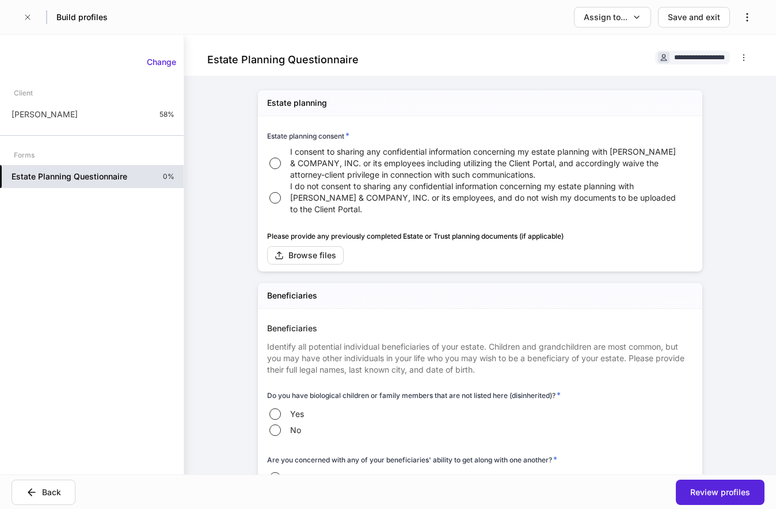
click at [751, 55] on button "button" at bounding box center [744, 57] width 18 height 18
click at [720, 86] on li "Edit configuration" at bounding box center [709, 85] width 85 height 18
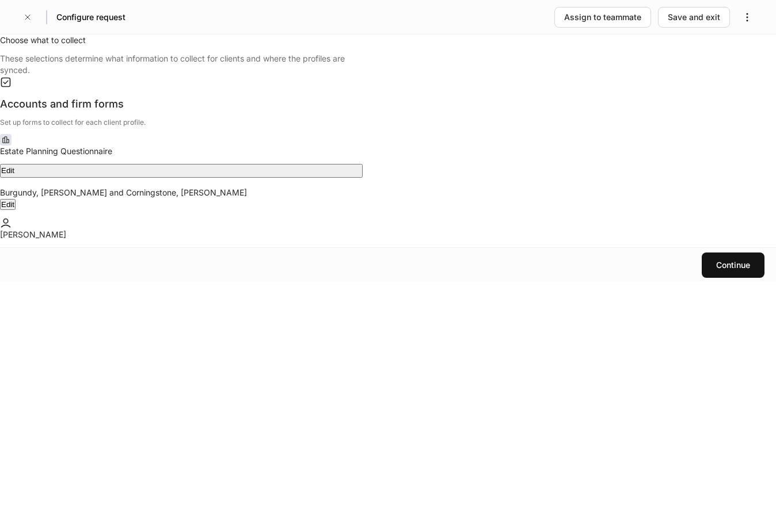
click at [14, 200] on div "Edit" at bounding box center [7, 204] width 13 height 9
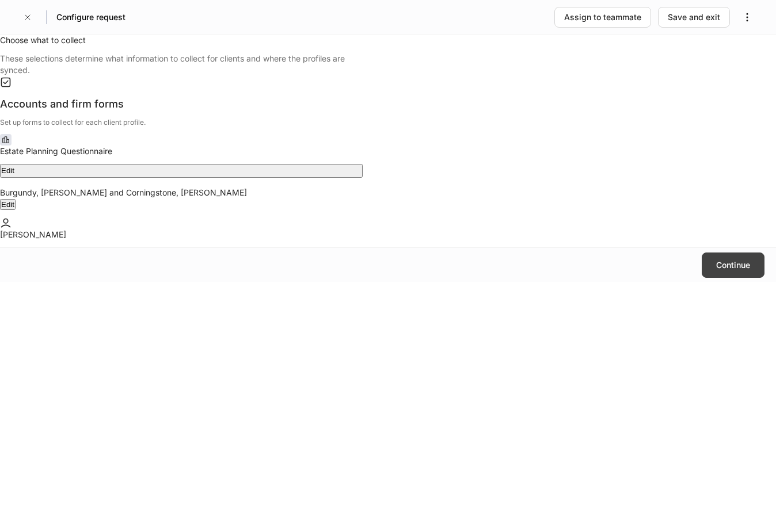
click at [734, 271] on div "Continue" at bounding box center [733, 266] width 34 height 12
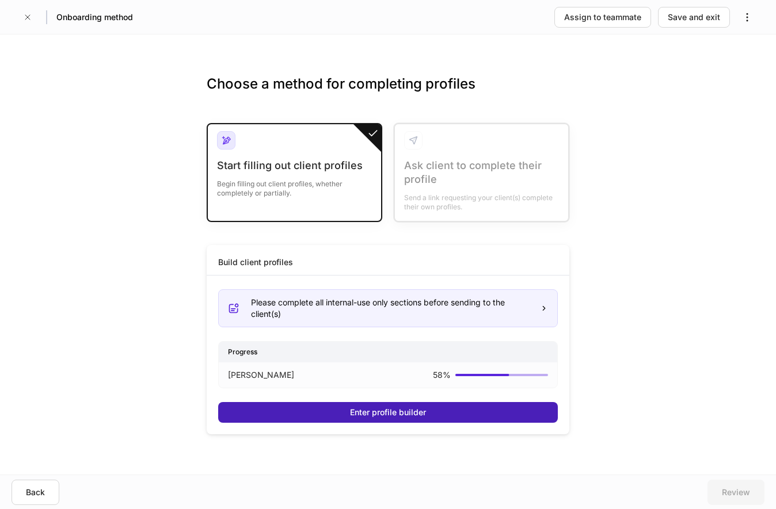
click at [374, 410] on div "Enter profile builder" at bounding box center [388, 413] width 76 height 12
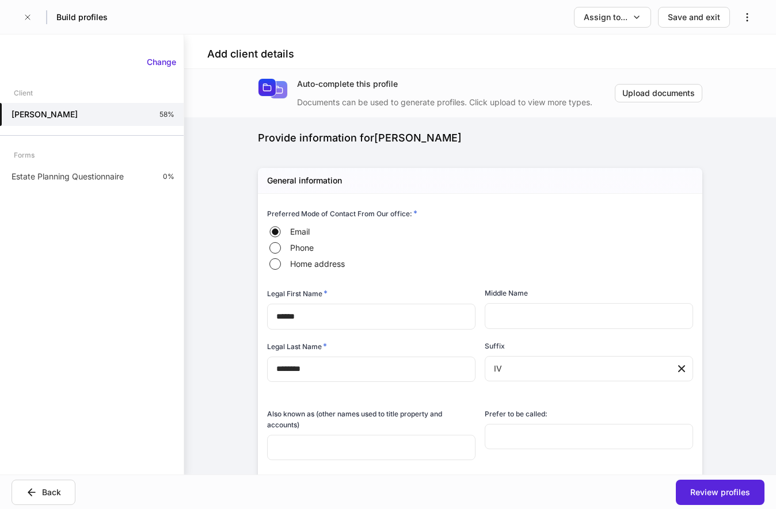
type input "**********"
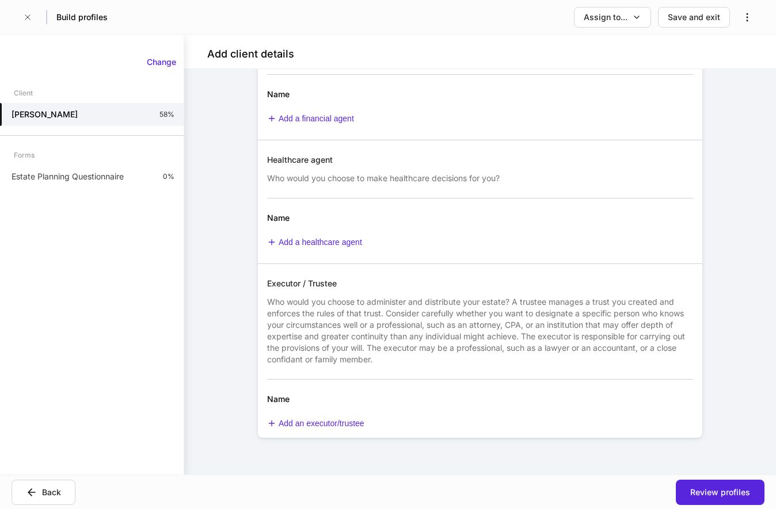
drag, startPoint x: 572, startPoint y: 191, endPoint x: 558, endPoint y: 400, distance: 209.5
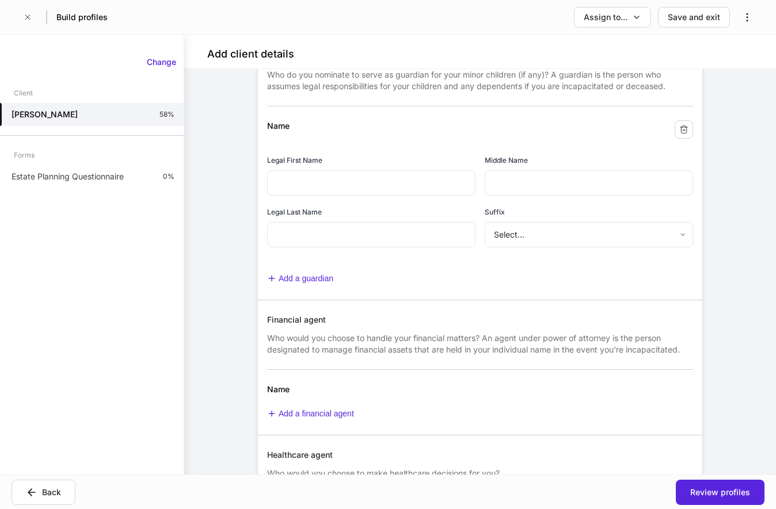
scroll to position [1340, 0]
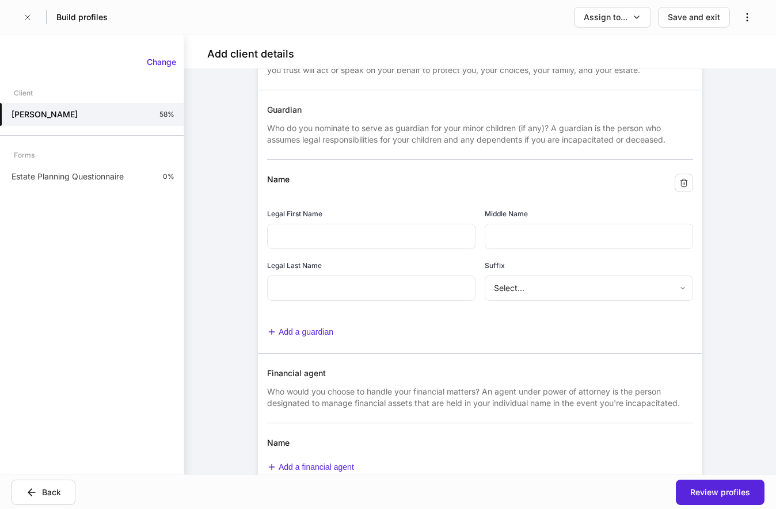
click at [687, 188] on icon "button" at bounding box center [683, 182] width 9 height 9
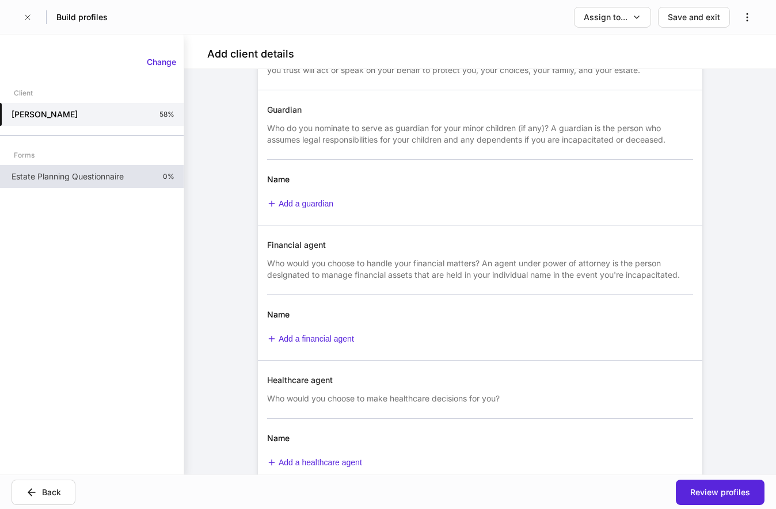
click at [101, 181] on p "Estate Planning Questionnaire" at bounding box center [68, 177] width 112 height 12
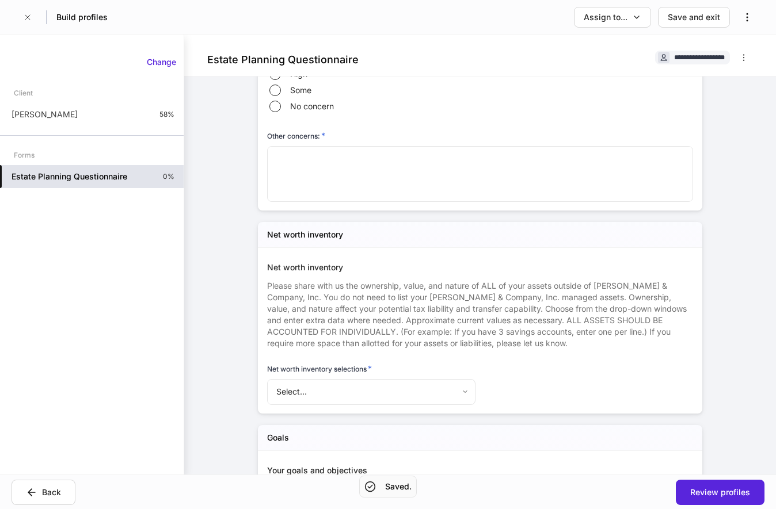
scroll to position [5511, 0]
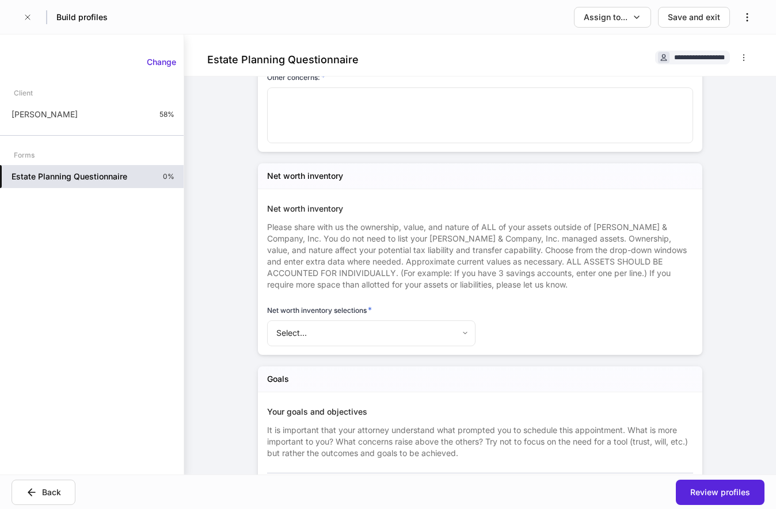
click at [518, 339] on div "Net worth inventory Please share with us the ownership, value, and nature of AL…" at bounding box center [475, 268] width 435 height 158
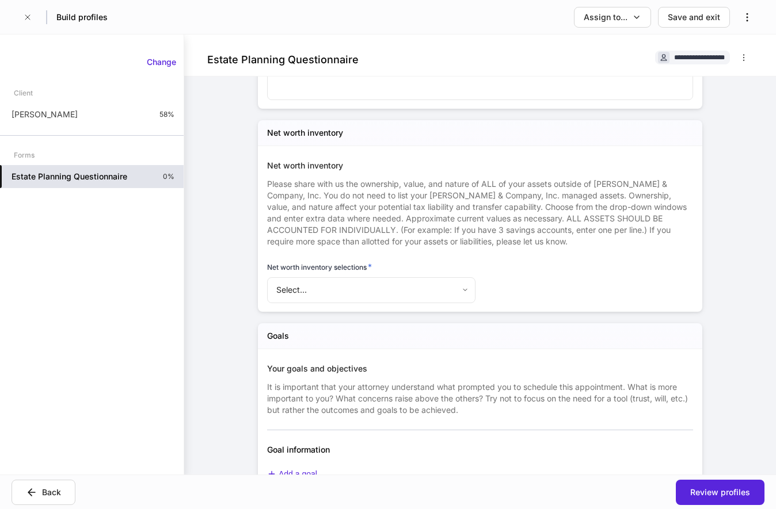
scroll to position [5570, 0]
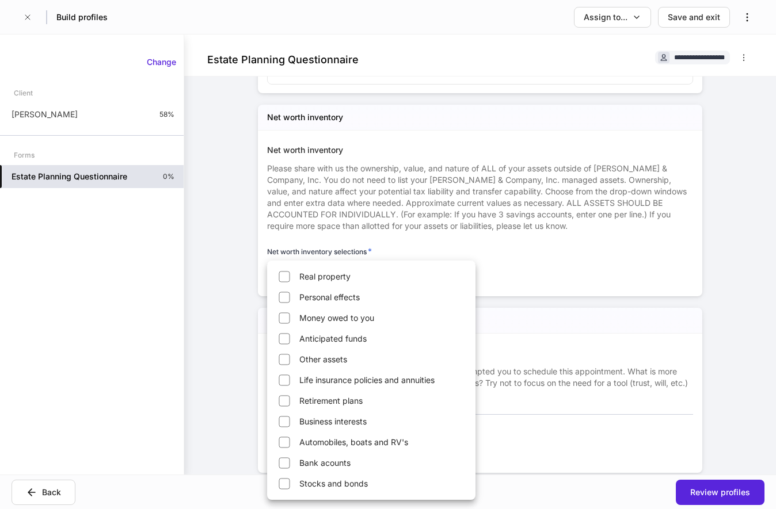
click at [434, 301] on body "**********" at bounding box center [388, 254] width 776 height 509
type input "****"
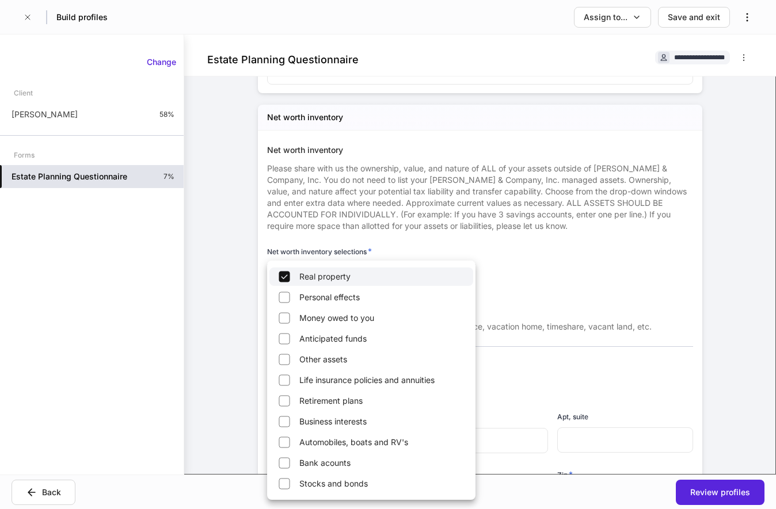
click at [551, 283] on div at bounding box center [388, 254] width 776 height 509
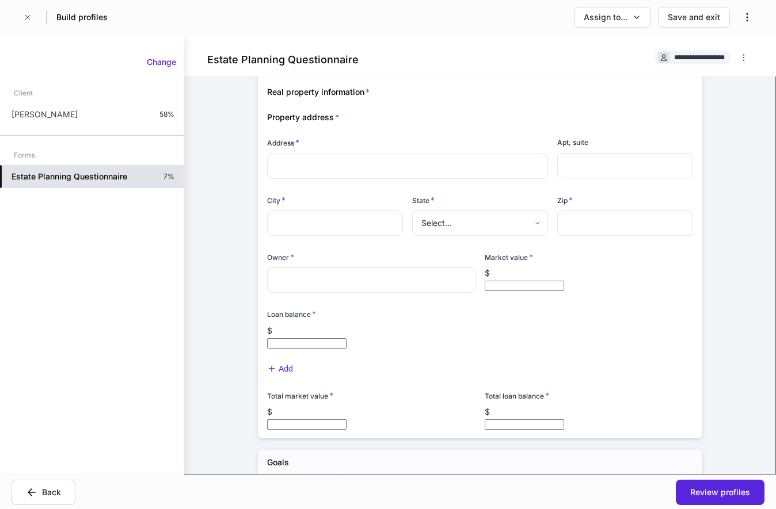
scroll to position [5863, 0]
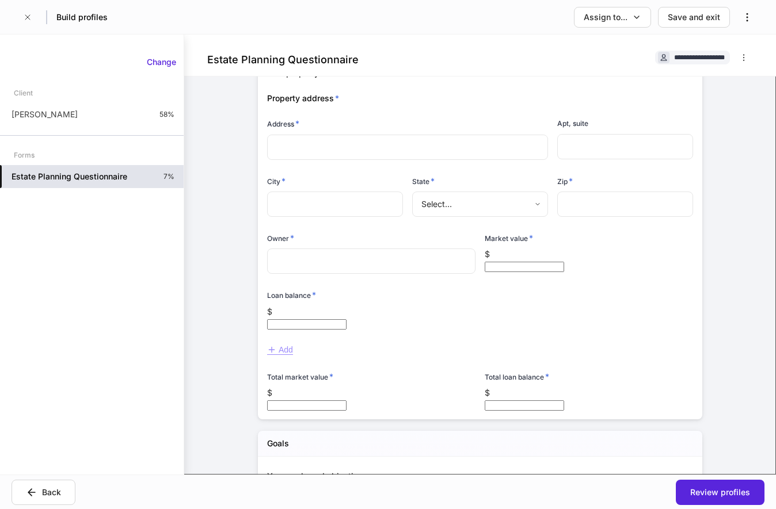
click at [283, 355] on div "Add" at bounding box center [280, 350] width 26 height 10
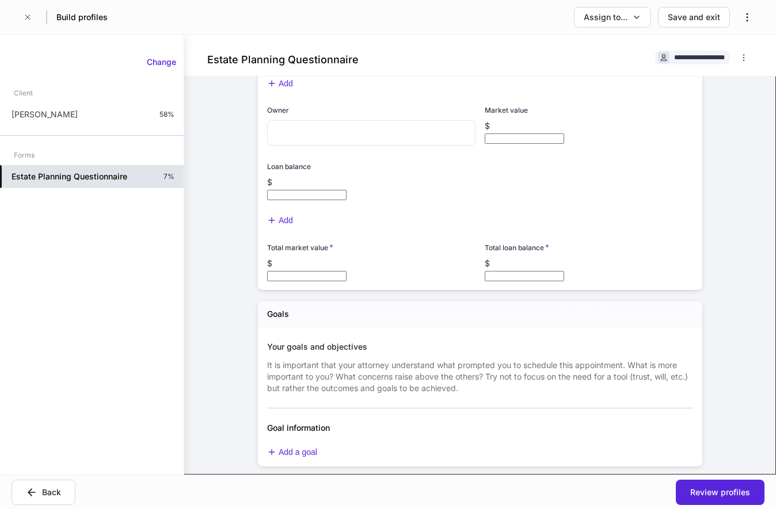
scroll to position [6216, 0]
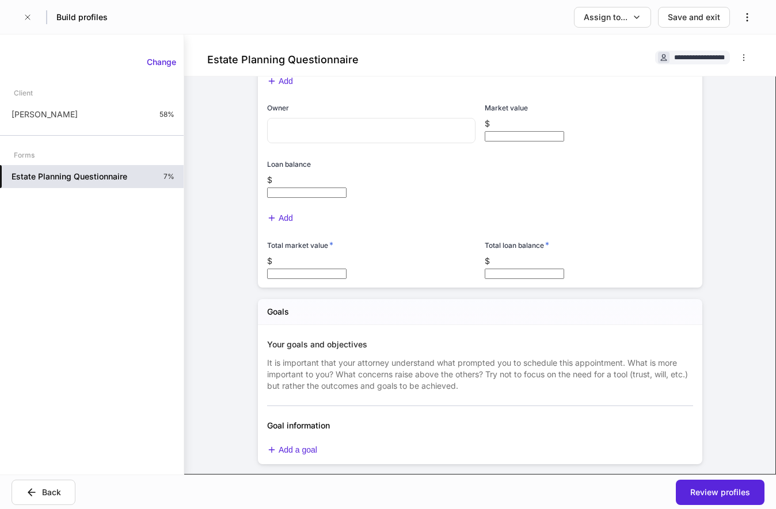
click at [496, 226] on div "Add" at bounding box center [475, 213] width 435 height 26
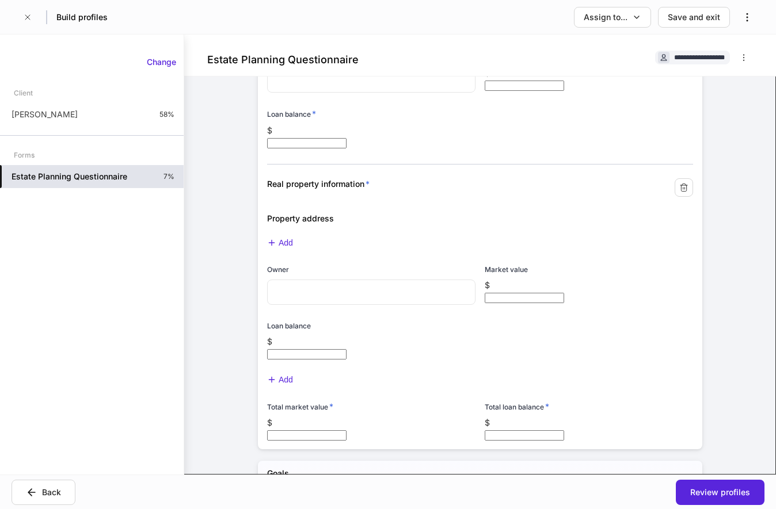
scroll to position [6039, 0]
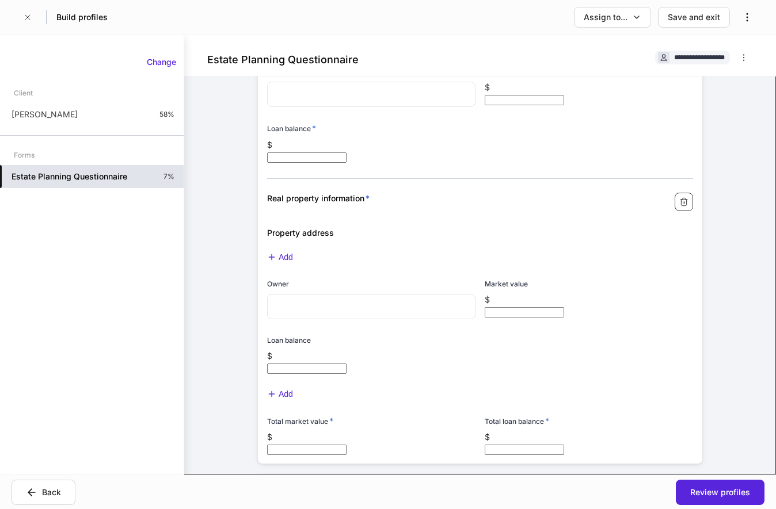
click at [679, 207] on icon "button" at bounding box center [683, 201] width 9 height 9
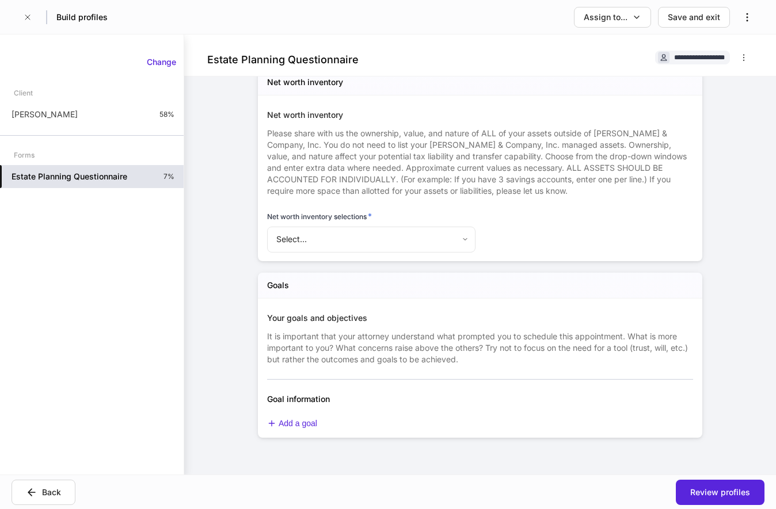
scroll to position [5628, 0]
click at [374, 247] on body "**********" at bounding box center [388, 254] width 776 height 509
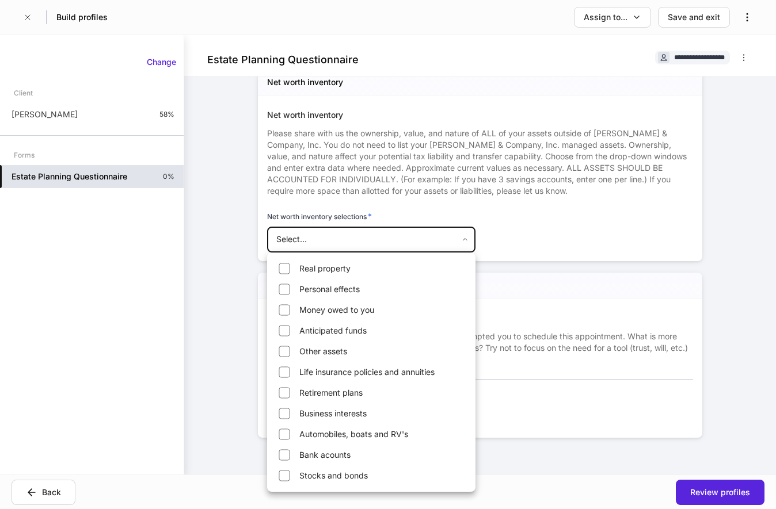
click at [379, 242] on div at bounding box center [388, 254] width 776 height 509
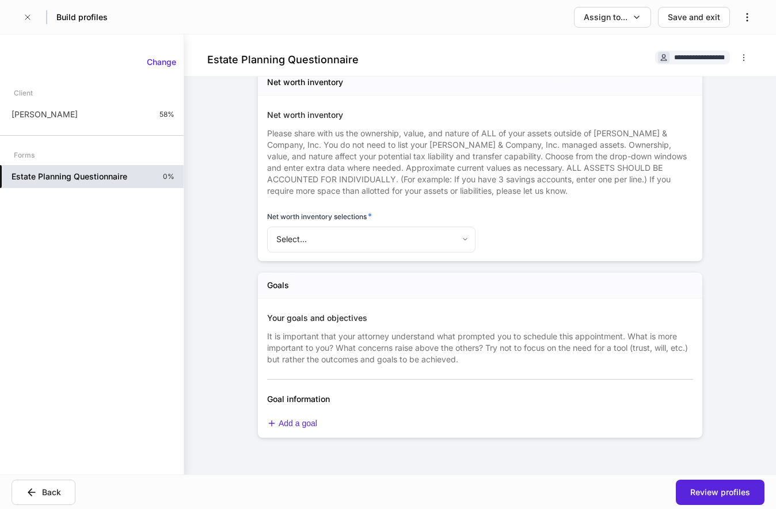
click at [360, 238] on body "**********" at bounding box center [388, 254] width 776 height 509
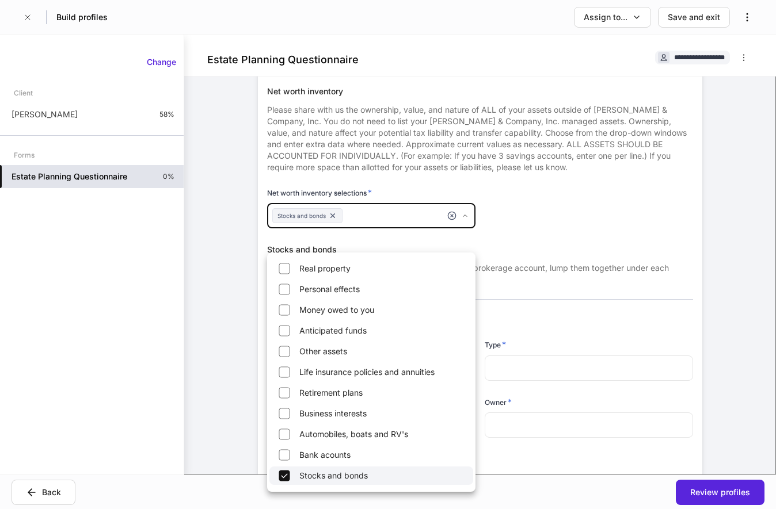
type input "*****"
click at [560, 249] on div at bounding box center [388, 254] width 776 height 509
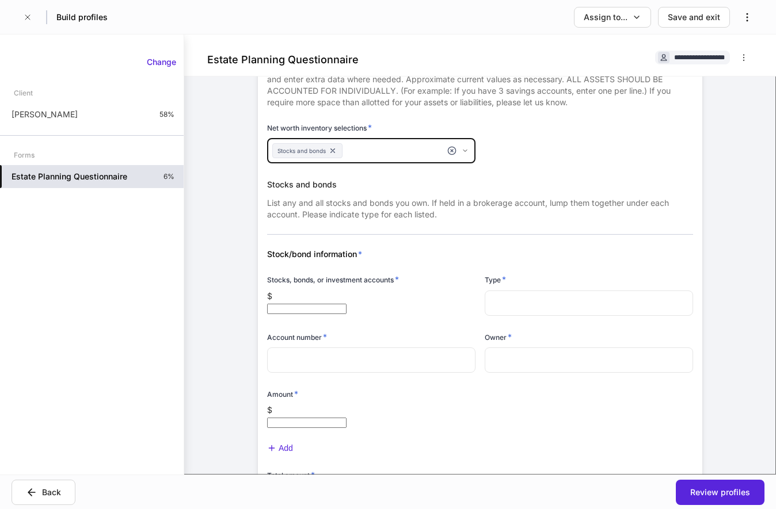
scroll to position [5746, 0]
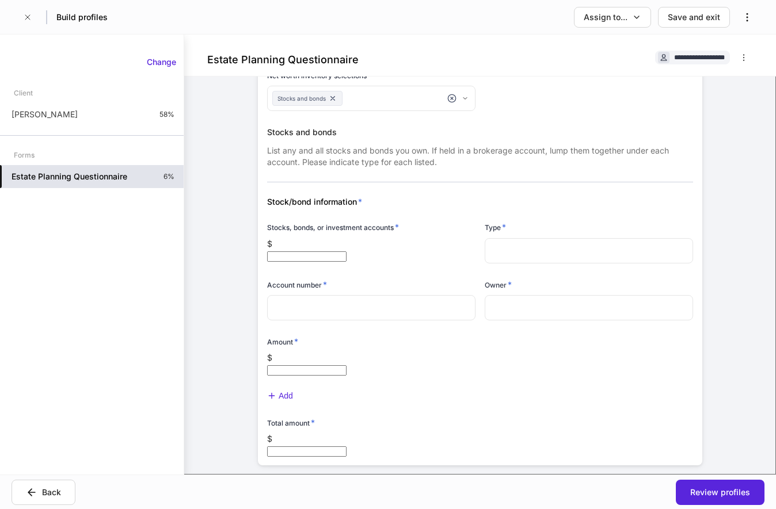
click at [558, 374] on div "Stocks, bonds, or investment accounts * $ ​ Type * ​ Account number * ​ Owner *…" at bounding box center [475, 293] width 435 height 170
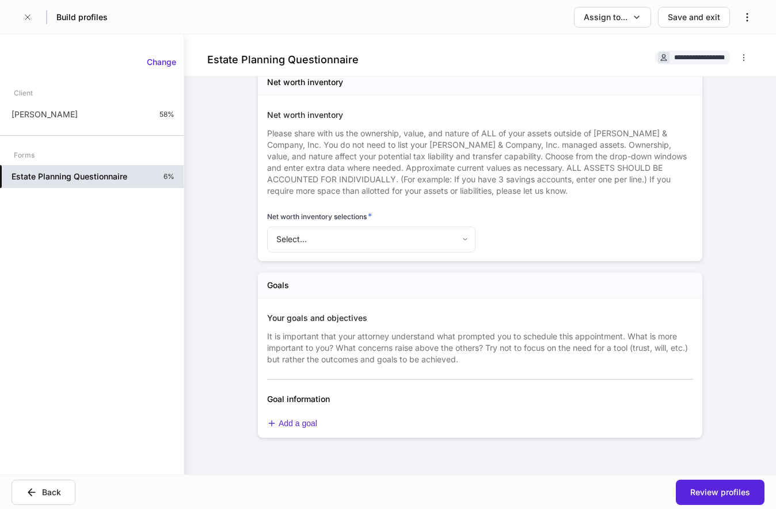
scroll to position [5628, 0]
click at [306, 424] on div "Add a goal" at bounding box center [292, 424] width 50 height 10
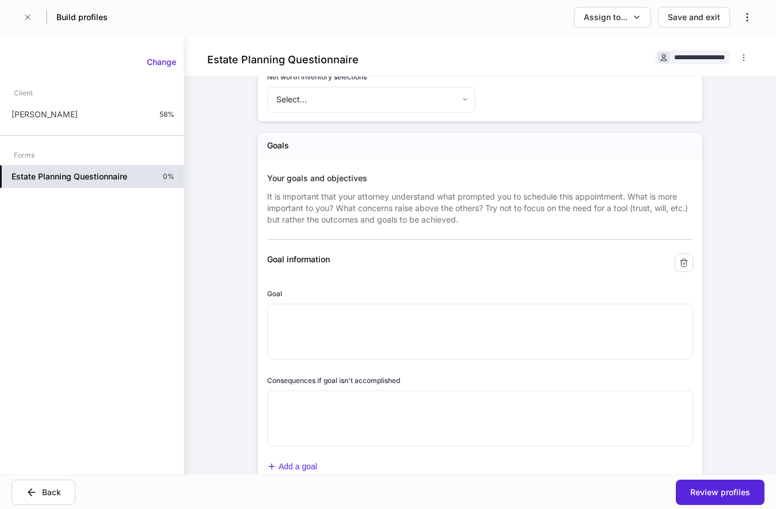
scroll to position [5805, 0]
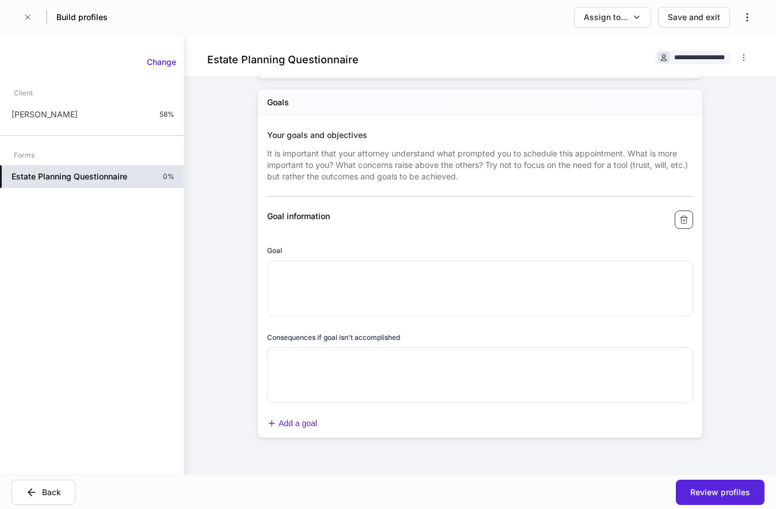
click at [685, 225] on icon "button" at bounding box center [683, 219] width 9 height 9
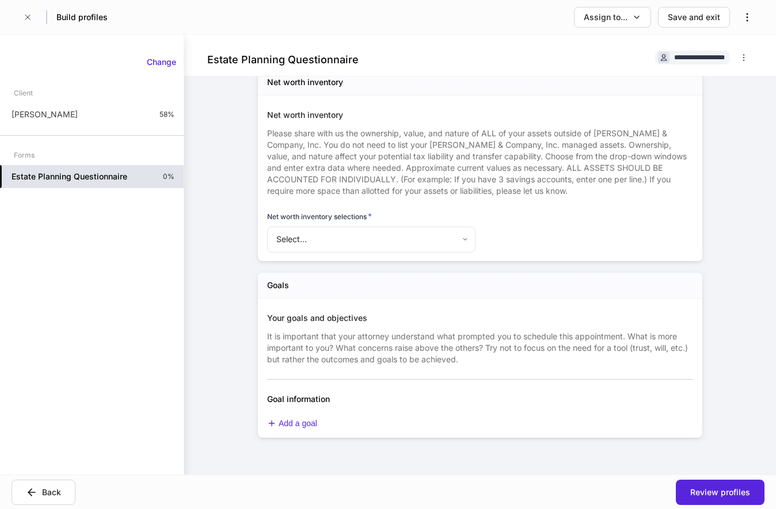
scroll to position [5628, 0]
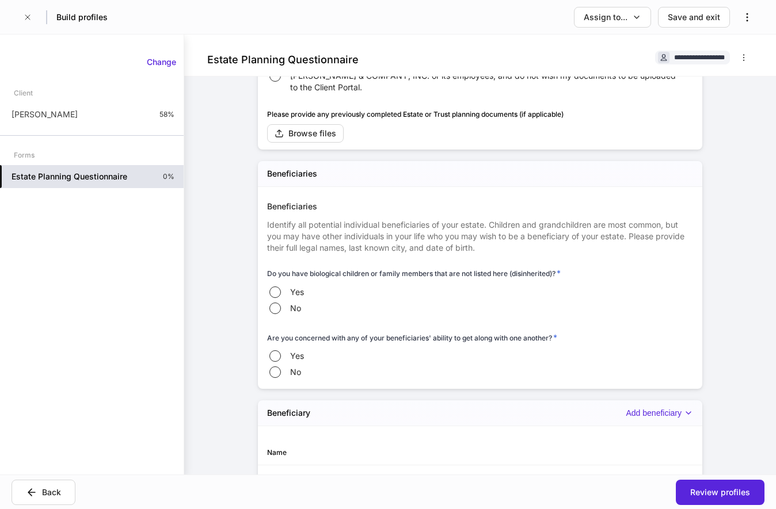
scroll to position [130, 0]
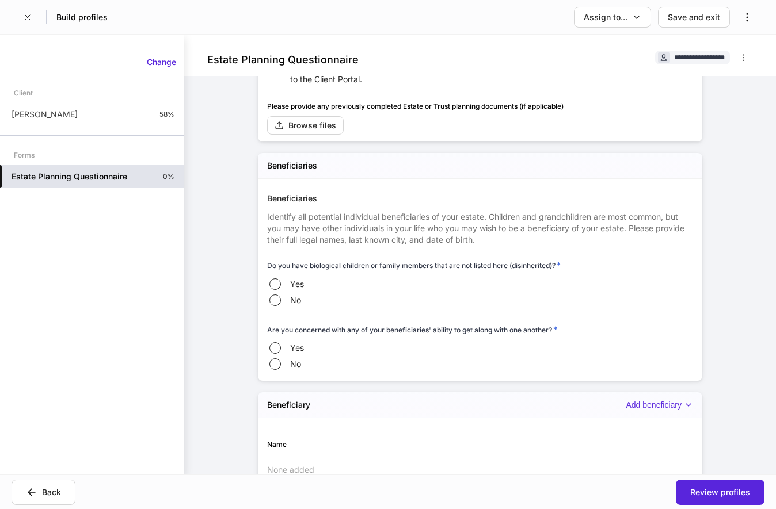
click at [744, 205] on div "**********" at bounding box center [480, 255] width 592 height 440
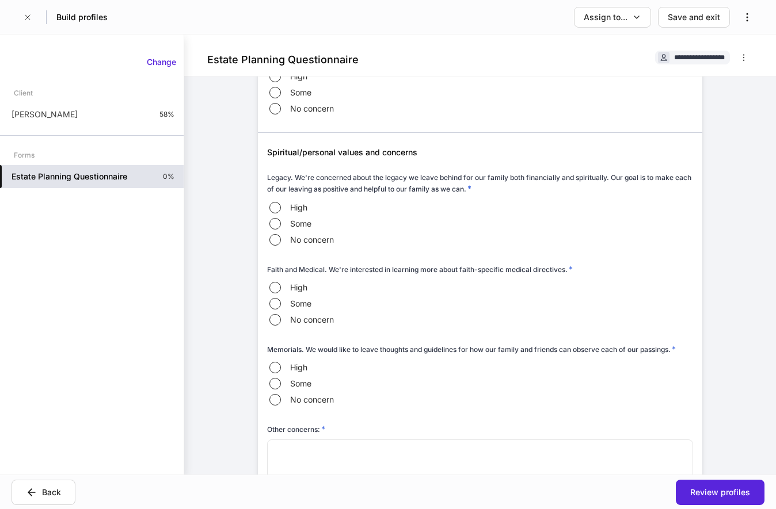
scroll to position [0, 0]
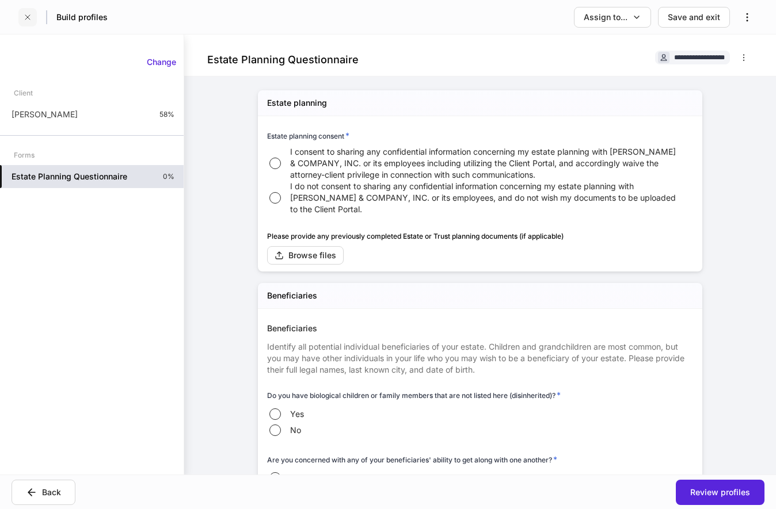
click at [27, 18] on icon "button" at bounding box center [27, 17] width 9 height 9
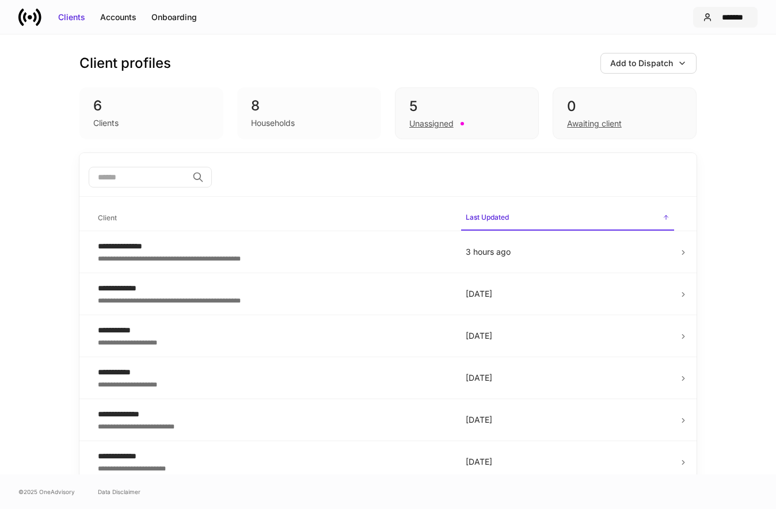
click at [740, 12] on div "*******" at bounding box center [732, 18] width 31 height 12
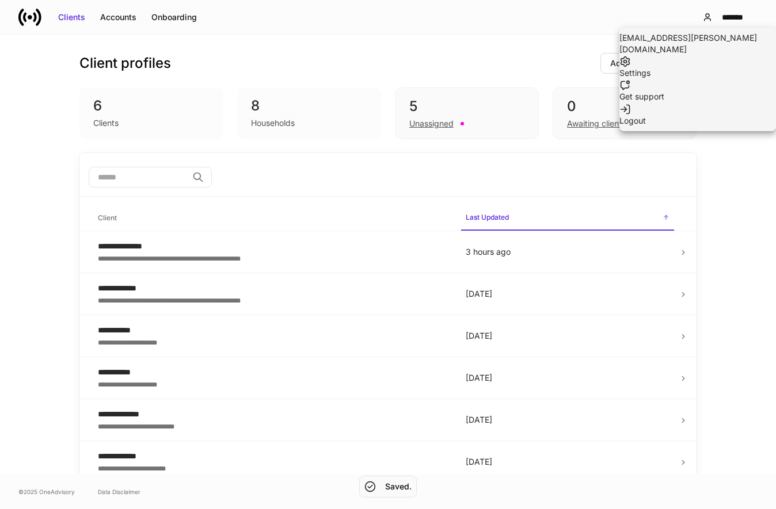
click at [674, 115] on li "Logout" at bounding box center [697, 114] width 157 height 24
